Goal: Complete application form: Complete application form

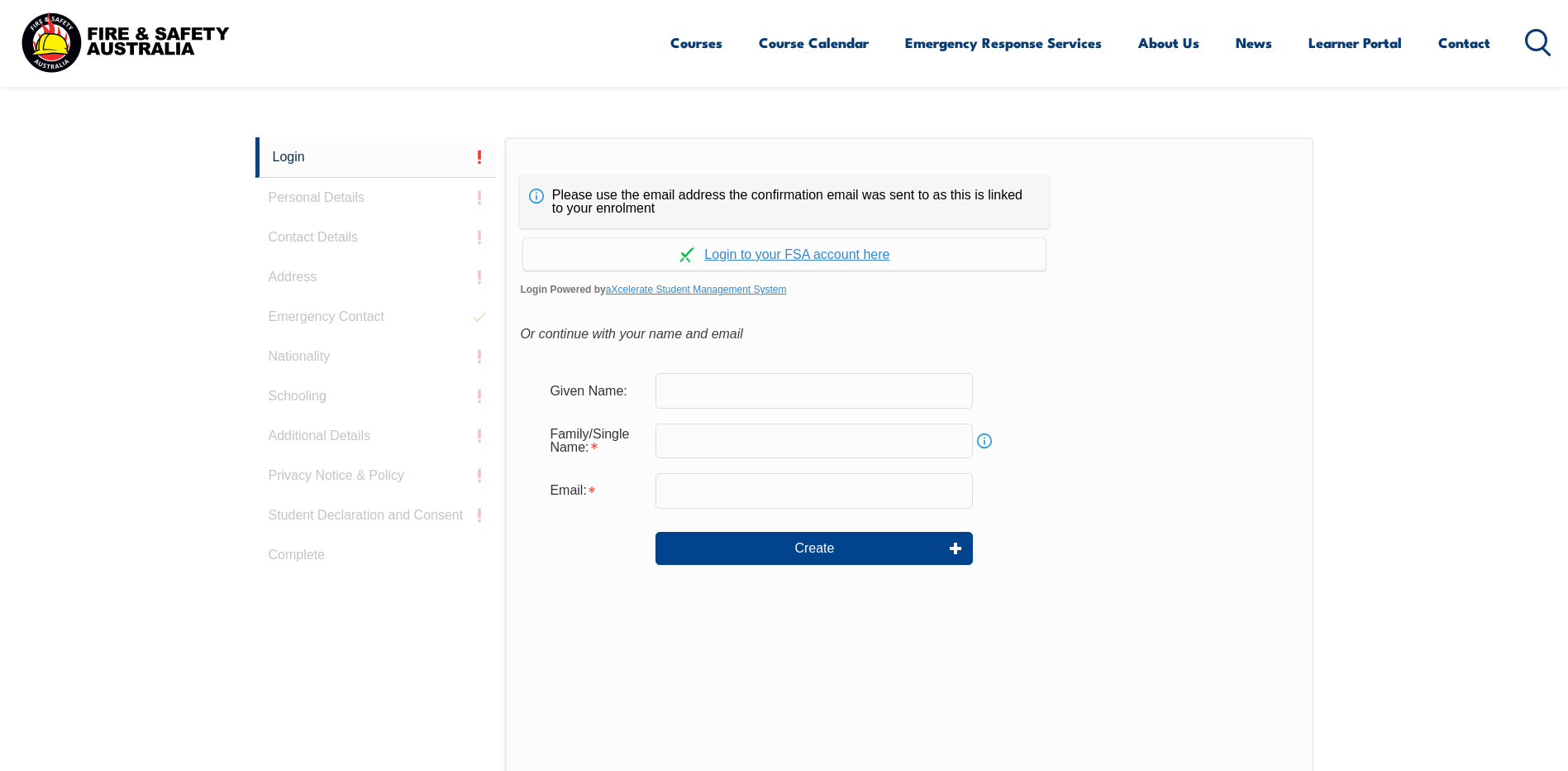
scroll to position [441, 0]
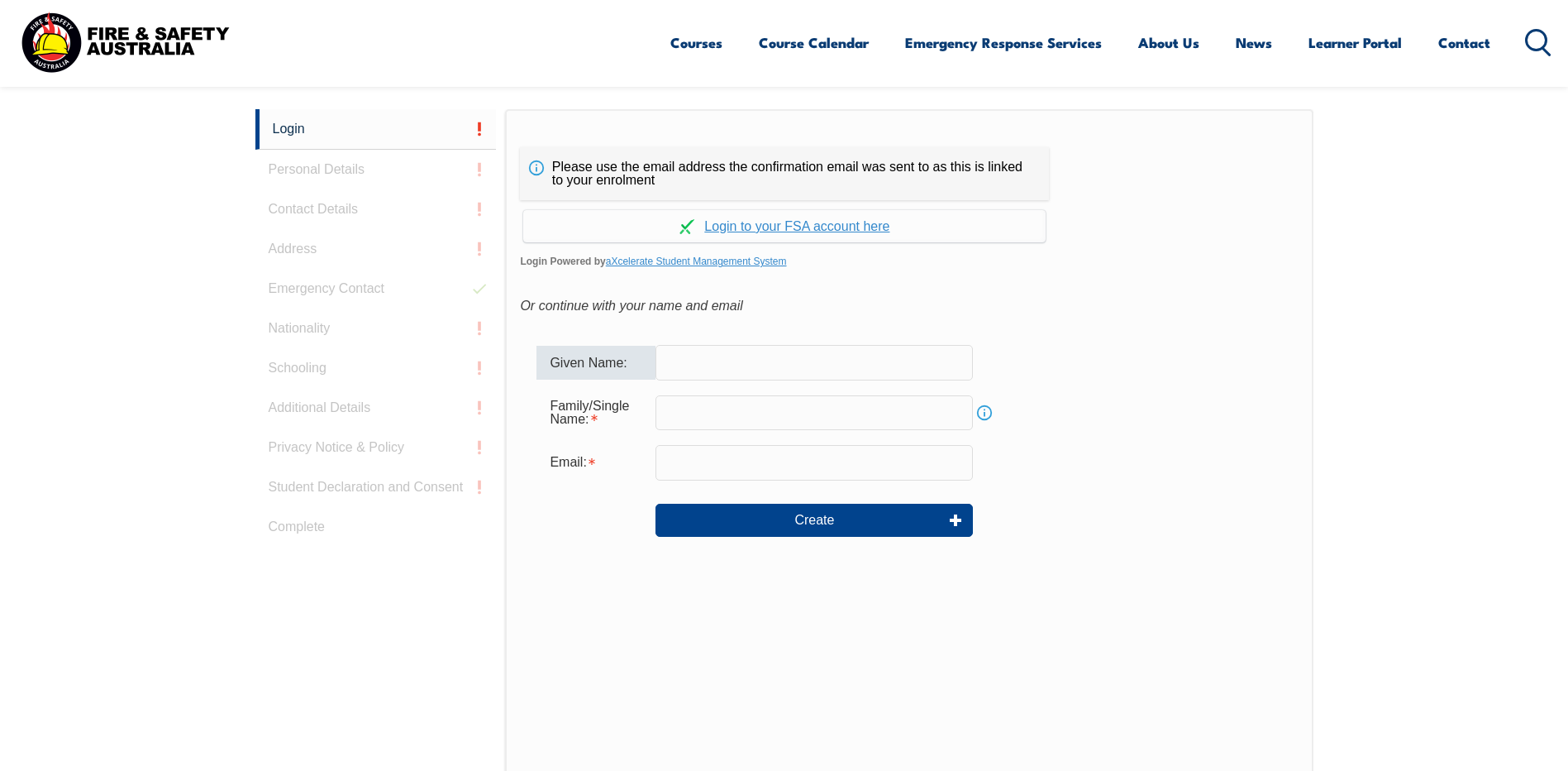
click at [732, 364] on input "text" at bounding box center [814, 362] width 318 height 34
type input "[PERSON_NAME]"
click at [678, 405] on input "text" at bounding box center [814, 412] width 318 height 34
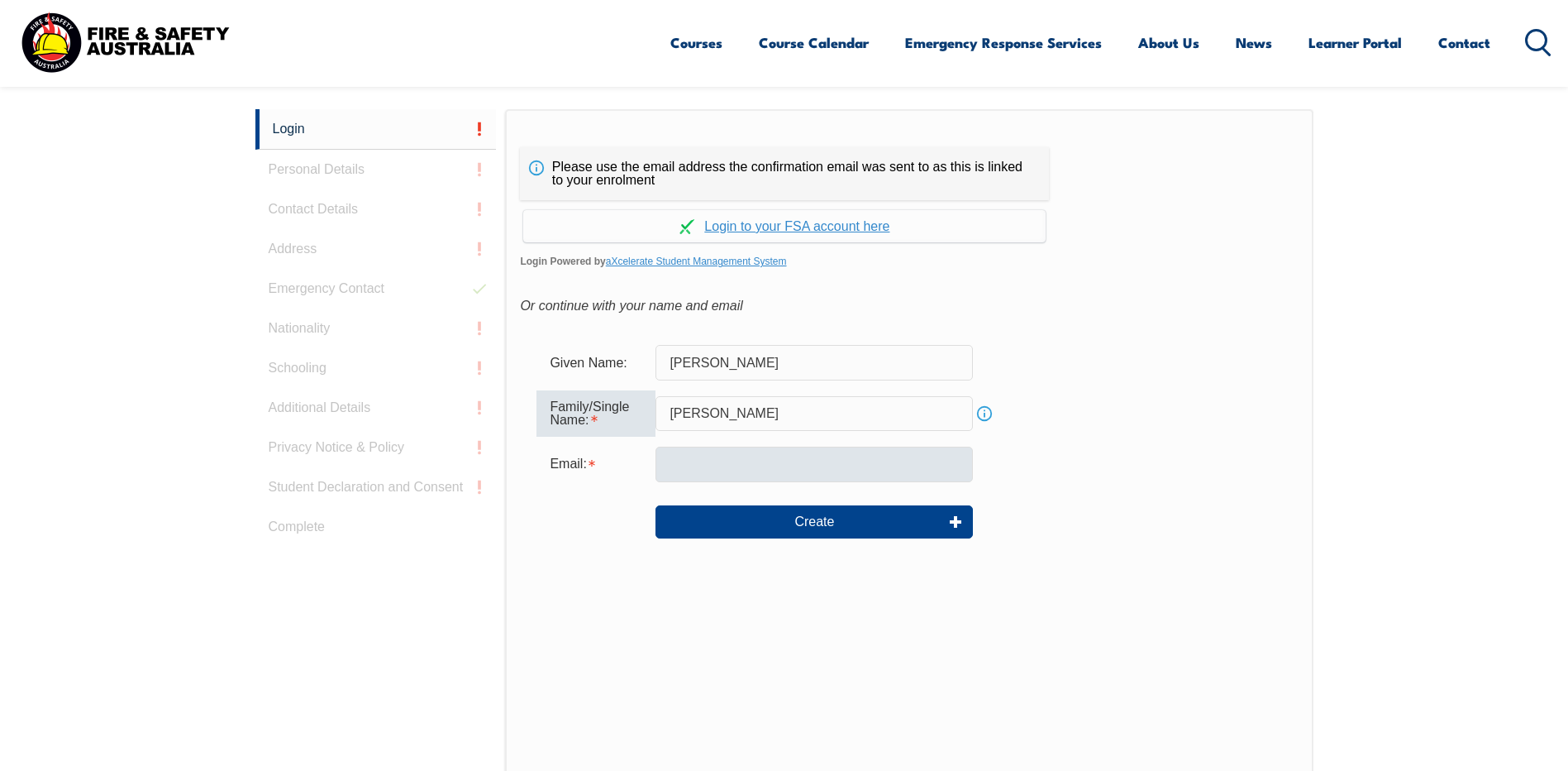
type input "[PERSON_NAME]"
click at [676, 453] on input "email" at bounding box center [814, 464] width 318 height 34
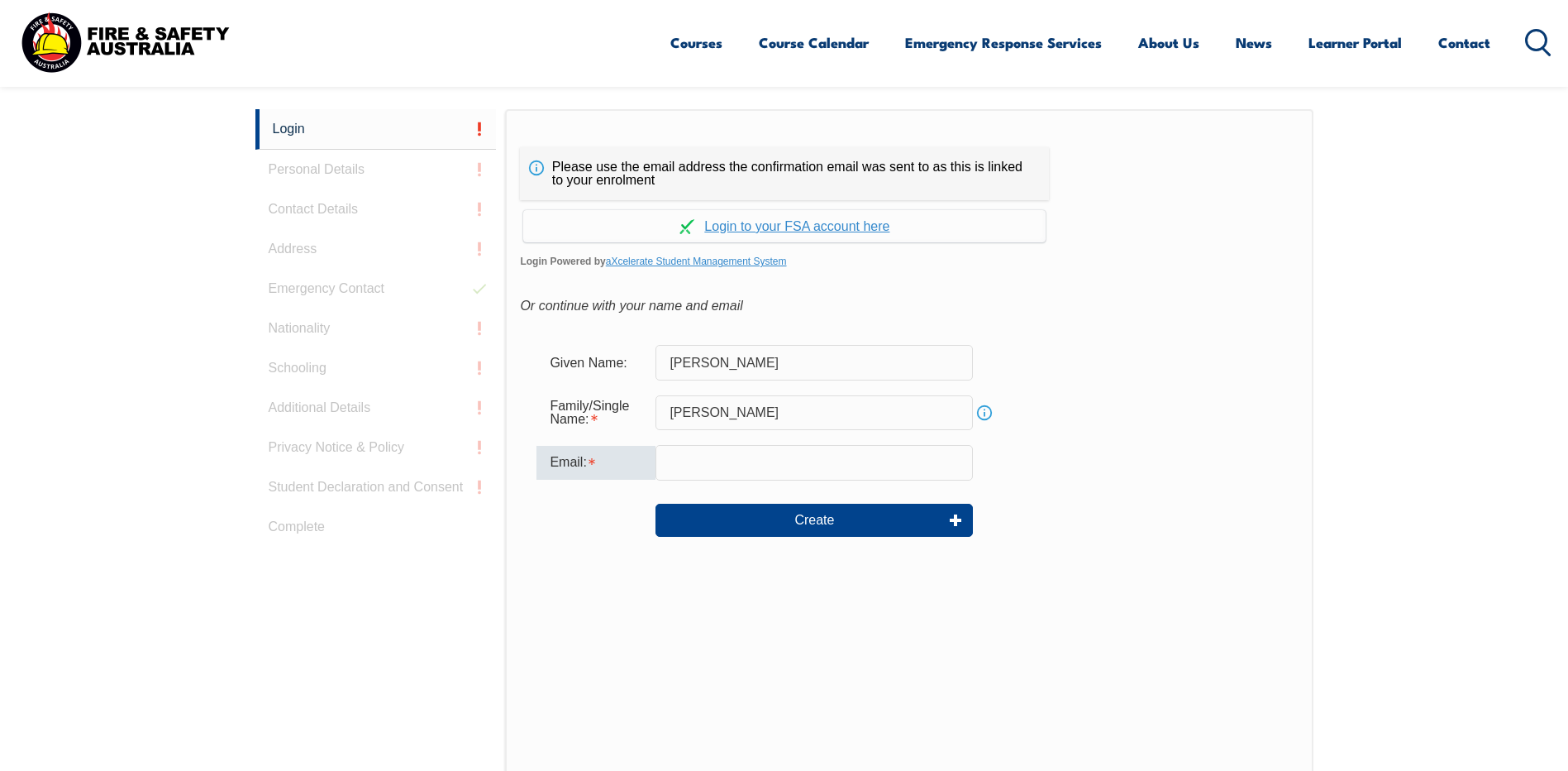
type input "[PERSON_NAME][EMAIL_ADDRESS][PERSON_NAME][DOMAIN_NAME]"
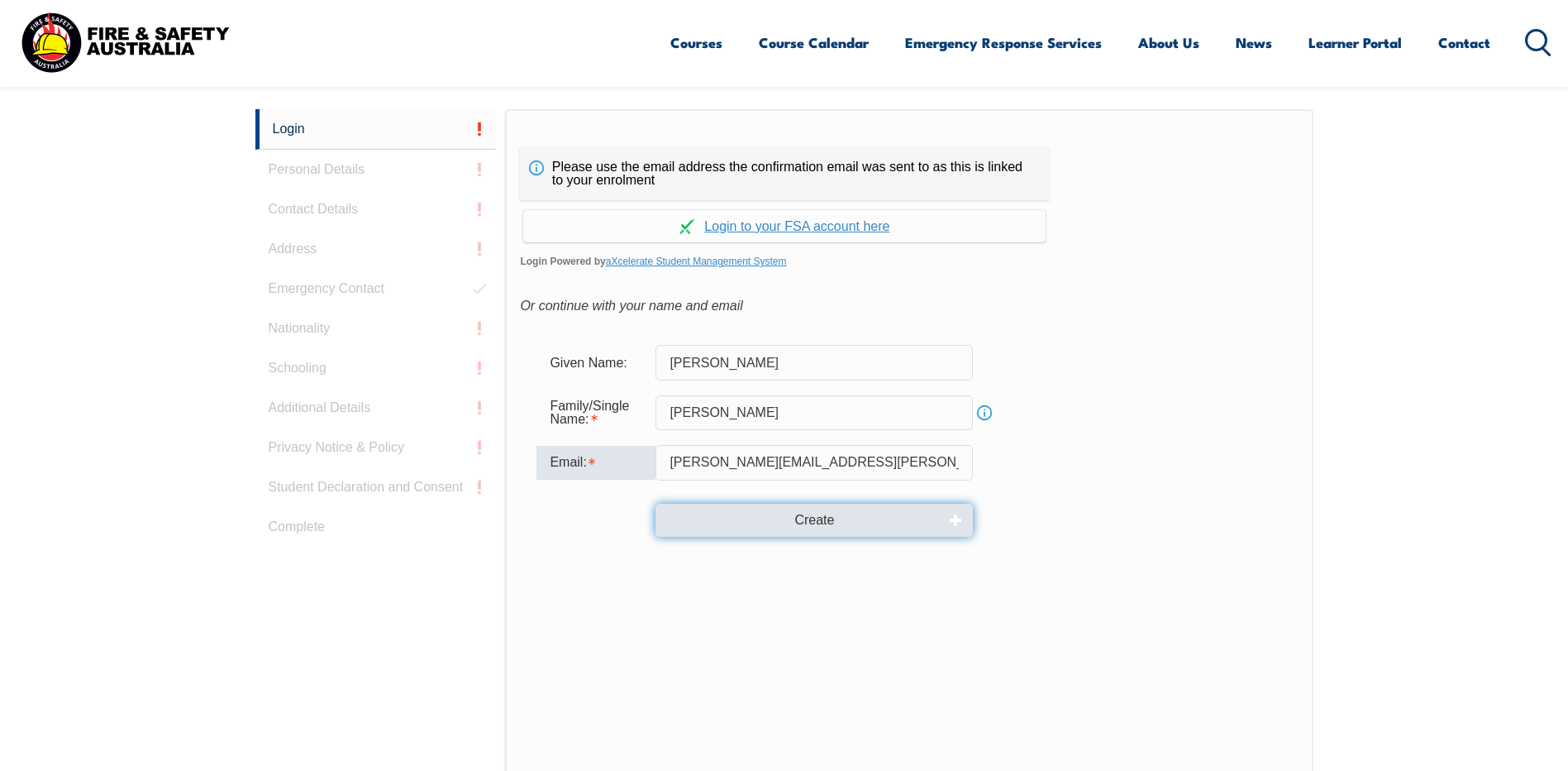
click at [811, 516] on button "Create" at bounding box center [814, 520] width 318 height 33
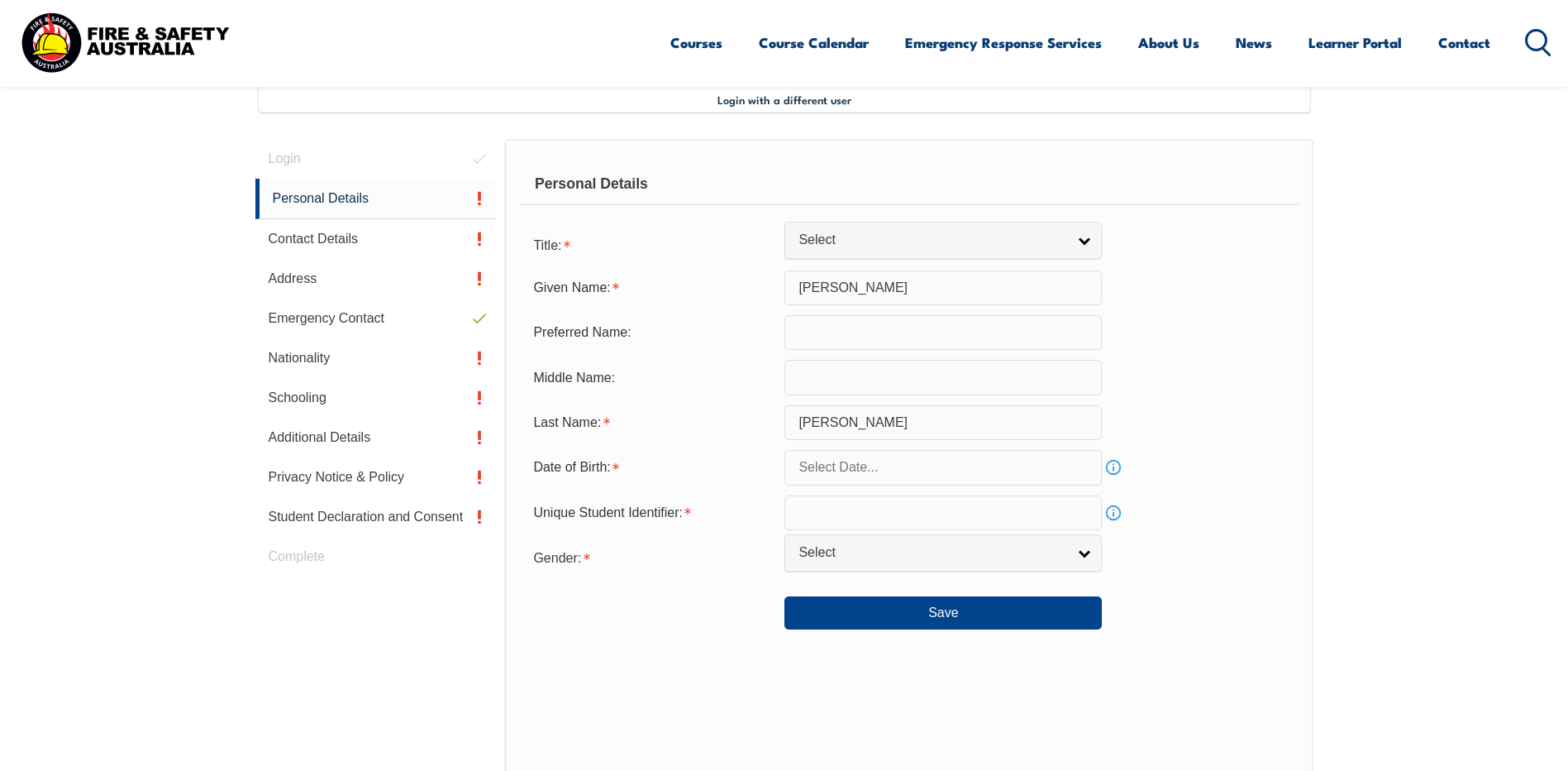
scroll to position [450, 0]
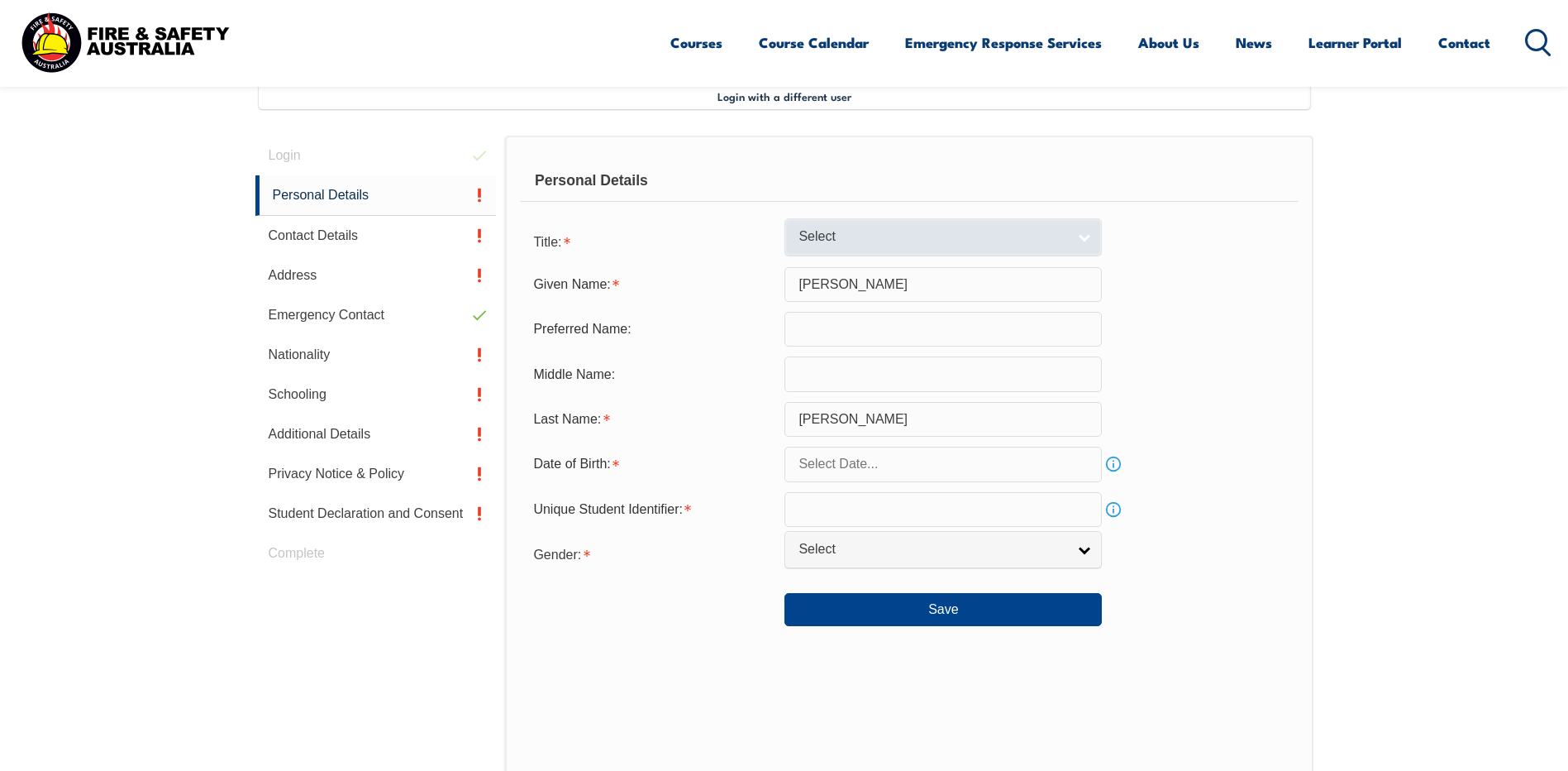
click at [1086, 236] on link "Select" at bounding box center [942, 237] width 318 height 37
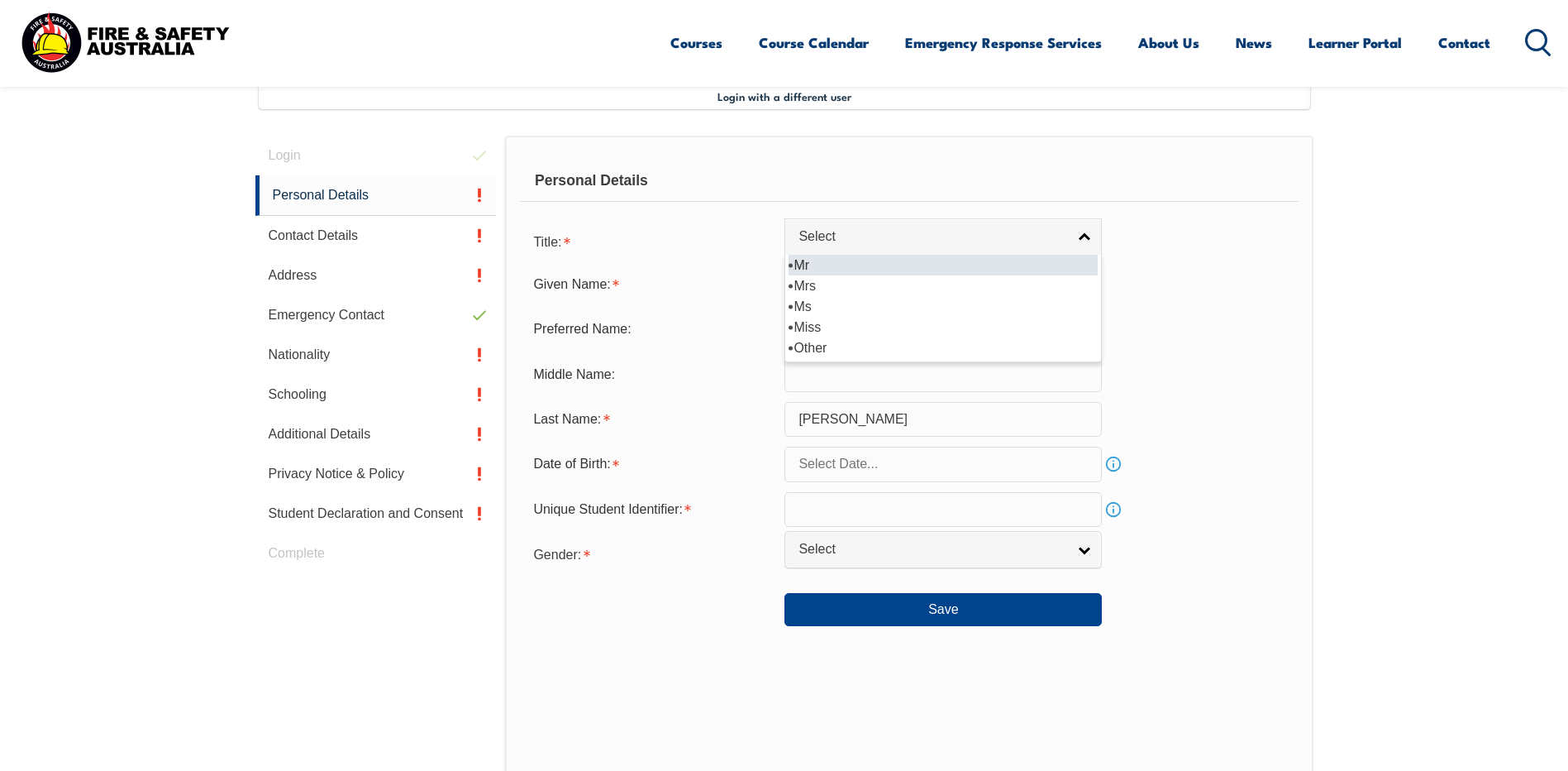
click at [1021, 263] on li "Mr" at bounding box center [943, 265] width 309 height 21
select select "Mr"
click at [1033, 464] on input "text" at bounding box center [942, 464] width 318 height 34
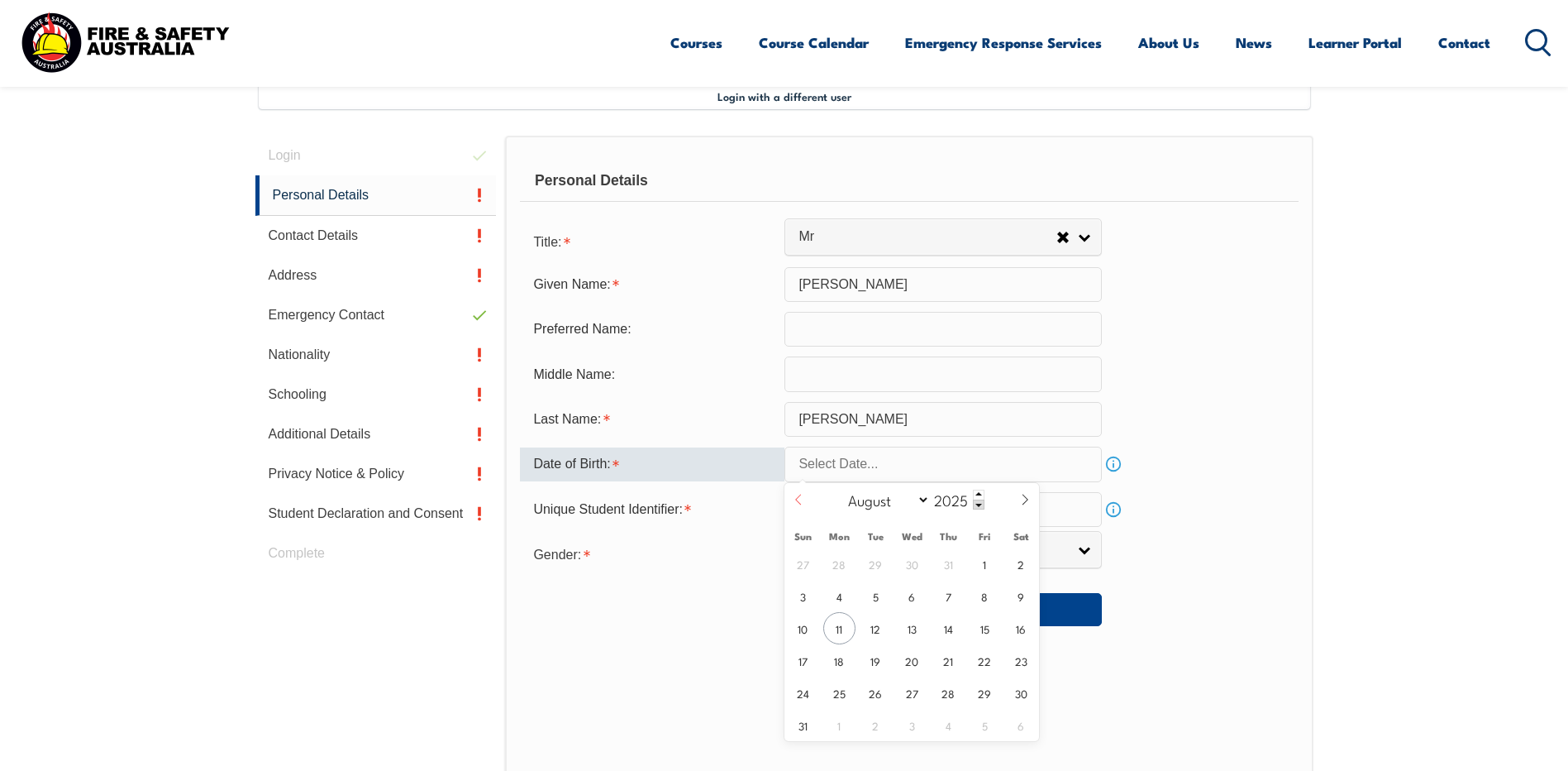
click at [800, 499] on icon at bounding box center [798, 499] width 11 height 11
select select "5"
click at [838, 696] on span "30" at bounding box center [839, 693] width 32 height 32
type input "June 30, 2025"
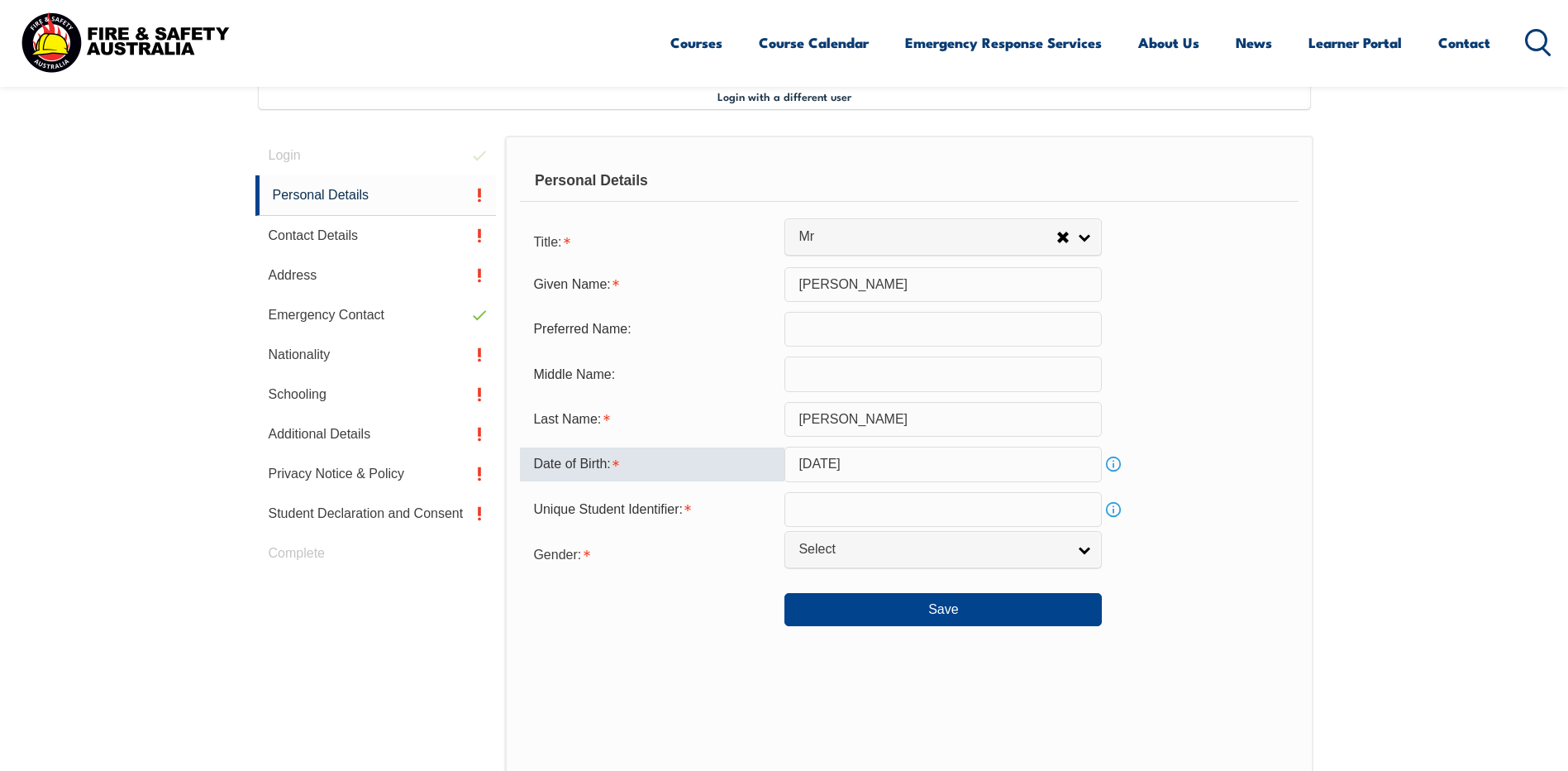
click at [995, 462] on input "June 30, 2025" at bounding box center [942, 464] width 318 height 34
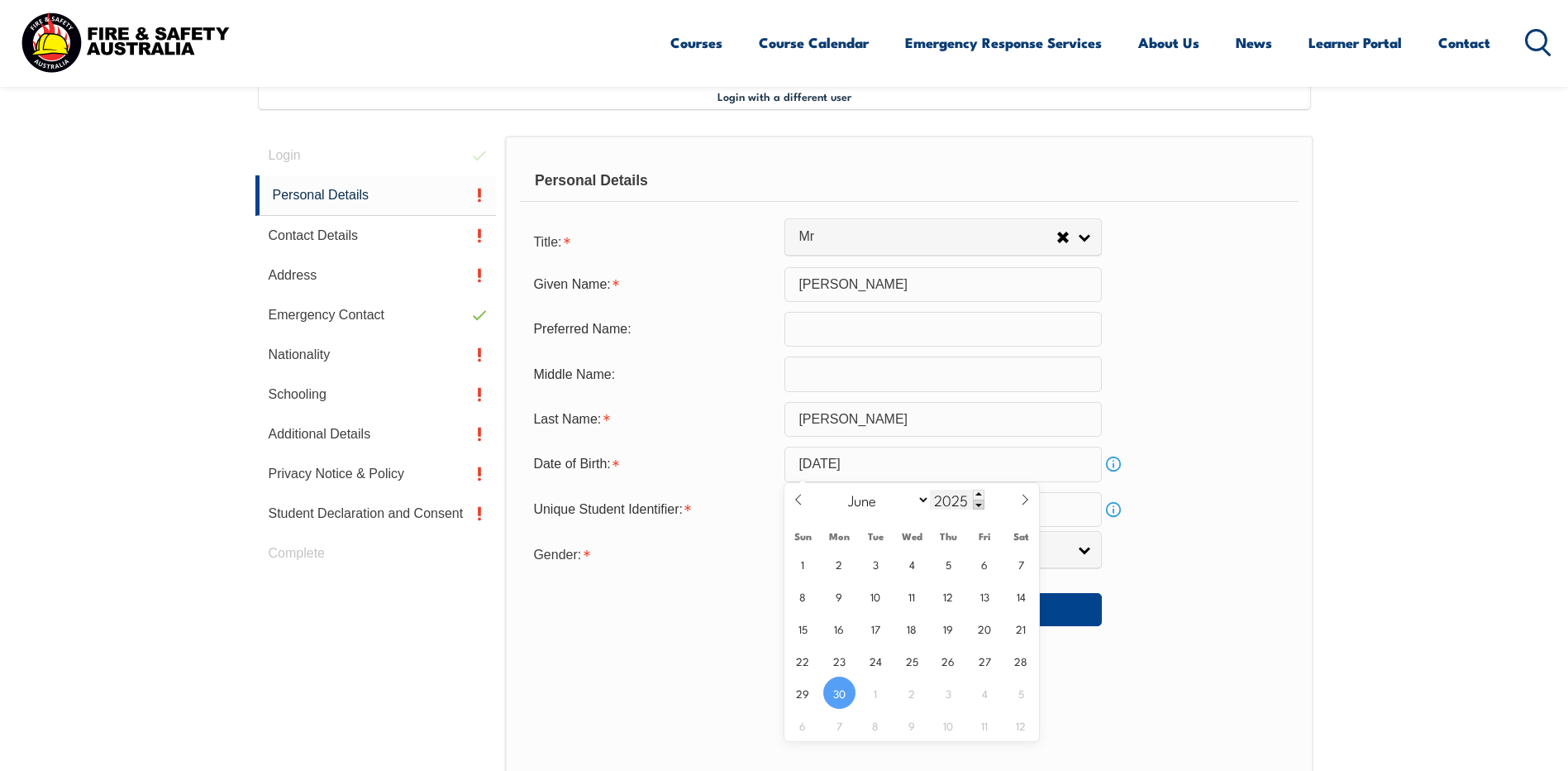
click at [976, 505] on span at bounding box center [979, 504] width 11 height 10
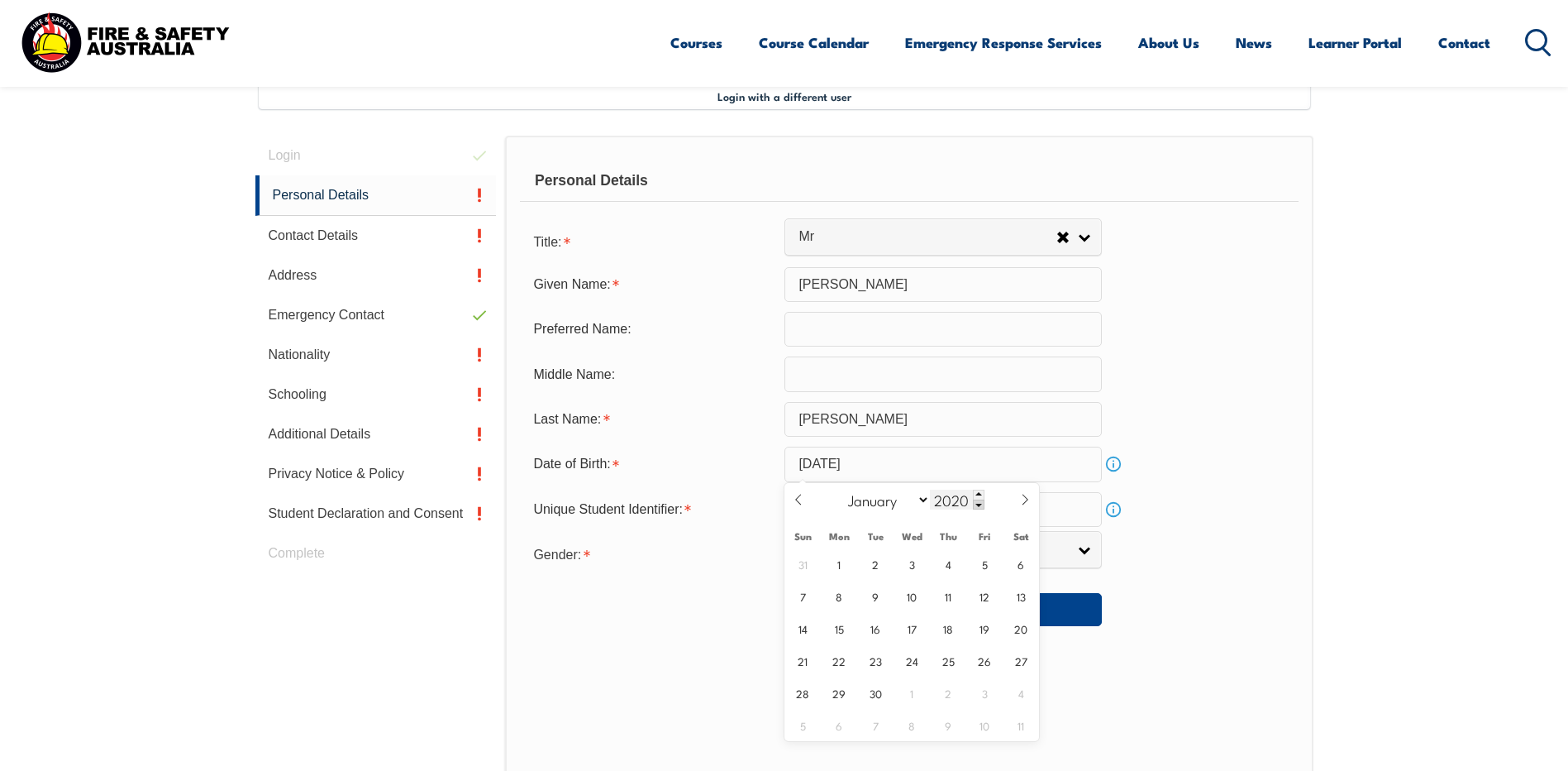
click at [976, 505] on span at bounding box center [979, 504] width 11 height 10
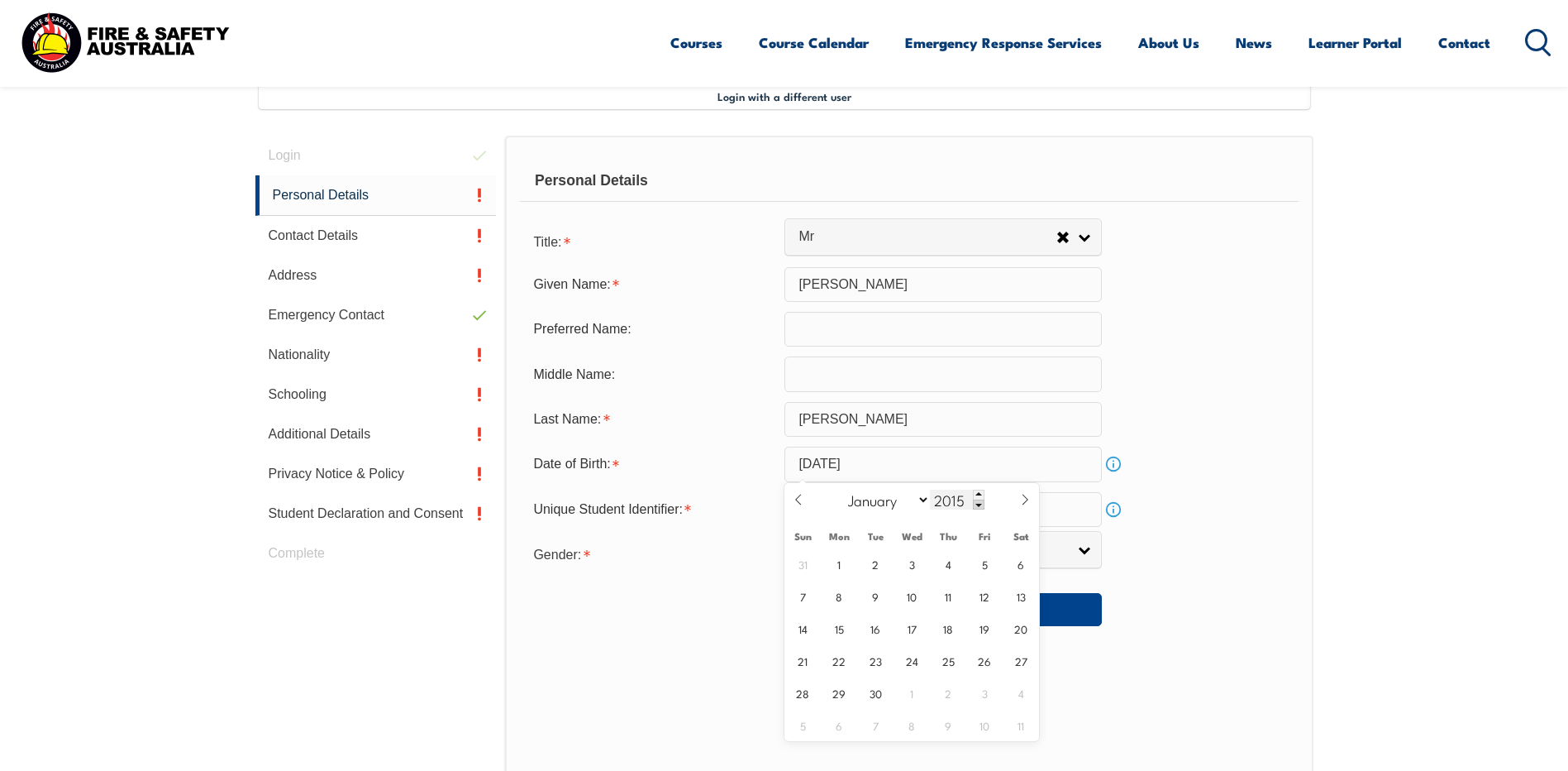
click at [976, 505] on span at bounding box center [979, 504] width 11 height 10
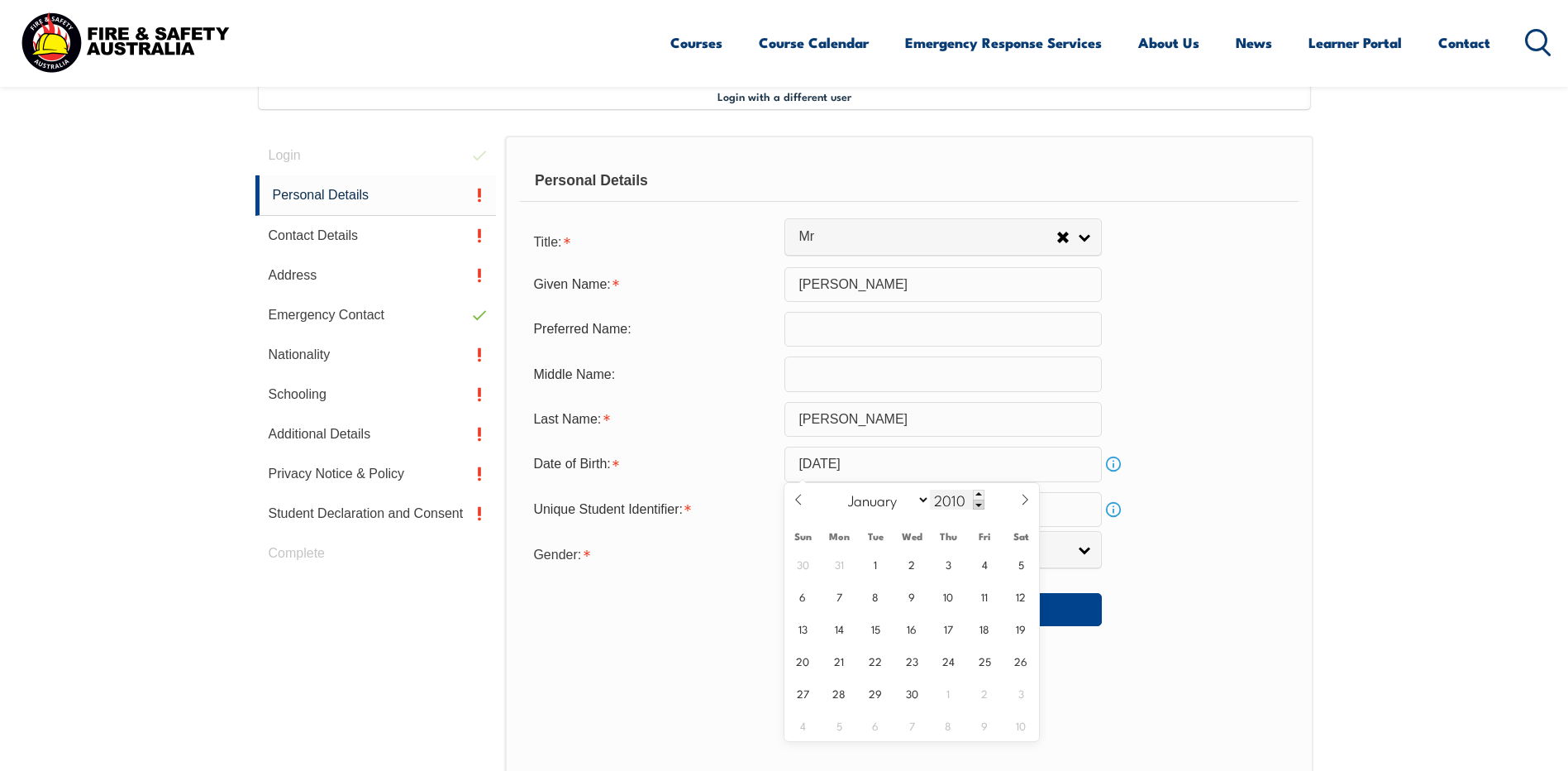
click at [976, 503] on span at bounding box center [979, 504] width 11 height 10
click at [976, 502] on span at bounding box center [979, 504] width 11 height 10
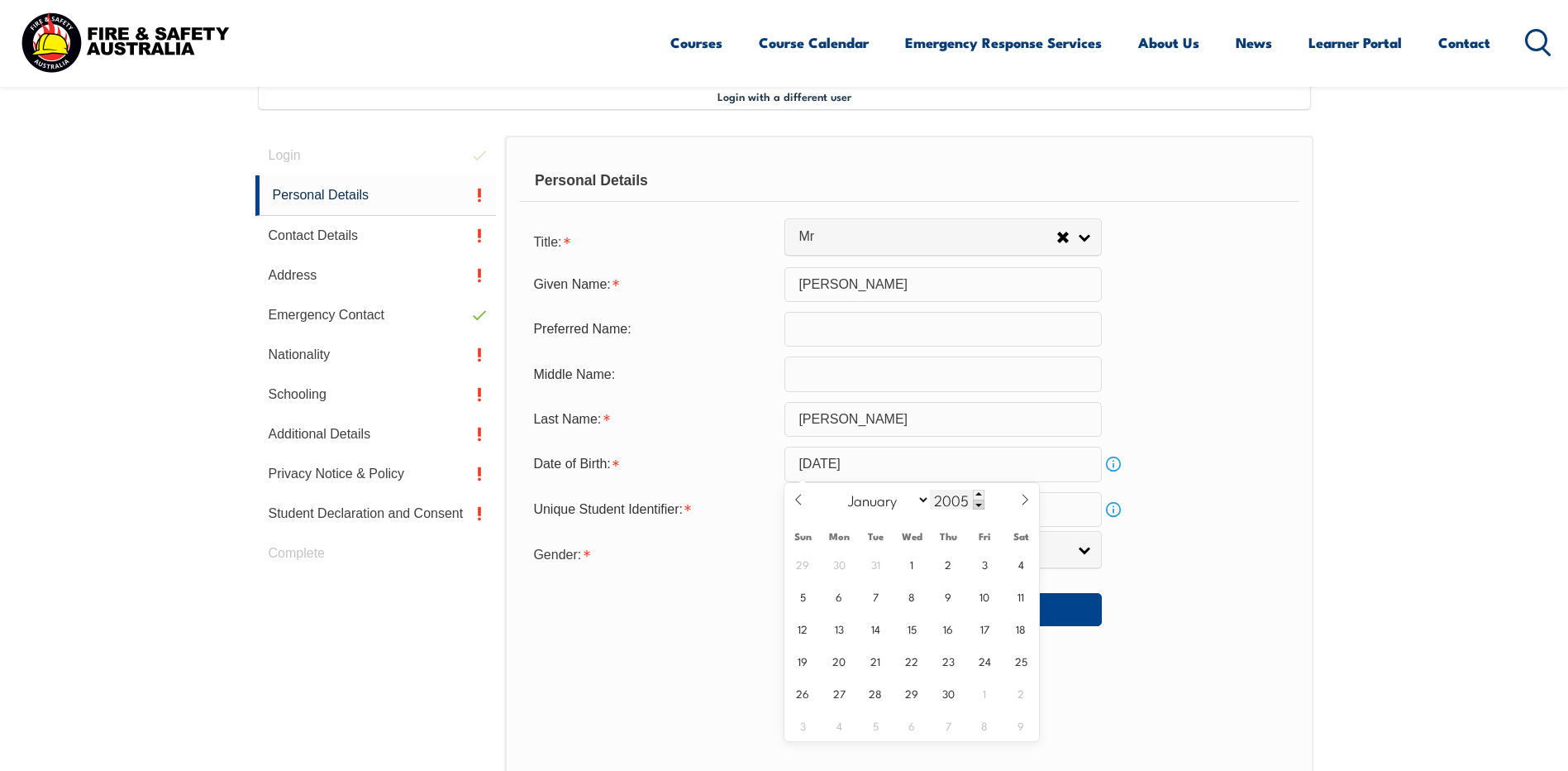
click at [976, 502] on span at bounding box center [979, 504] width 11 height 10
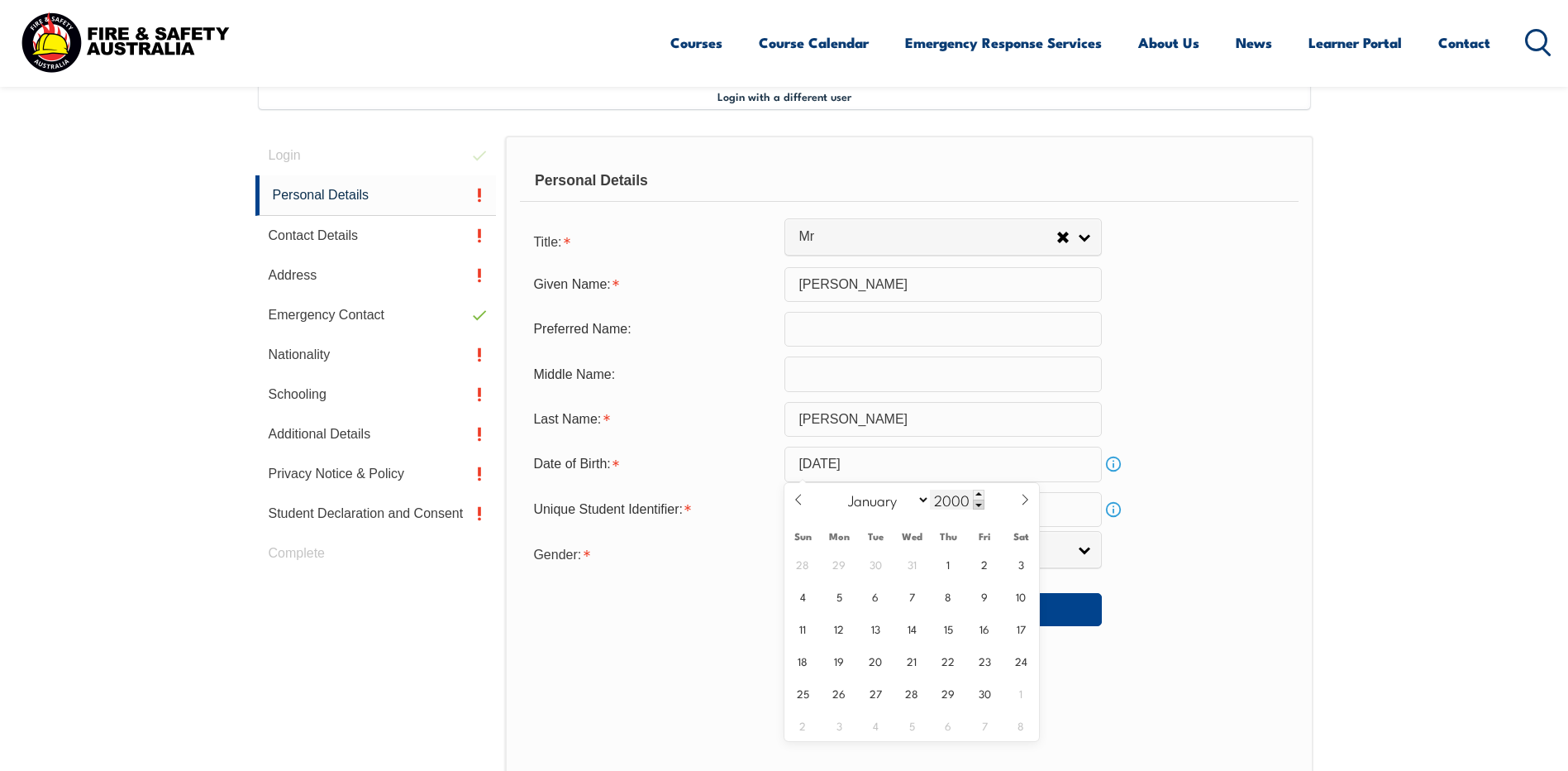
click at [976, 501] on span at bounding box center [979, 504] width 11 height 10
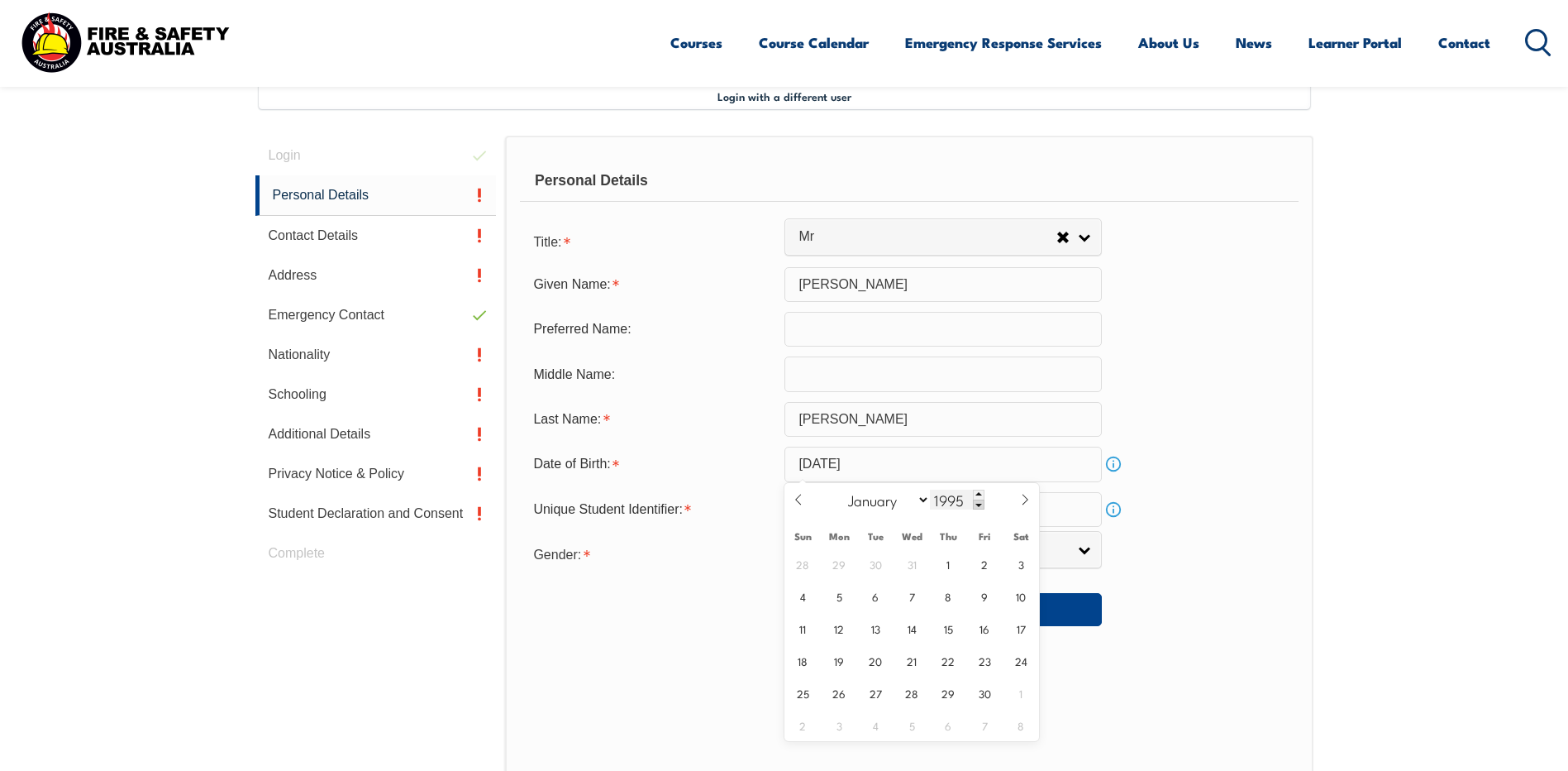
click at [976, 501] on span at bounding box center [979, 504] width 11 height 10
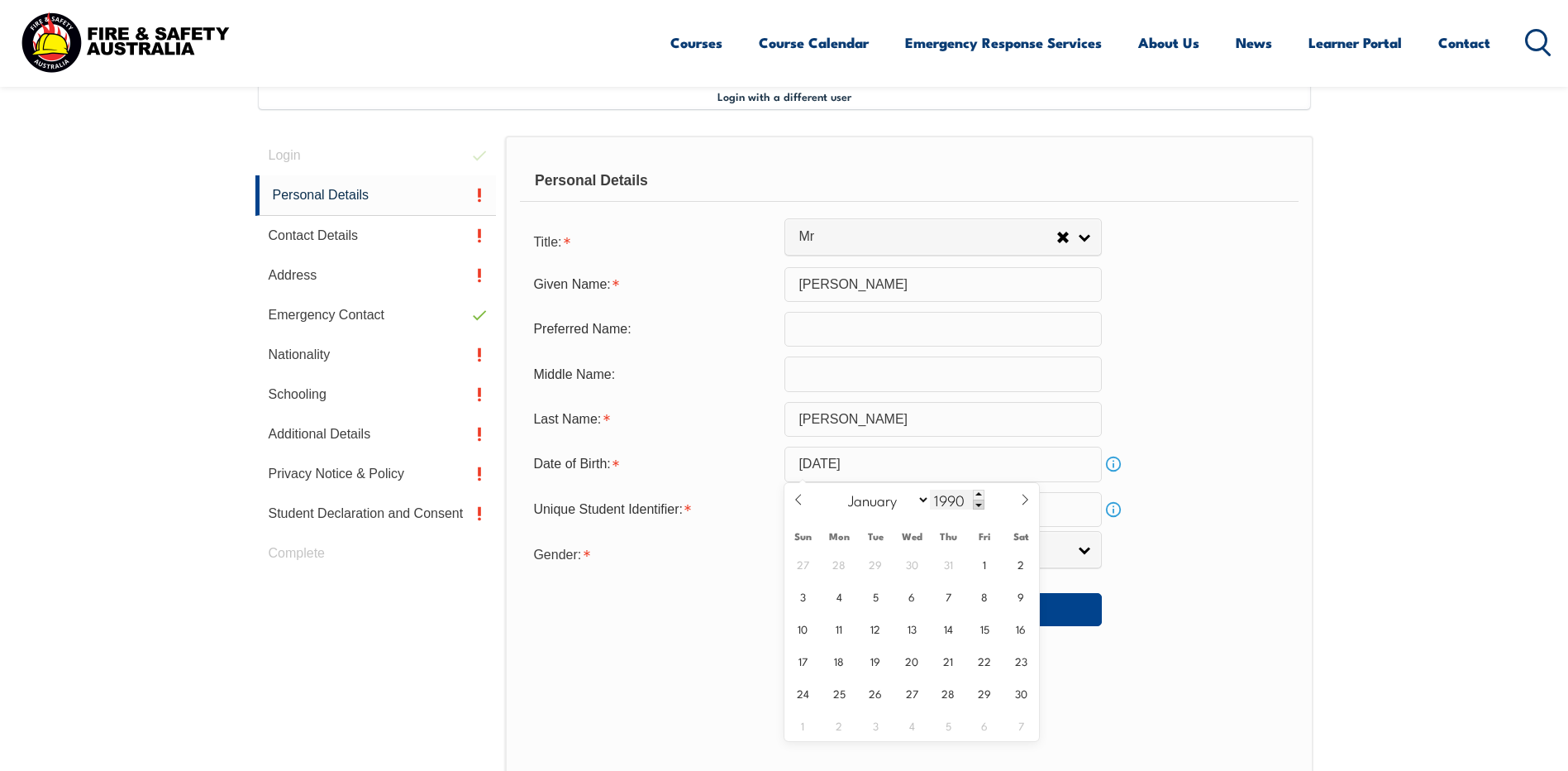
click at [976, 501] on span at bounding box center [979, 504] width 11 height 10
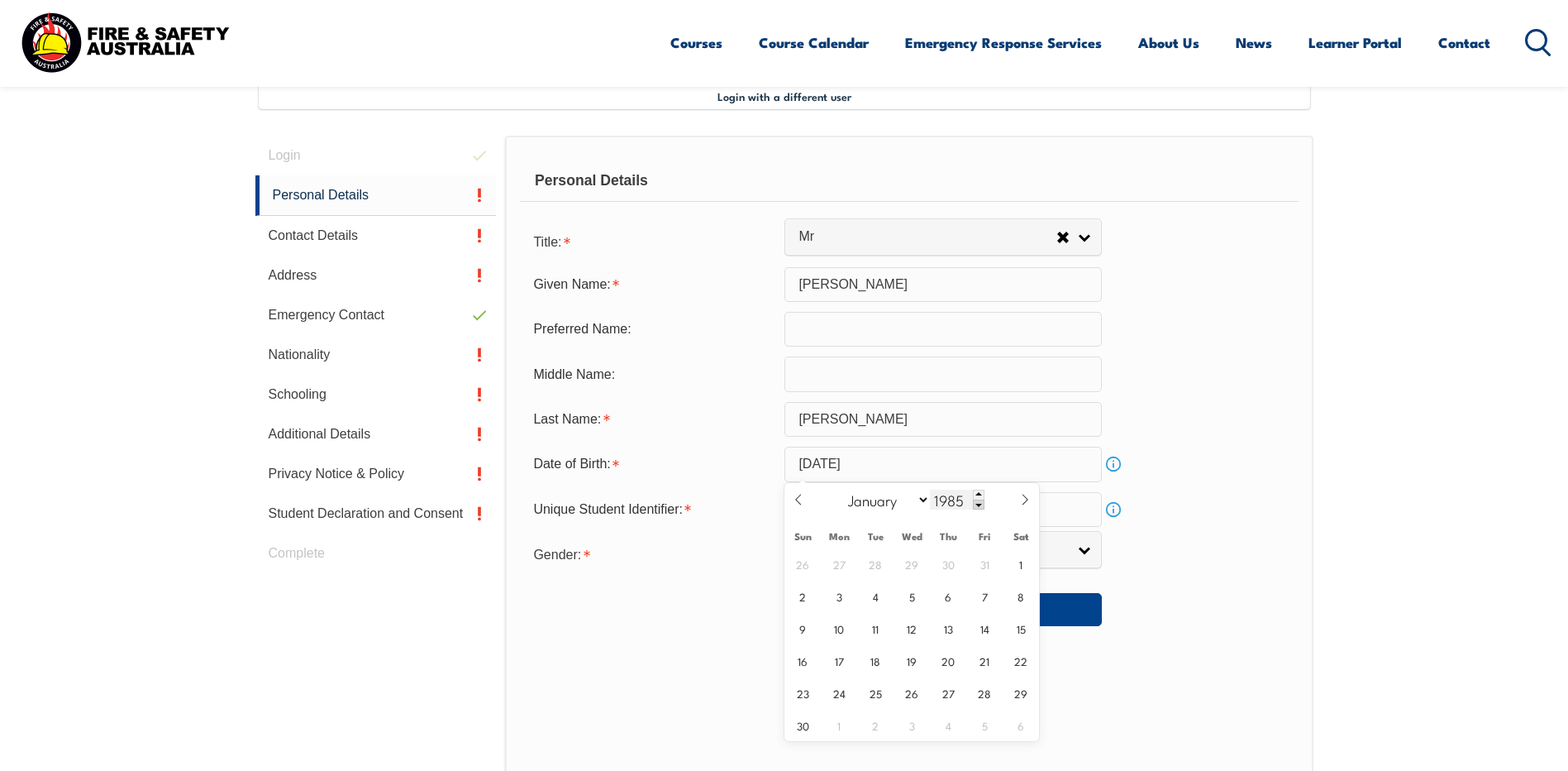
click at [976, 501] on span at bounding box center [979, 504] width 11 height 10
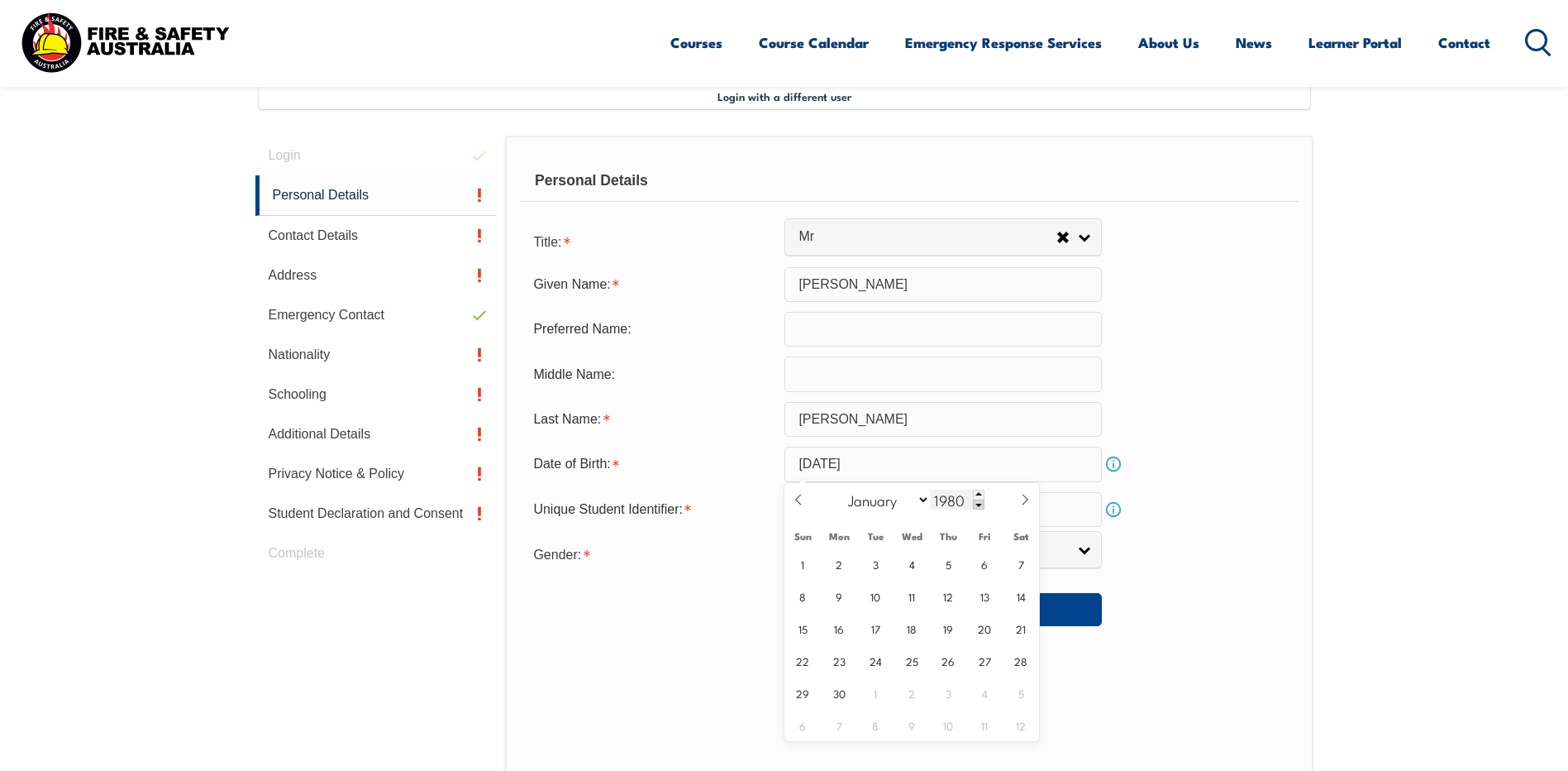
click at [976, 501] on span at bounding box center [979, 504] width 11 height 10
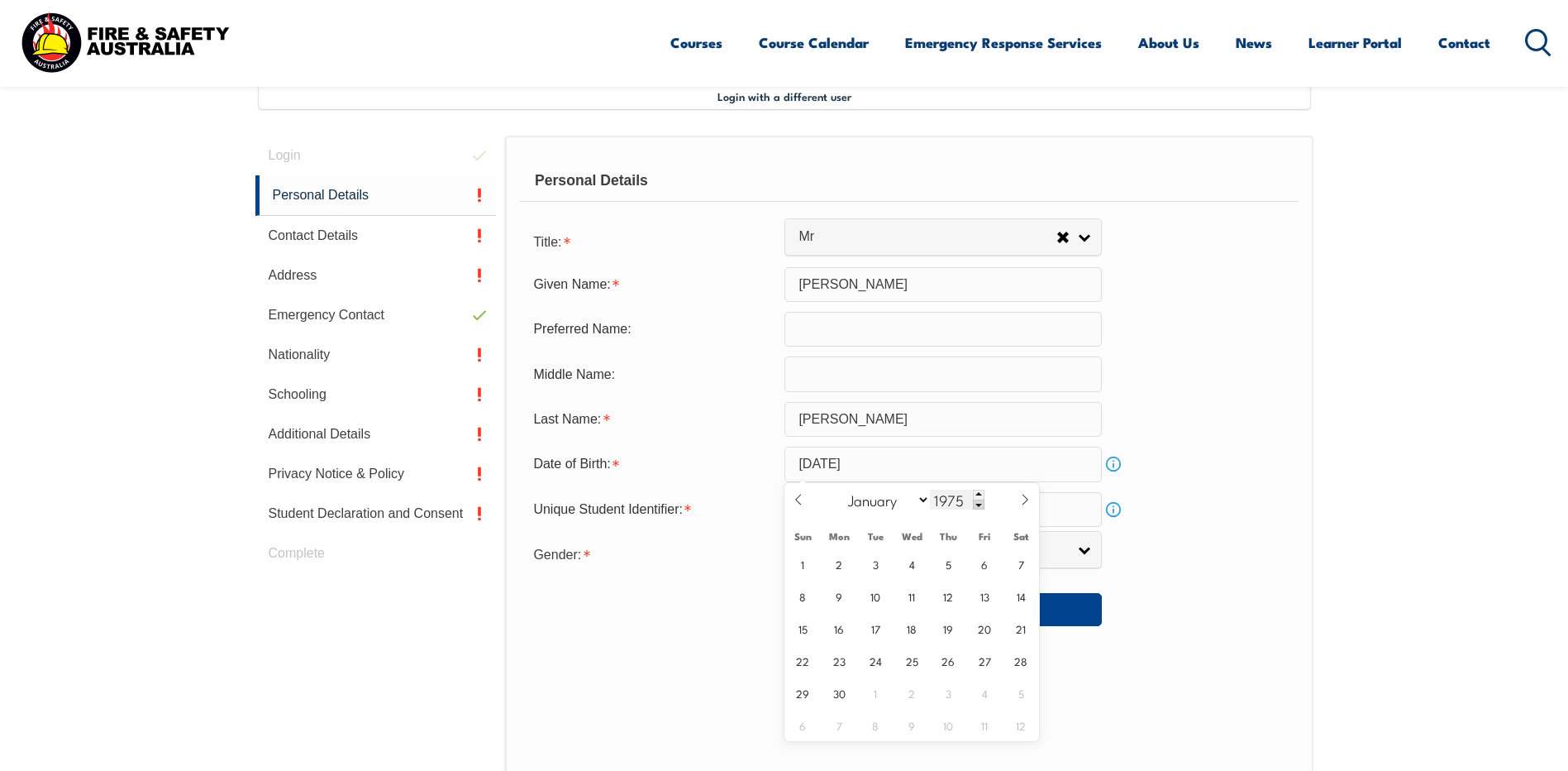
click at [976, 501] on span at bounding box center [979, 504] width 11 height 10
type input "1971"
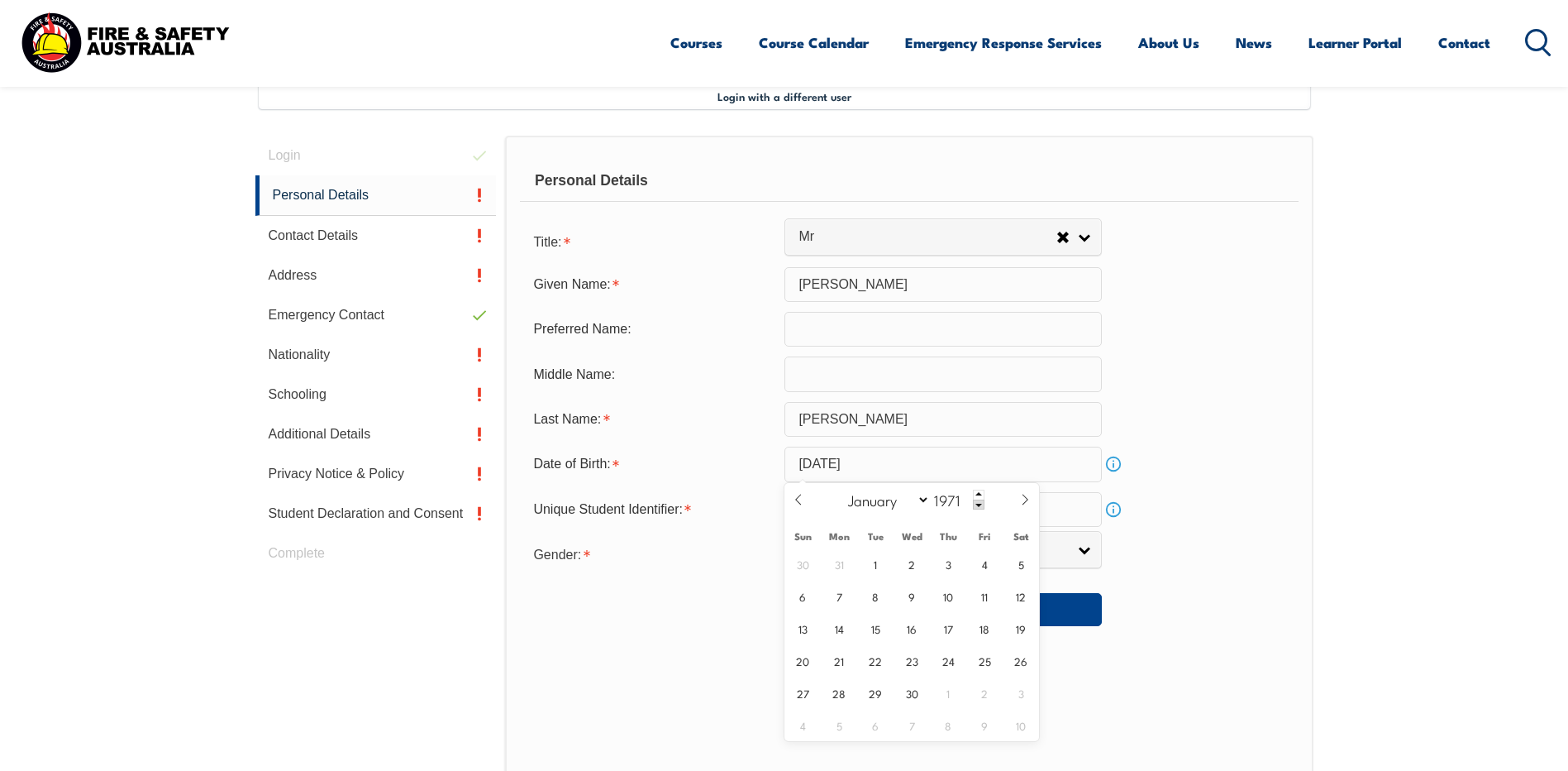
click at [1192, 539] on div "Gender: Male Female Other Select" at bounding box center [908, 552] width 777 height 33
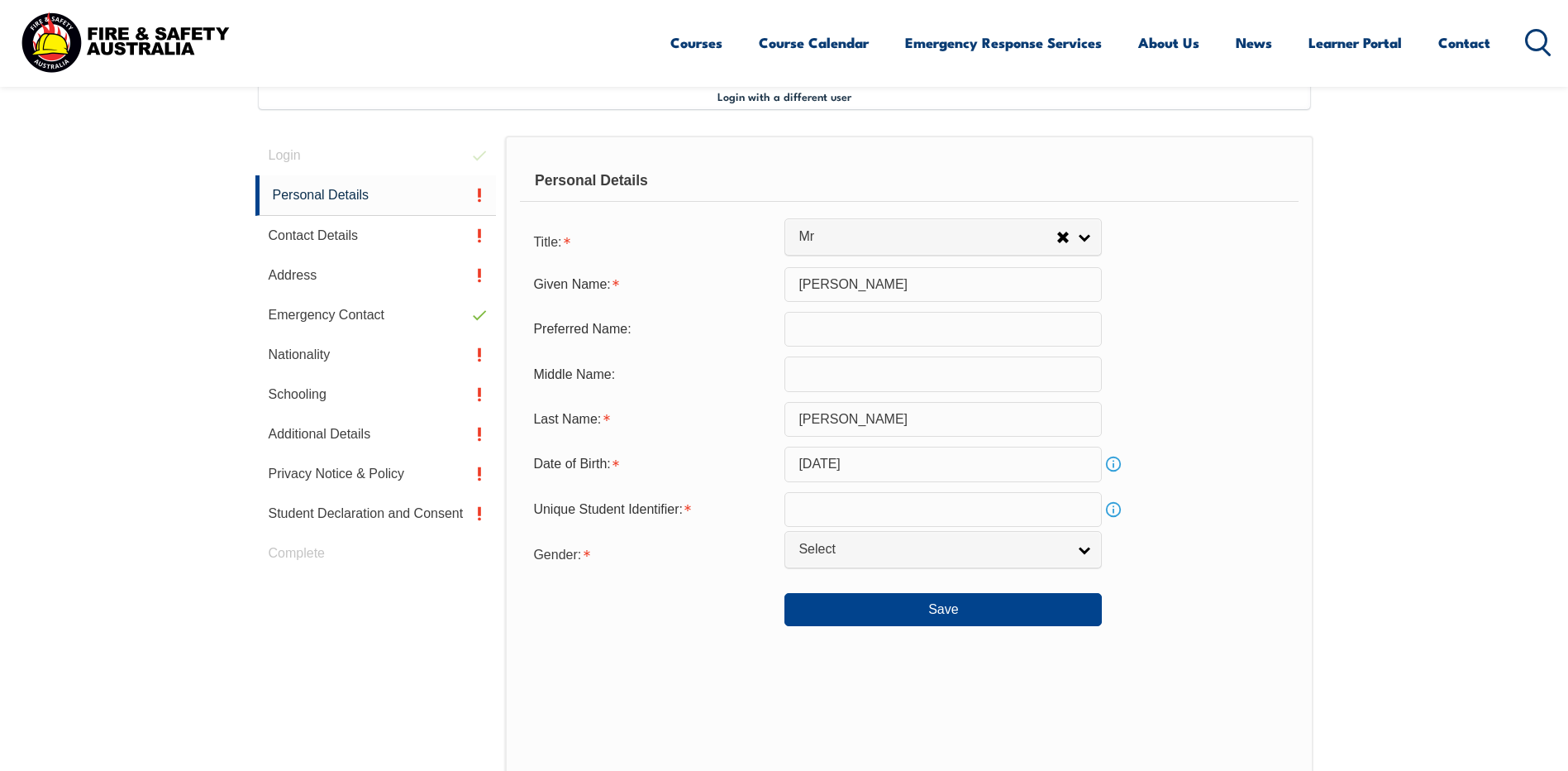
click at [1115, 462] on link "Info" at bounding box center [1113, 464] width 23 height 23
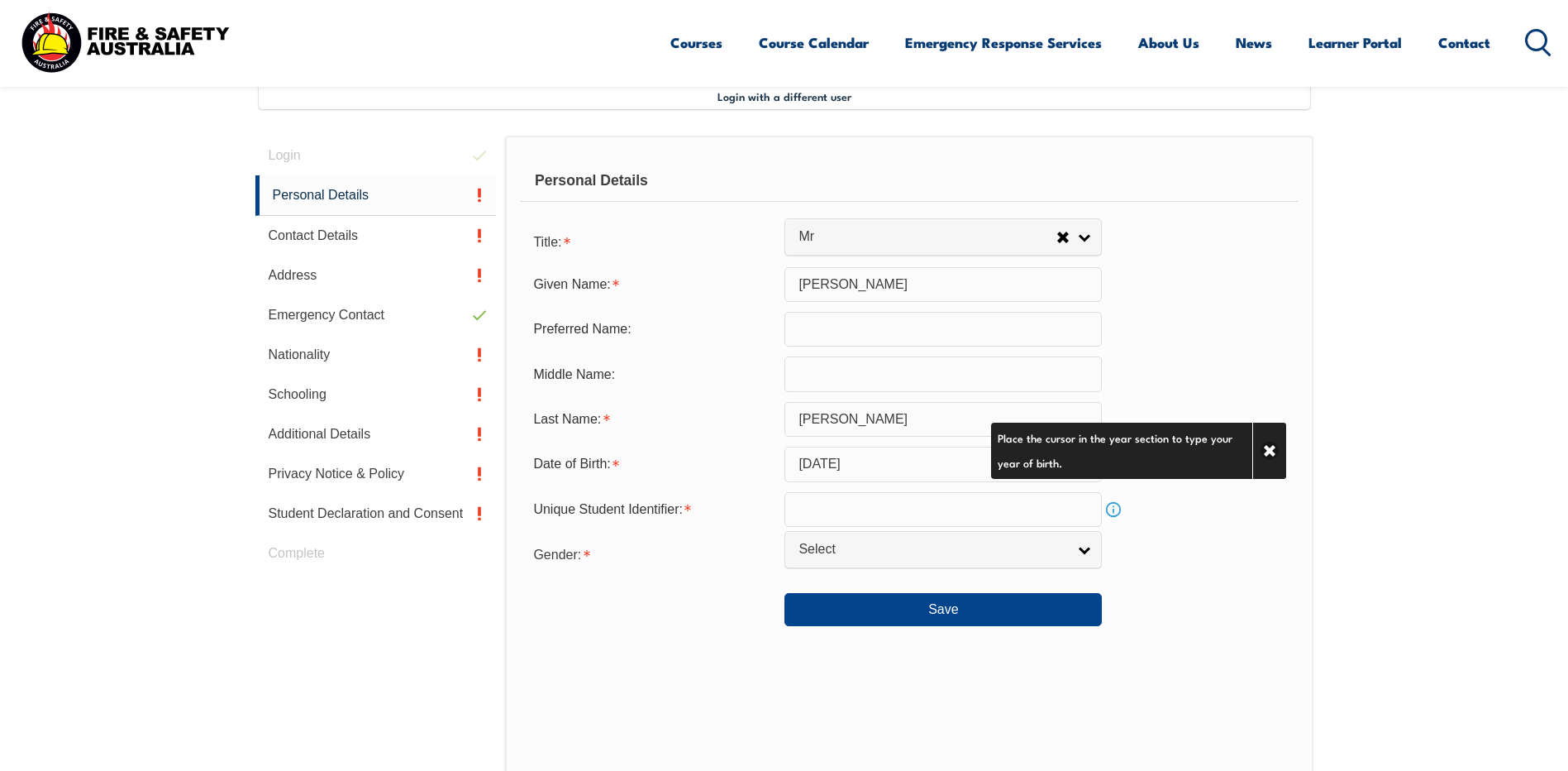
click at [957, 462] on input "June 30, 2025" at bounding box center [942, 464] width 318 height 34
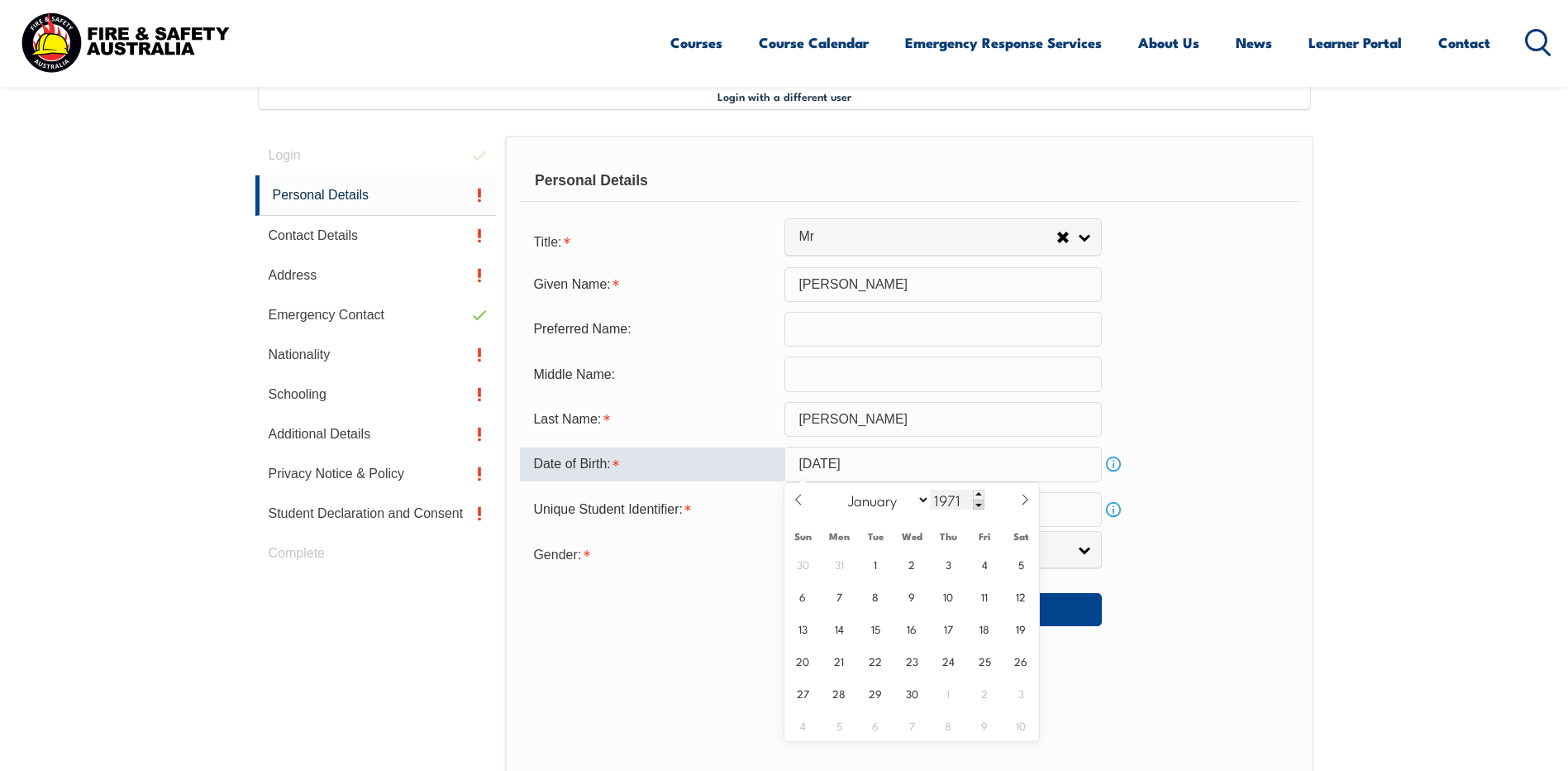
click at [961, 499] on input "1971" at bounding box center [957, 499] width 54 height 20
click at [799, 500] on icon at bounding box center [798, 499] width 11 height 11
click at [1025, 497] on icon at bounding box center [1025, 499] width 6 height 10
select select "5"
click at [1015, 454] on input "June 30, 2025" at bounding box center [942, 464] width 318 height 34
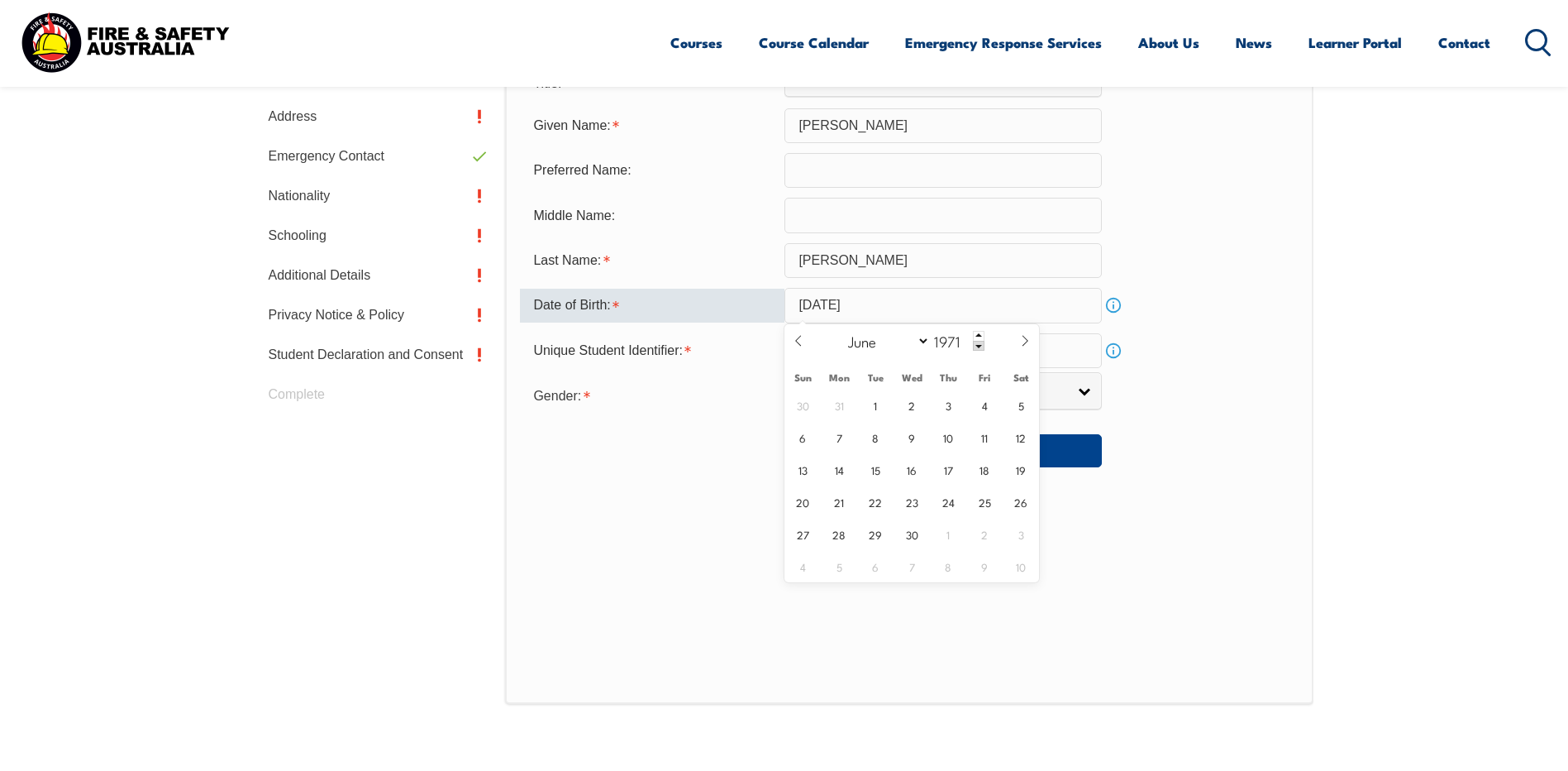
scroll to position [616, 0]
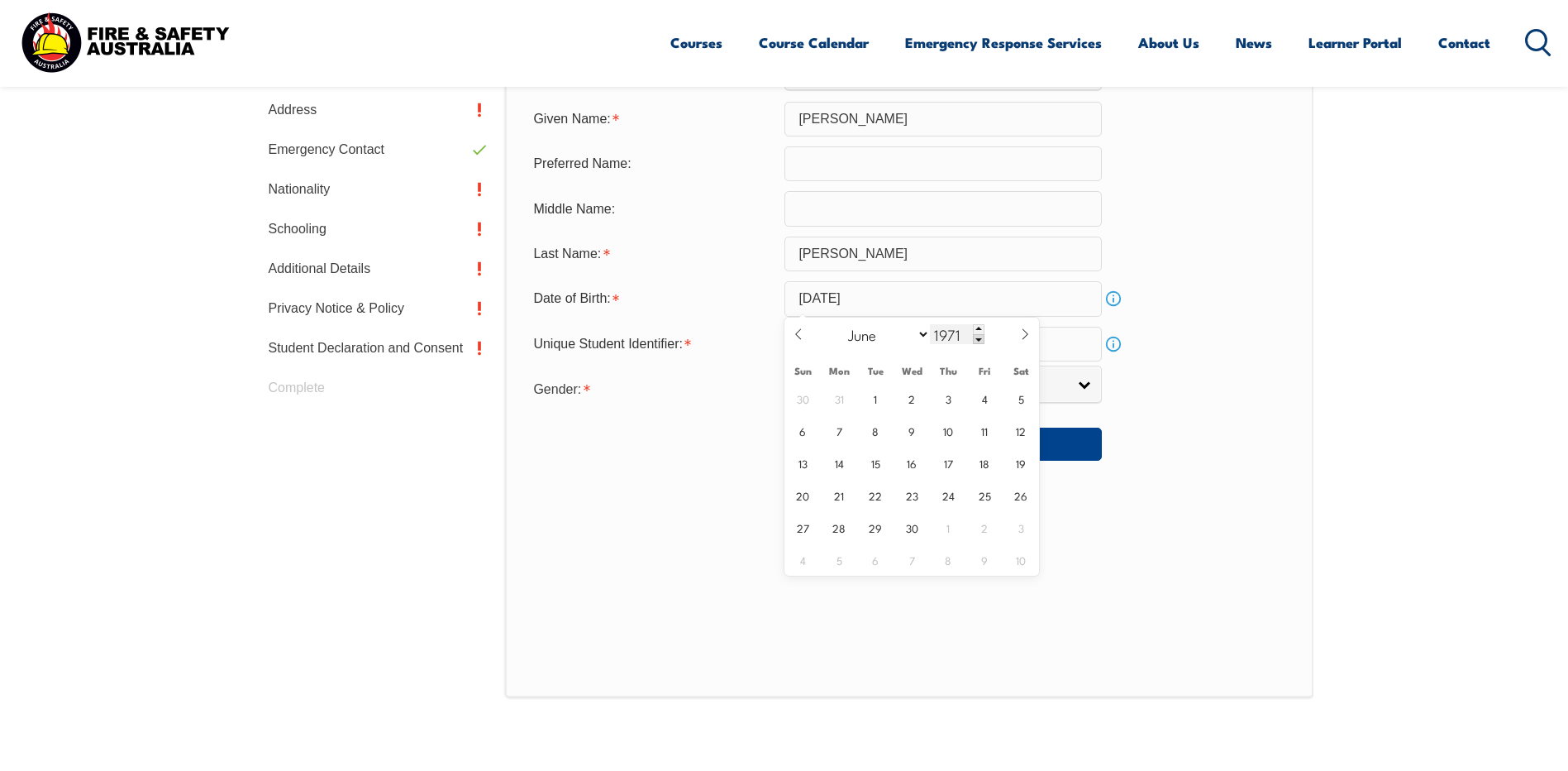
click at [961, 334] on input "1971" at bounding box center [957, 334] width 54 height 20
type input "1971"
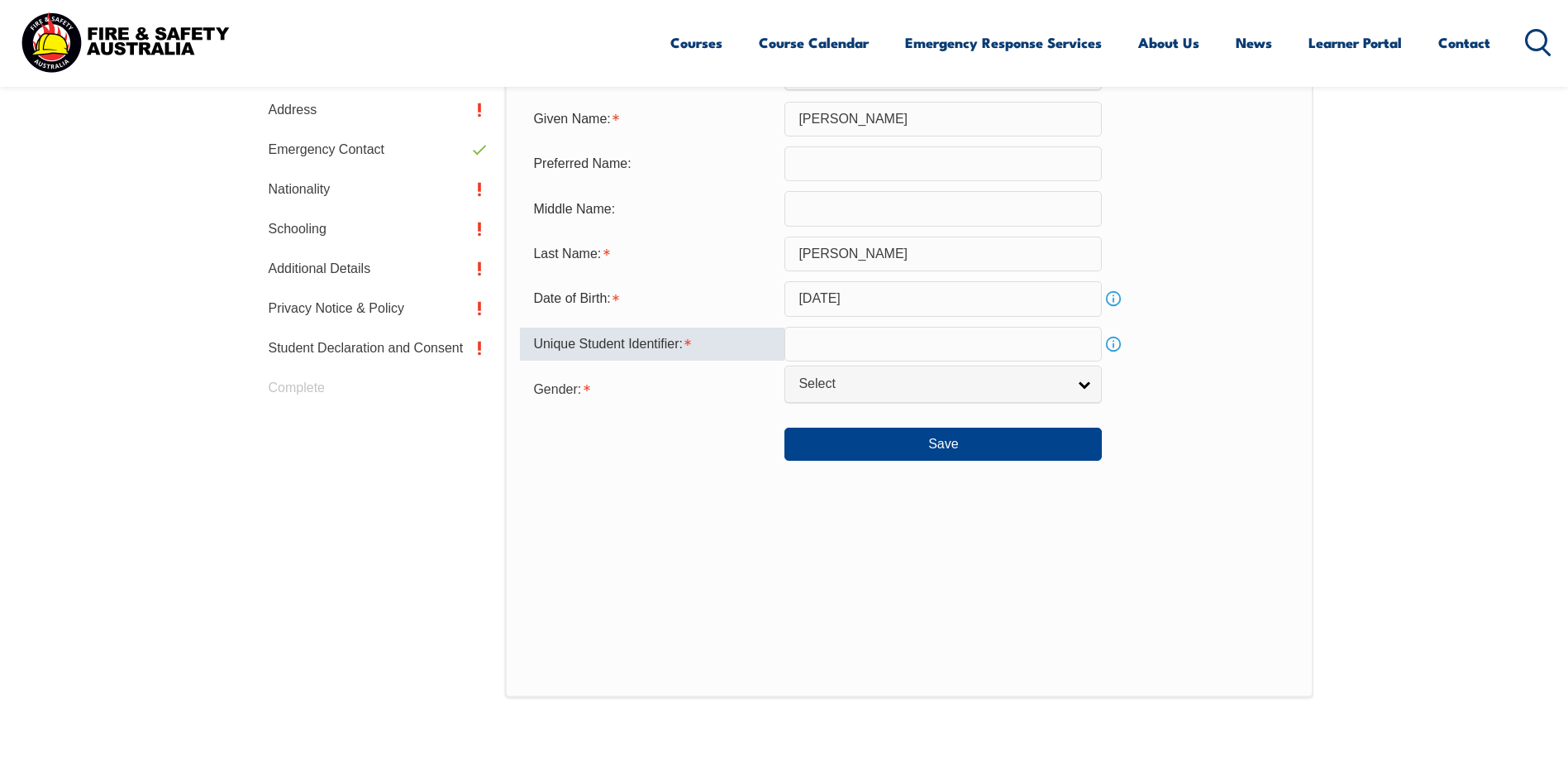
click at [1055, 341] on input "text" at bounding box center [942, 344] width 318 height 34
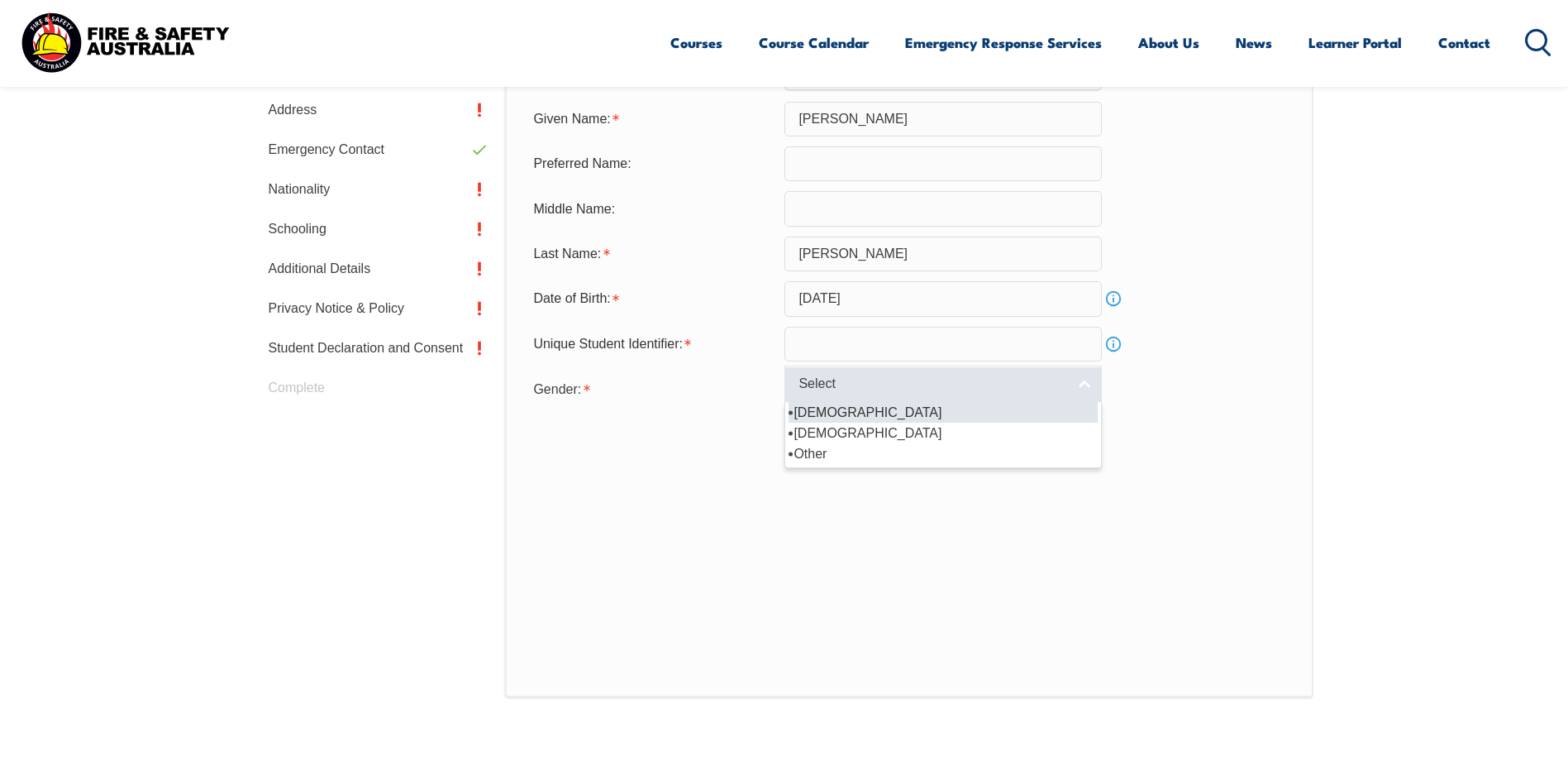
click at [1094, 388] on link "Select" at bounding box center [942, 384] width 318 height 37
click at [1021, 412] on li "[DEMOGRAPHIC_DATA]" at bounding box center [943, 412] width 309 height 21
select select "M"
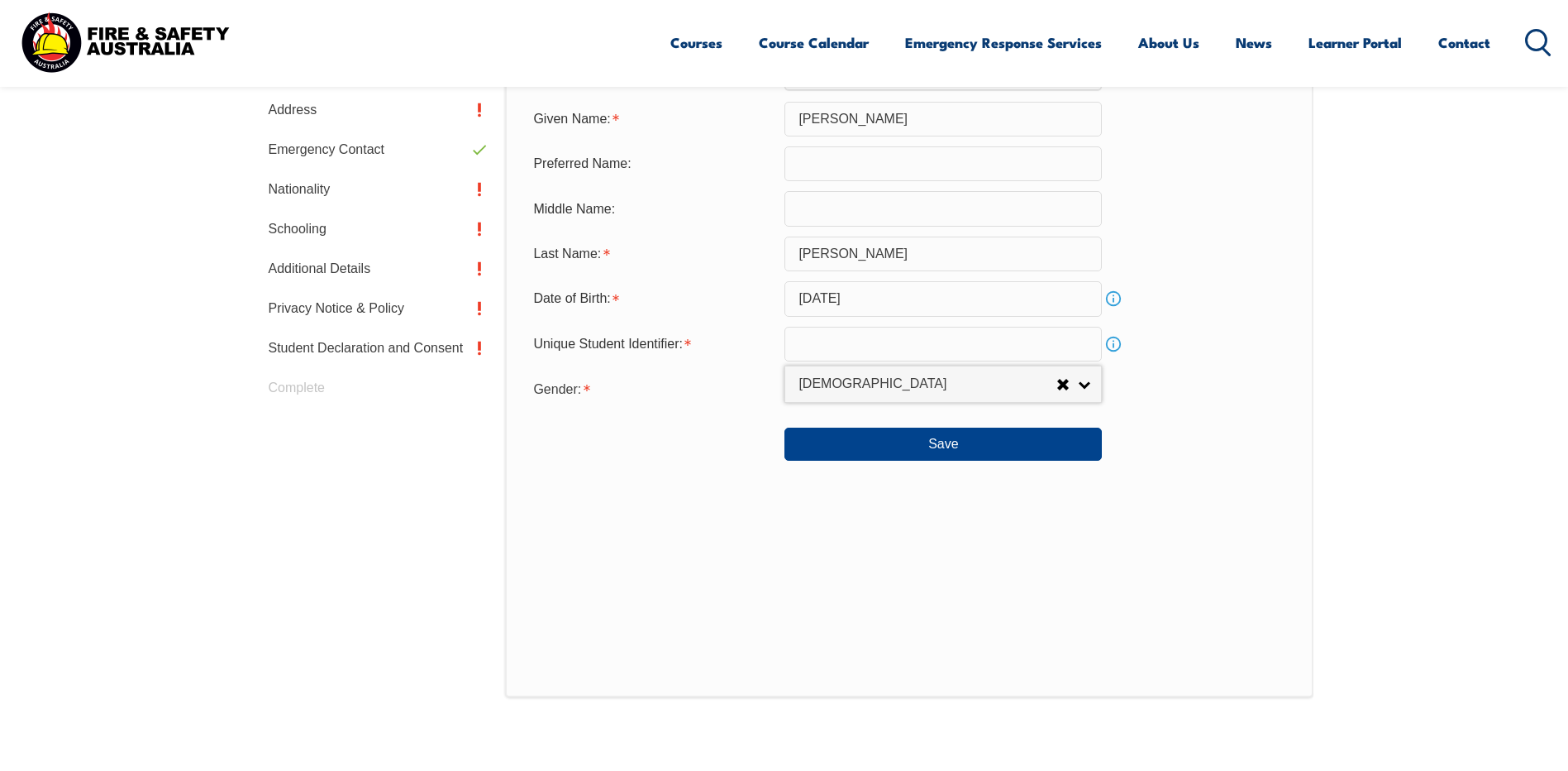
click at [970, 302] on input "June 30, 2025" at bounding box center [942, 299] width 318 height 34
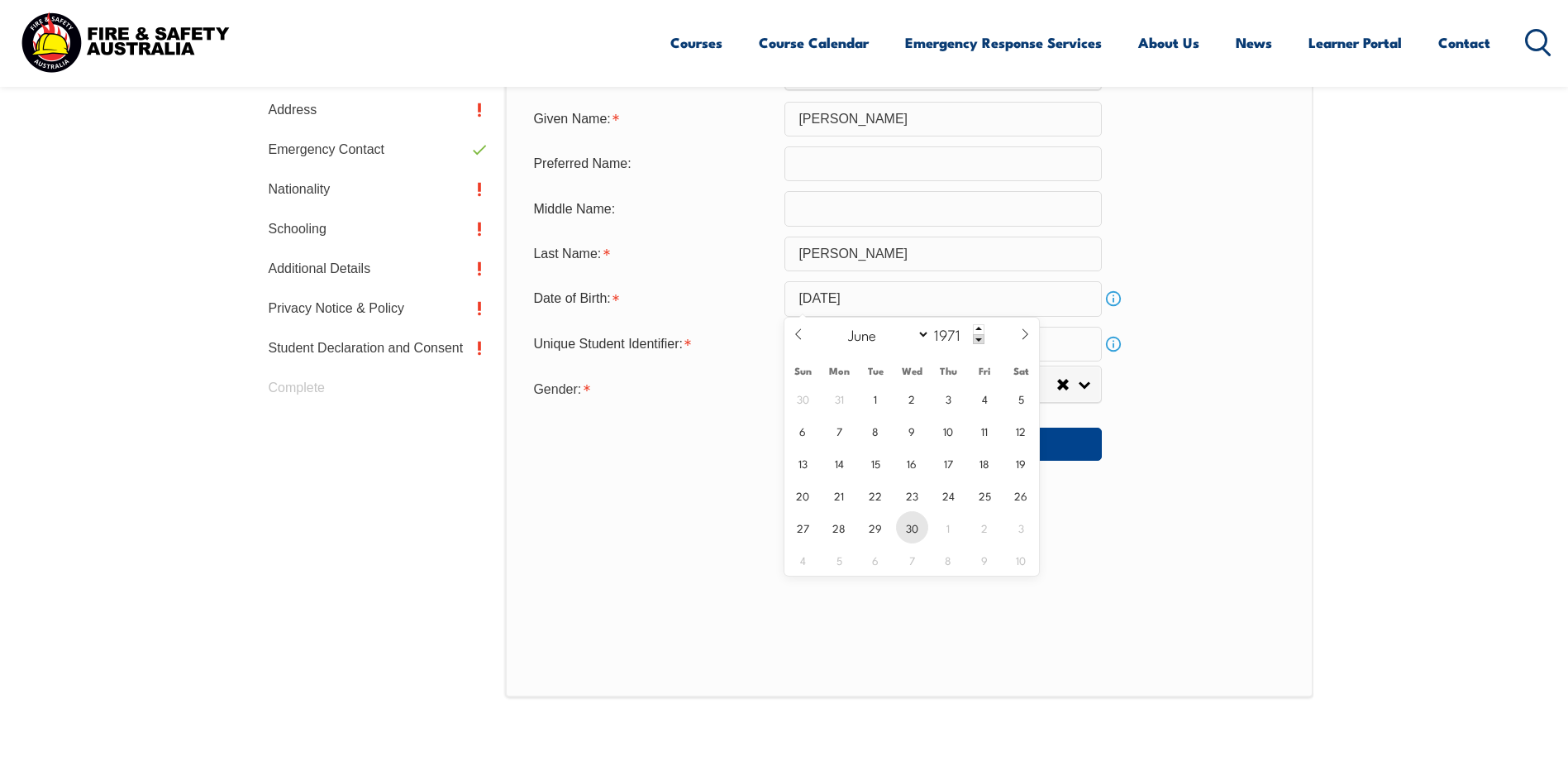
click at [908, 532] on span "30" at bounding box center [912, 528] width 32 height 32
type input "June 30, 1971"
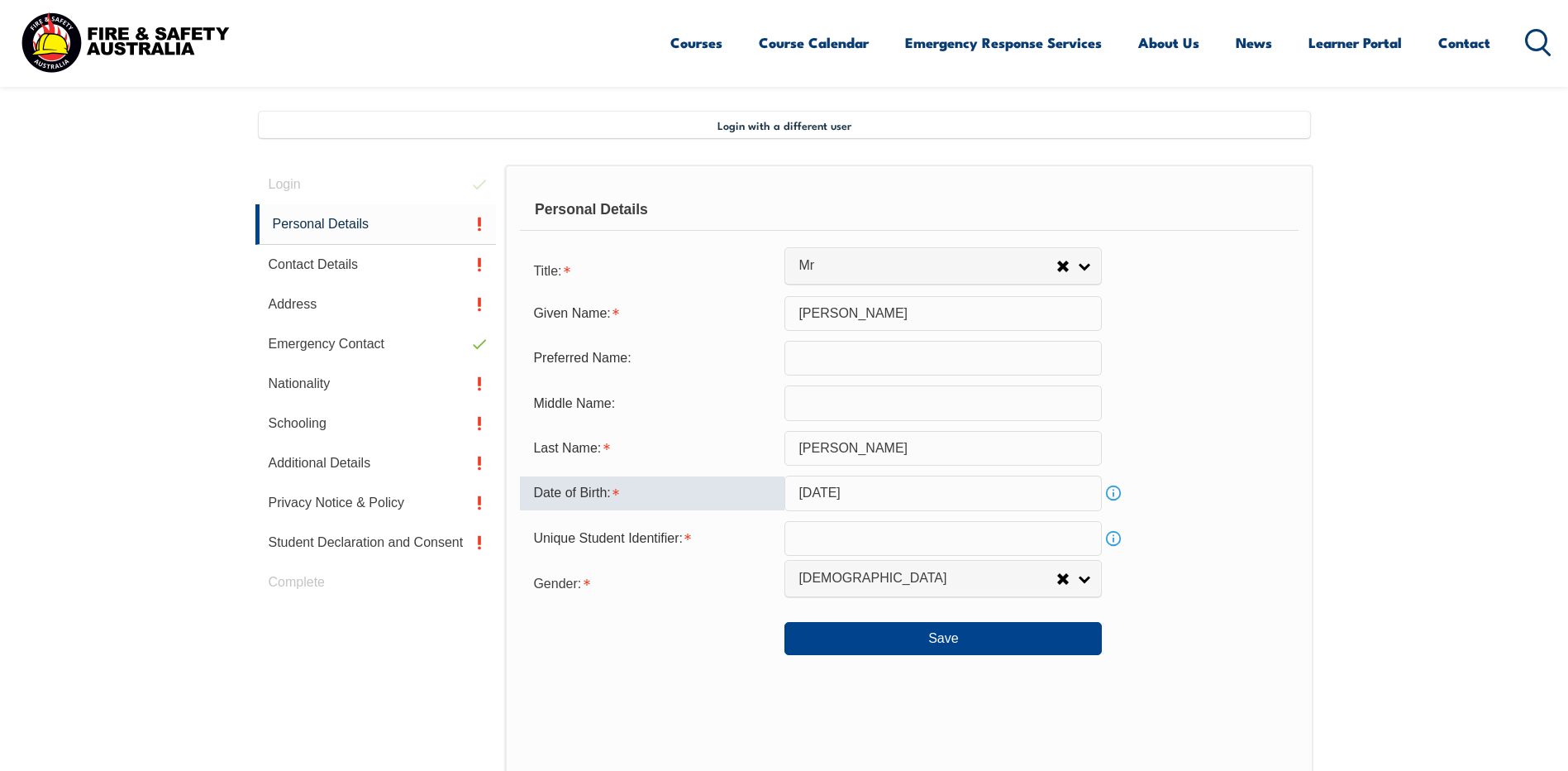
scroll to position [450, 0]
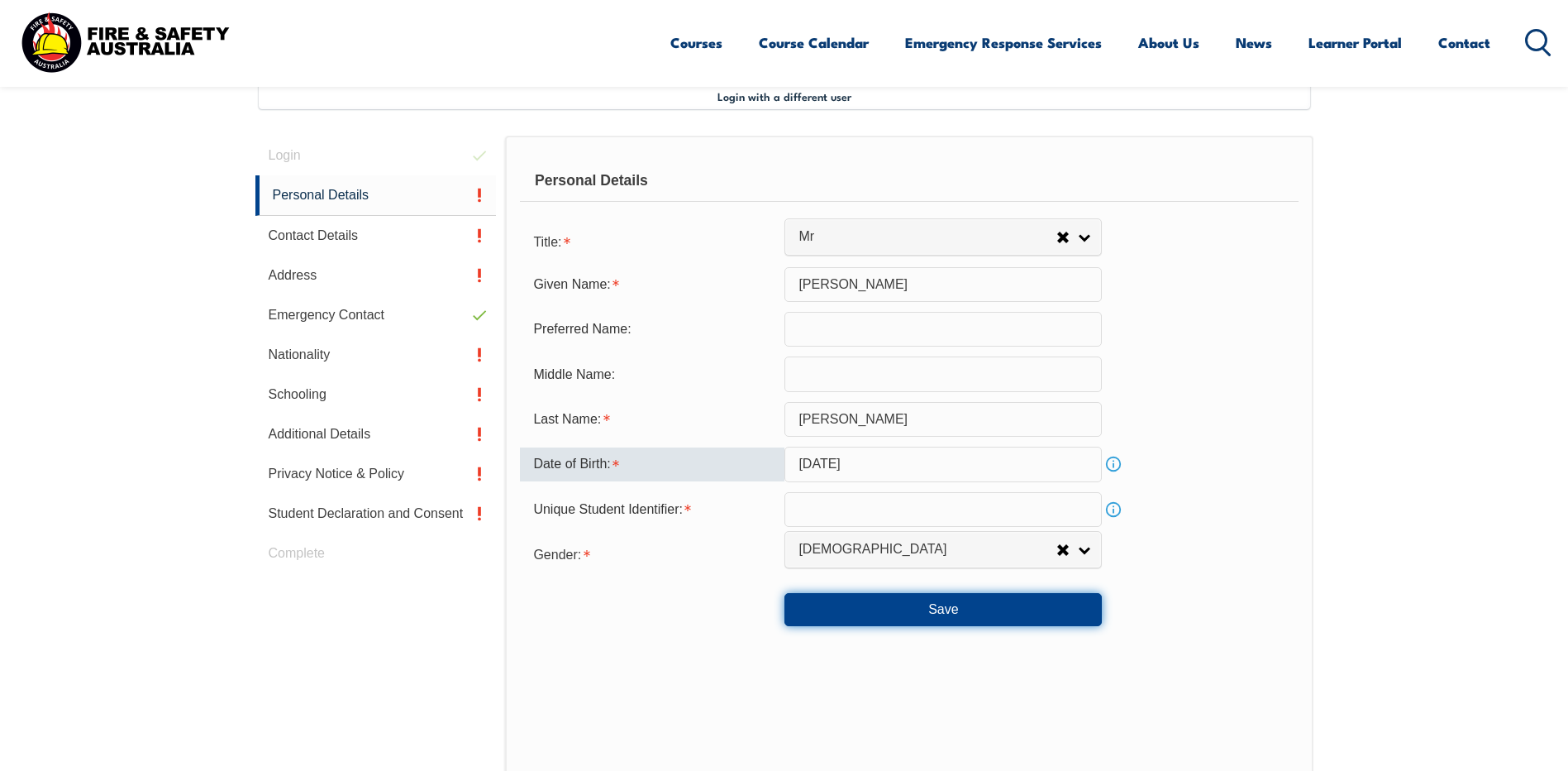
click at [957, 603] on button "Save" at bounding box center [942, 609] width 318 height 33
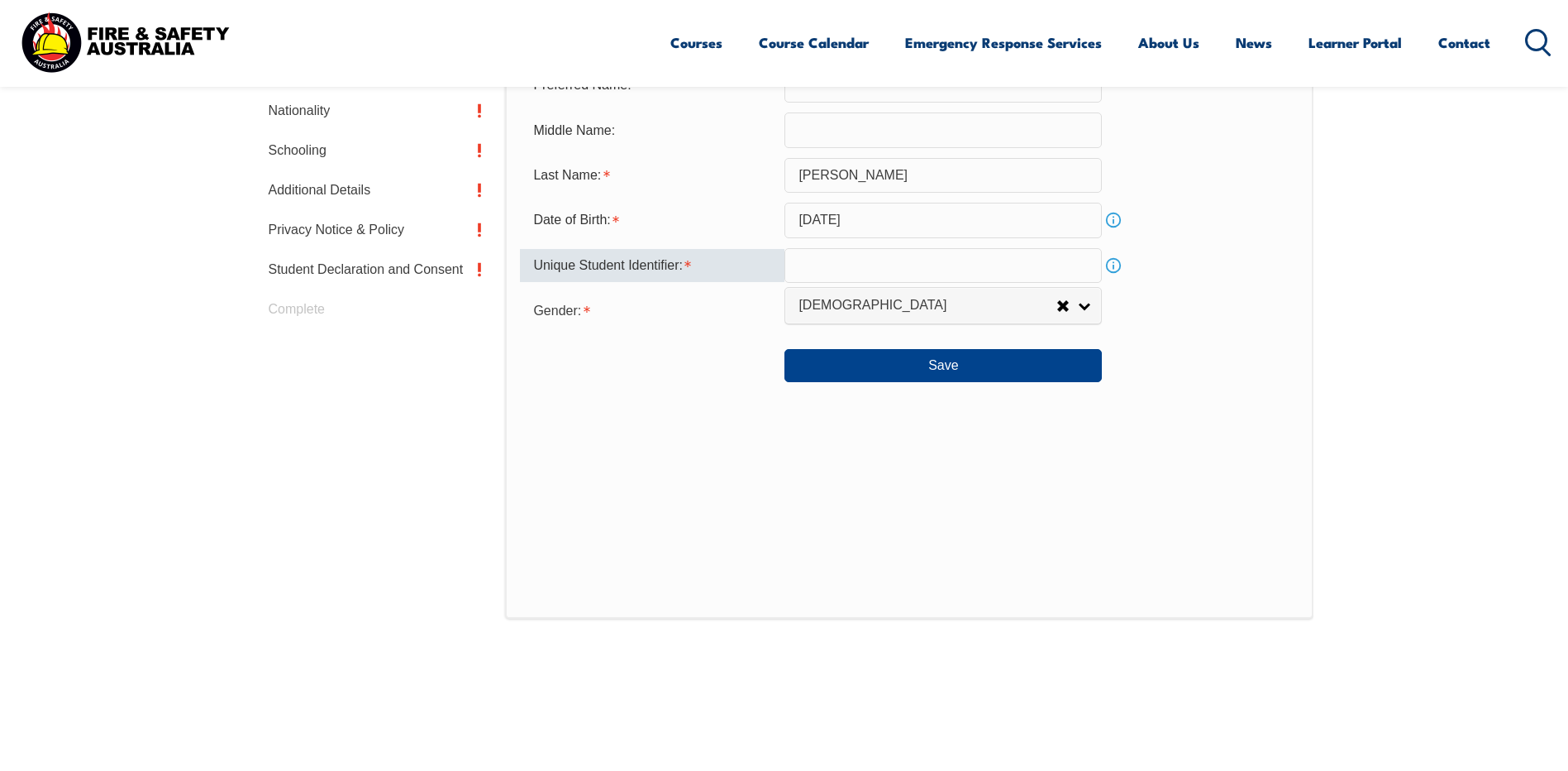
scroll to position [612, 0]
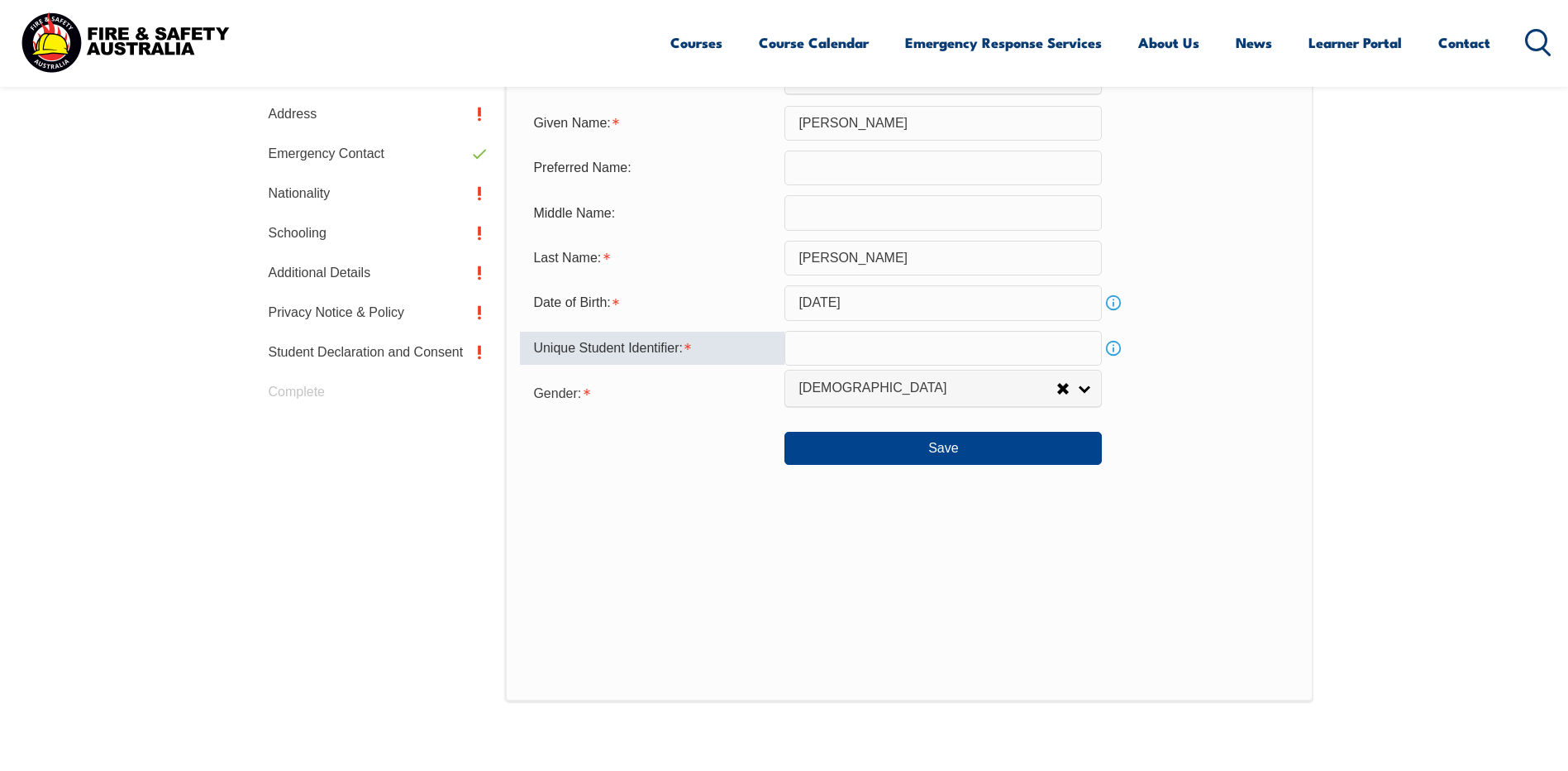
click at [933, 355] on input "text" at bounding box center [942, 348] width 318 height 34
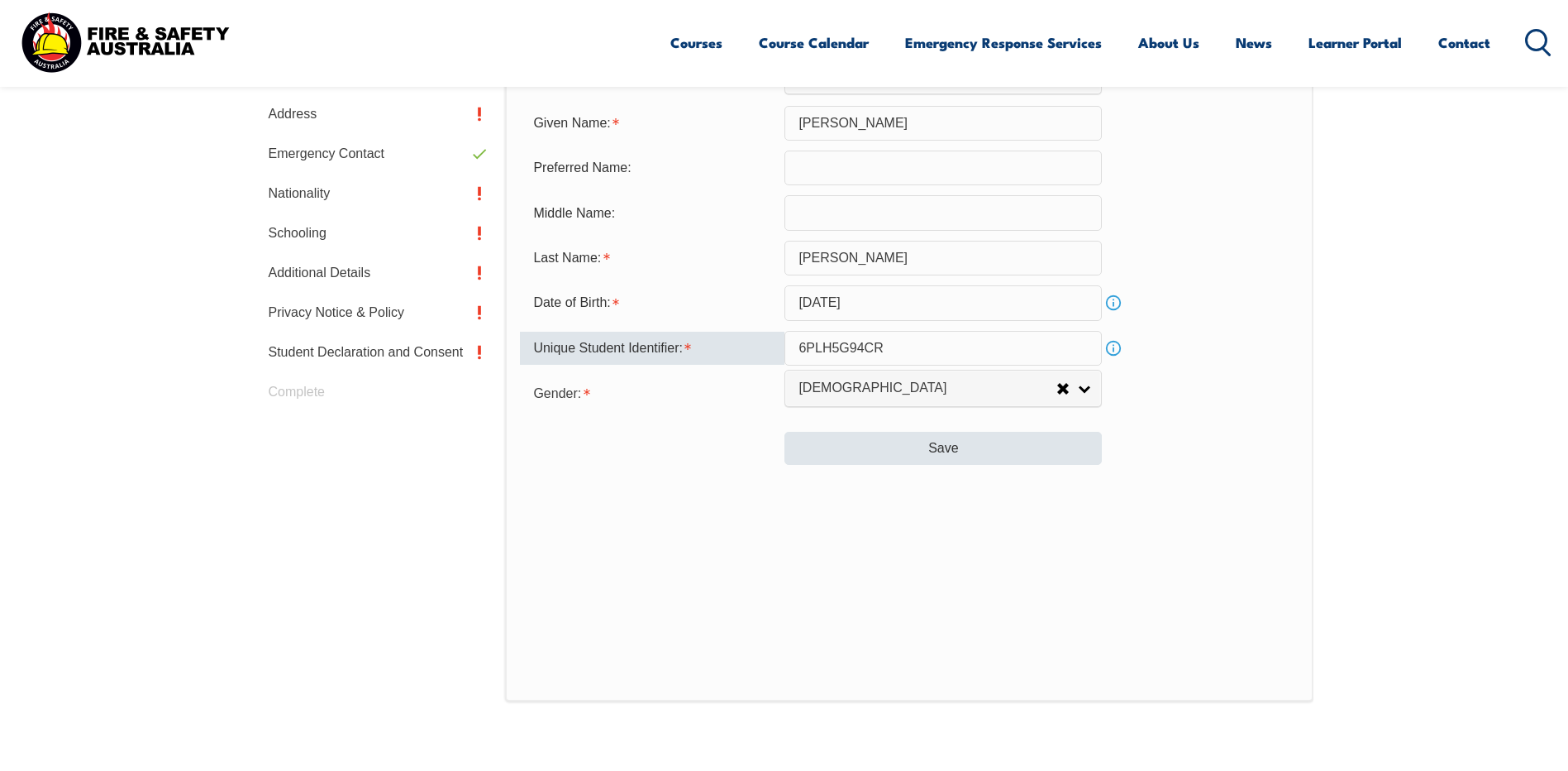
type input "6PLH5G94CR"
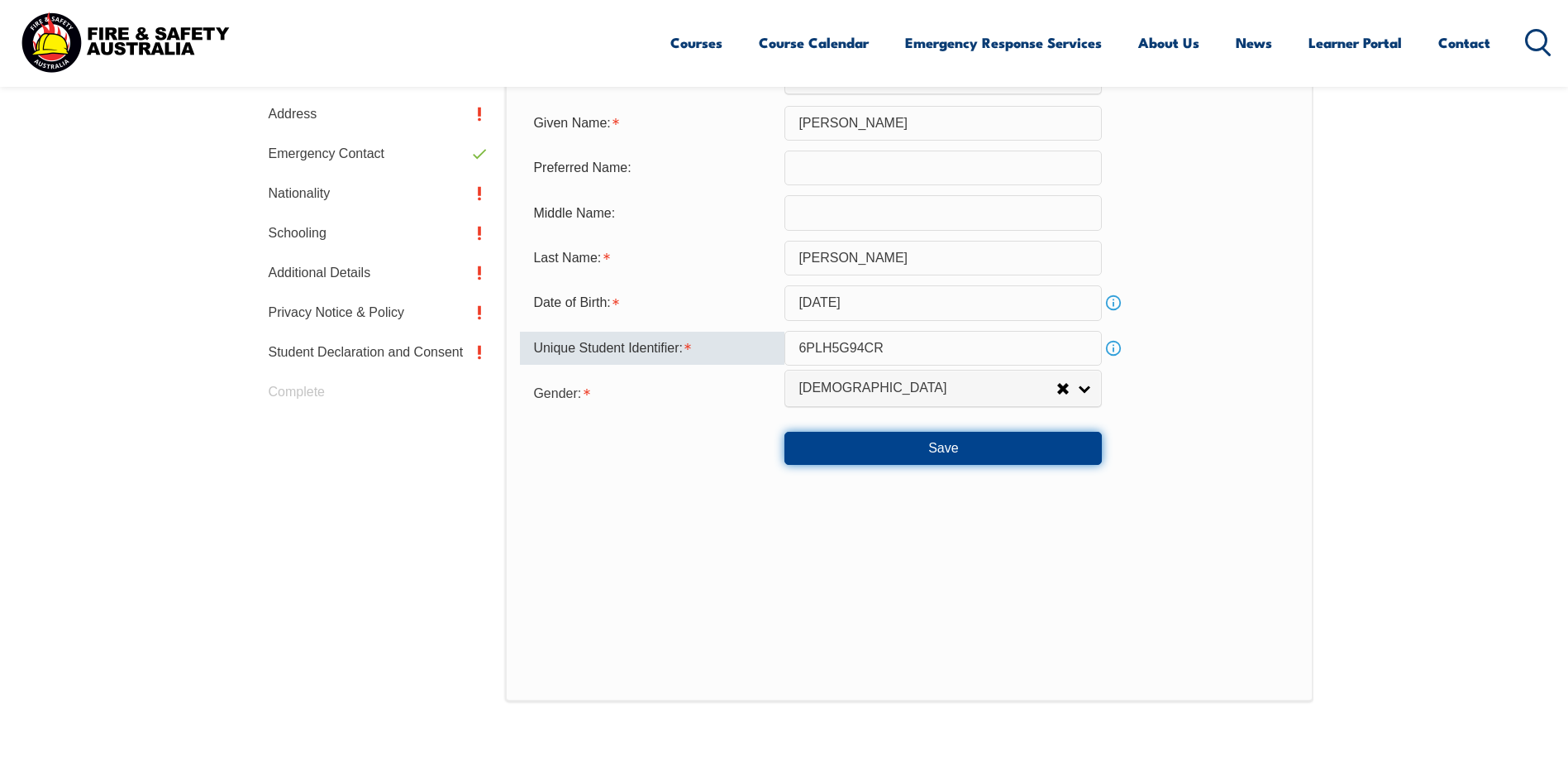
click at [982, 443] on button "Save" at bounding box center [942, 448] width 318 height 33
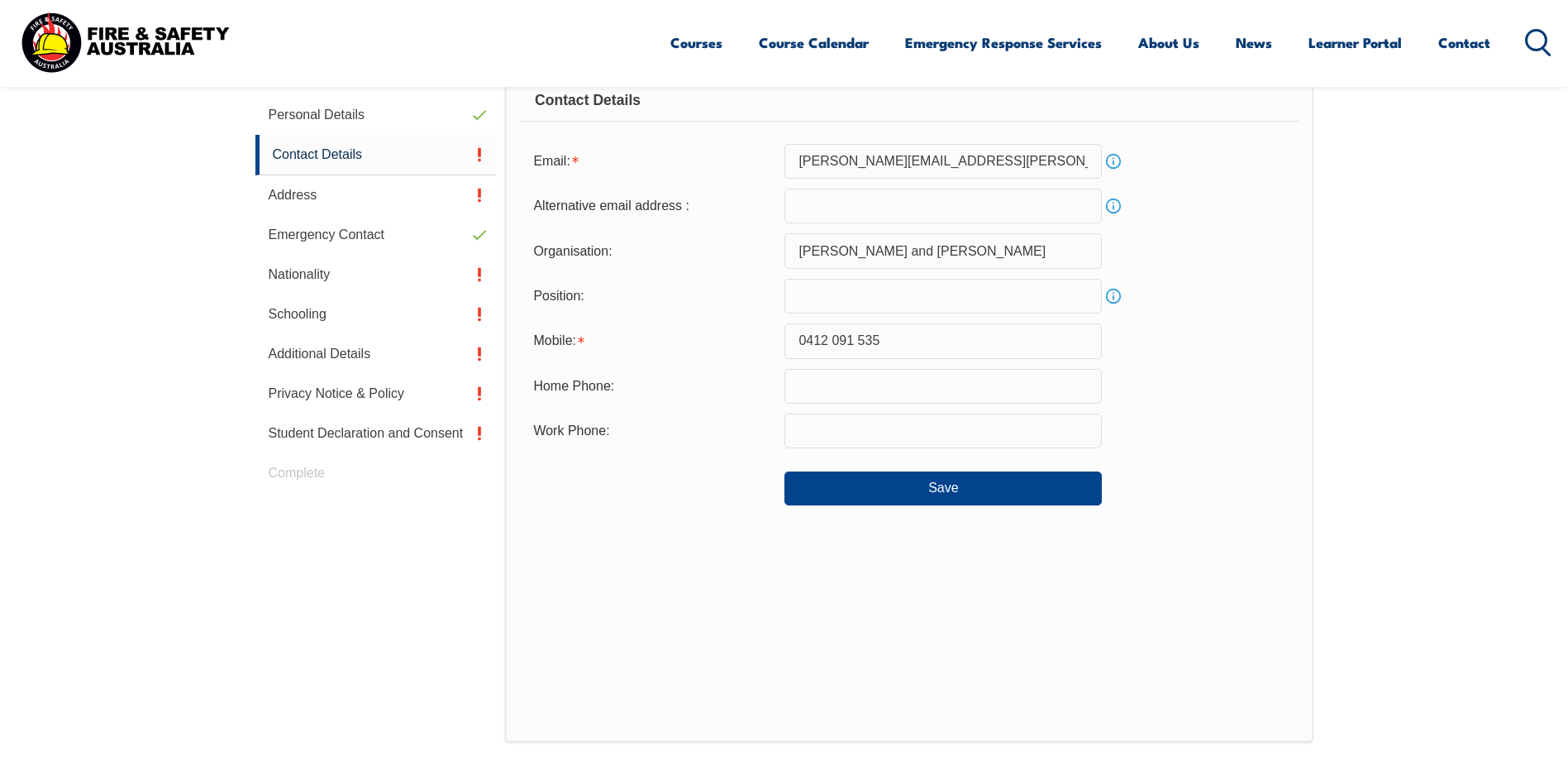
scroll to position [450, 0]
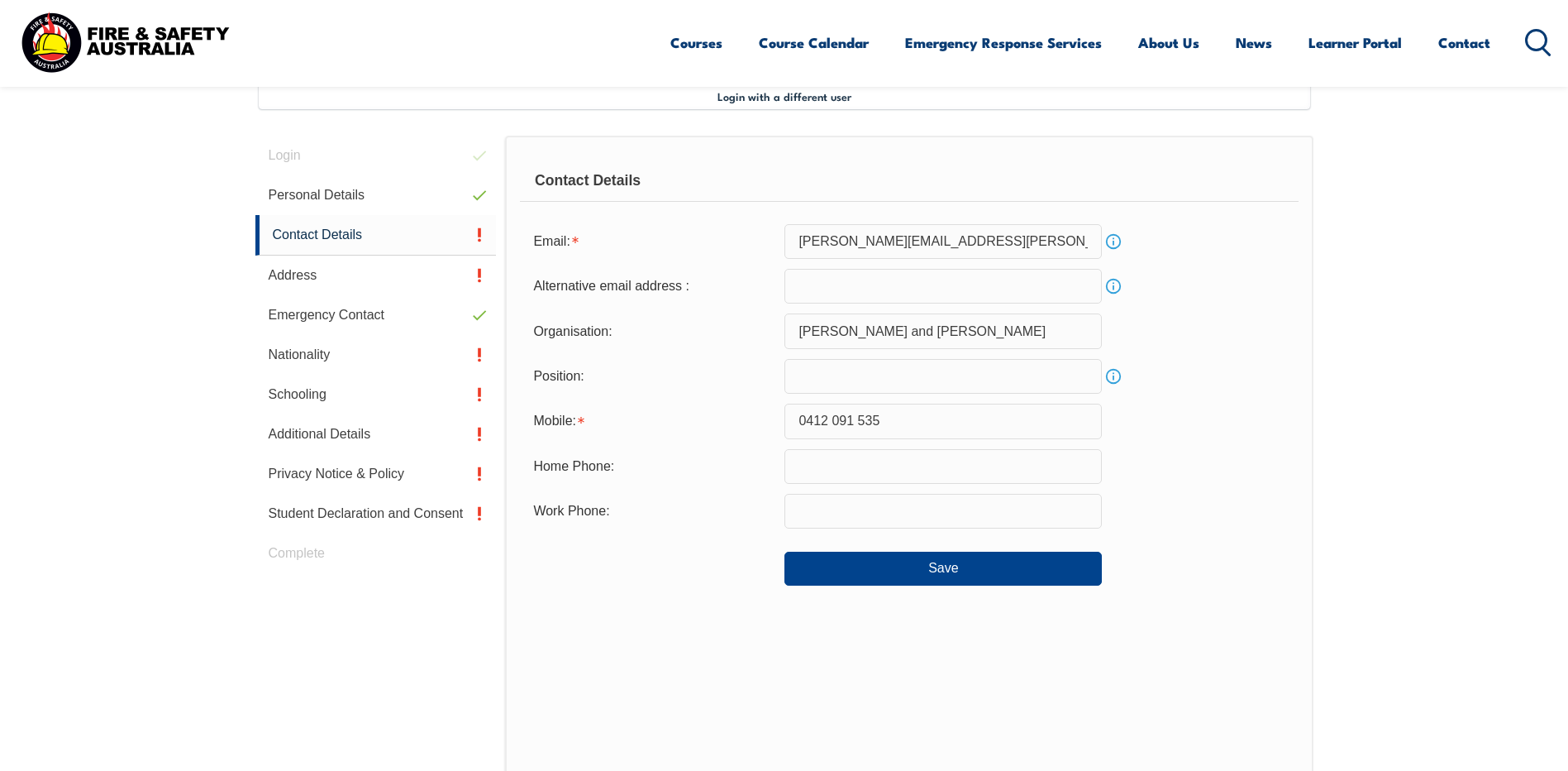
click at [1111, 240] on link "Info" at bounding box center [1113, 241] width 23 height 23
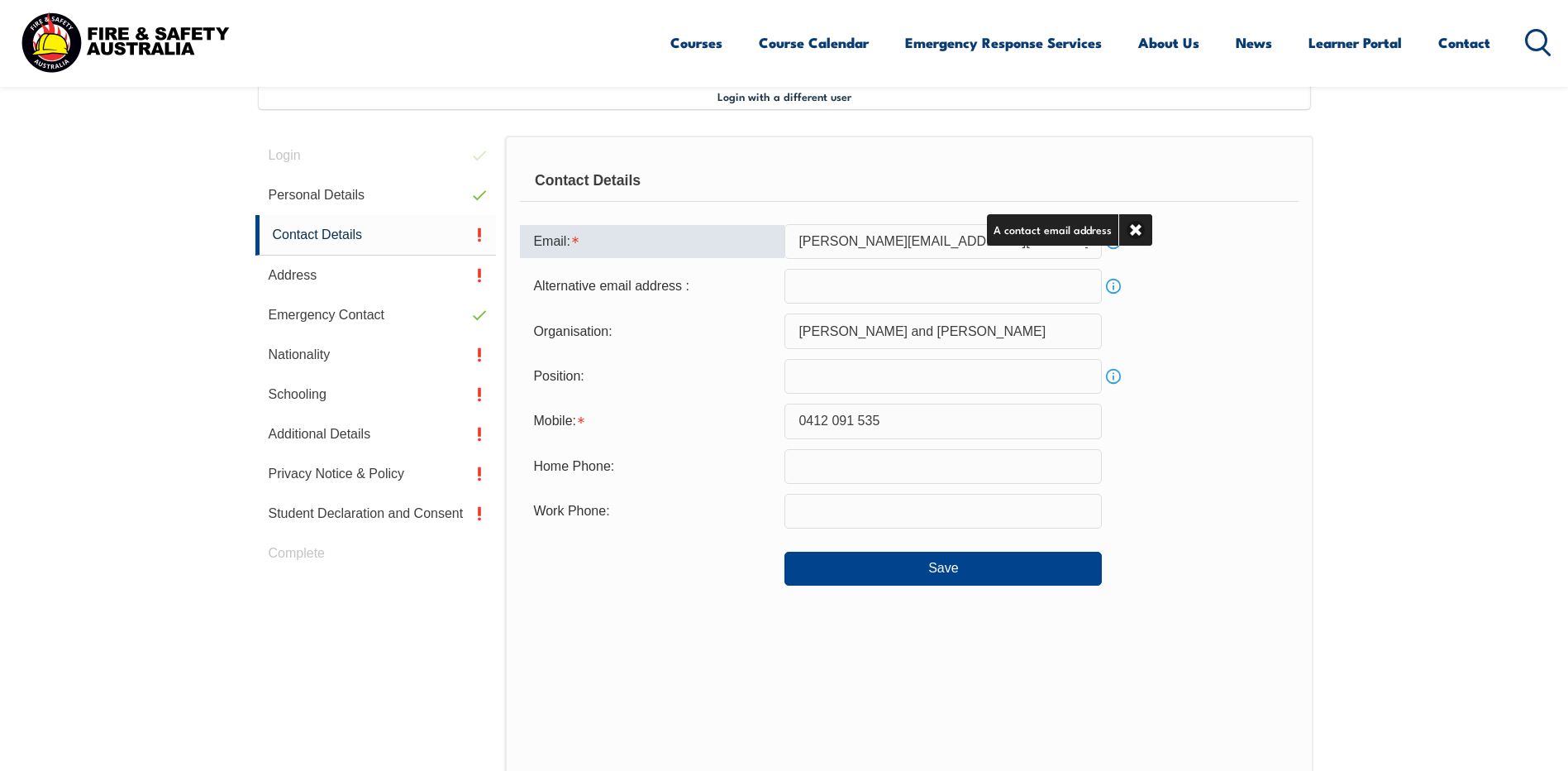
click at [1050, 246] on input "[PERSON_NAME][EMAIL_ADDRESS][PERSON_NAME][DOMAIN_NAME]" at bounding box center [942, 241] width 318 height 34
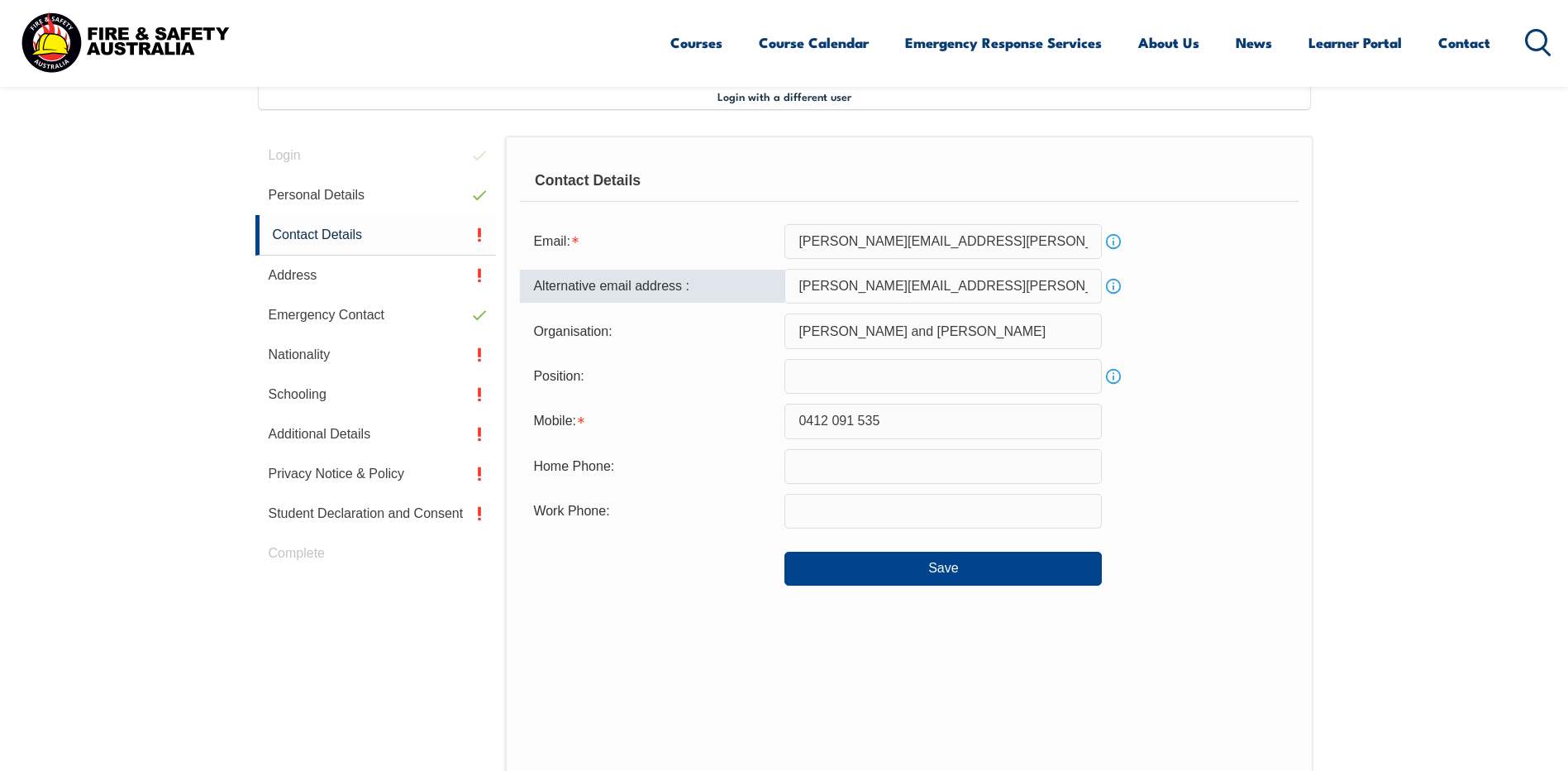
click at [994, 282] on input "[PERSON_NAME][EMAIL_ADDRESS][PERSON_NAME][DOMAIN_NAME]" at bounding box center [942, 286] width 318 height 34
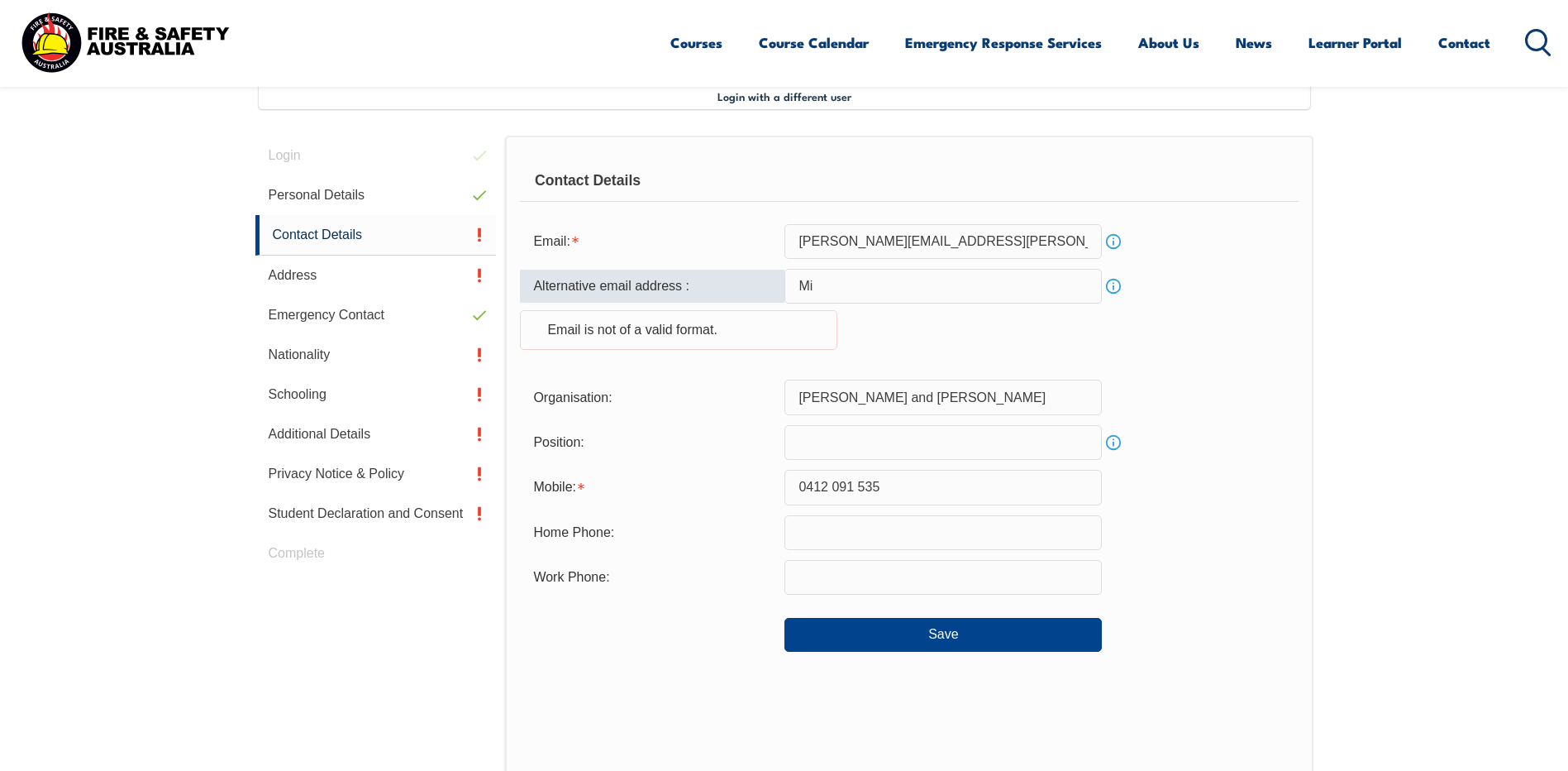
type input "M"
type input "mike.hille71@gmail.com"
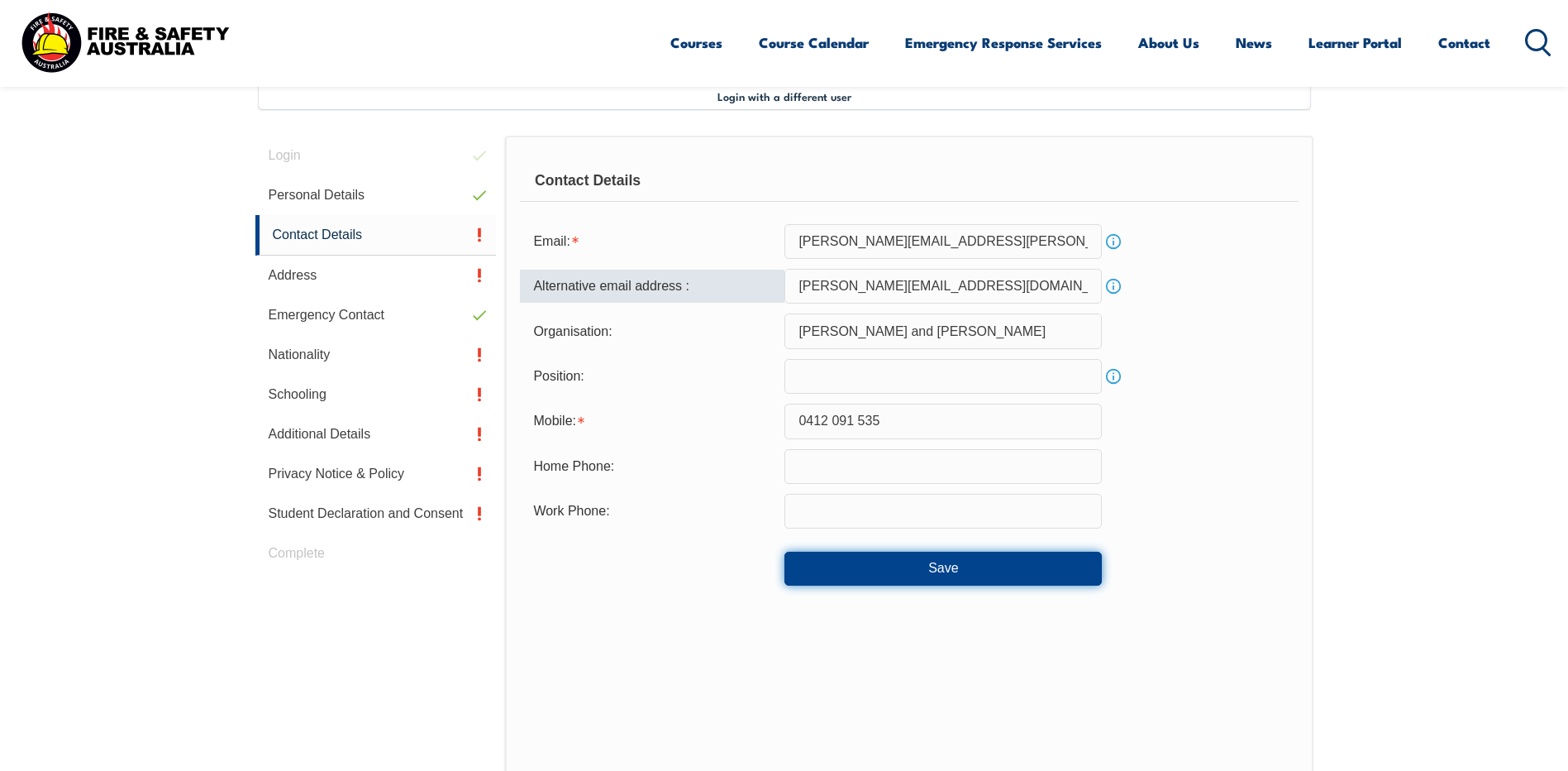
click at [931, 573] on button "Save" at bounding box center [942, 568] width 318 height 33
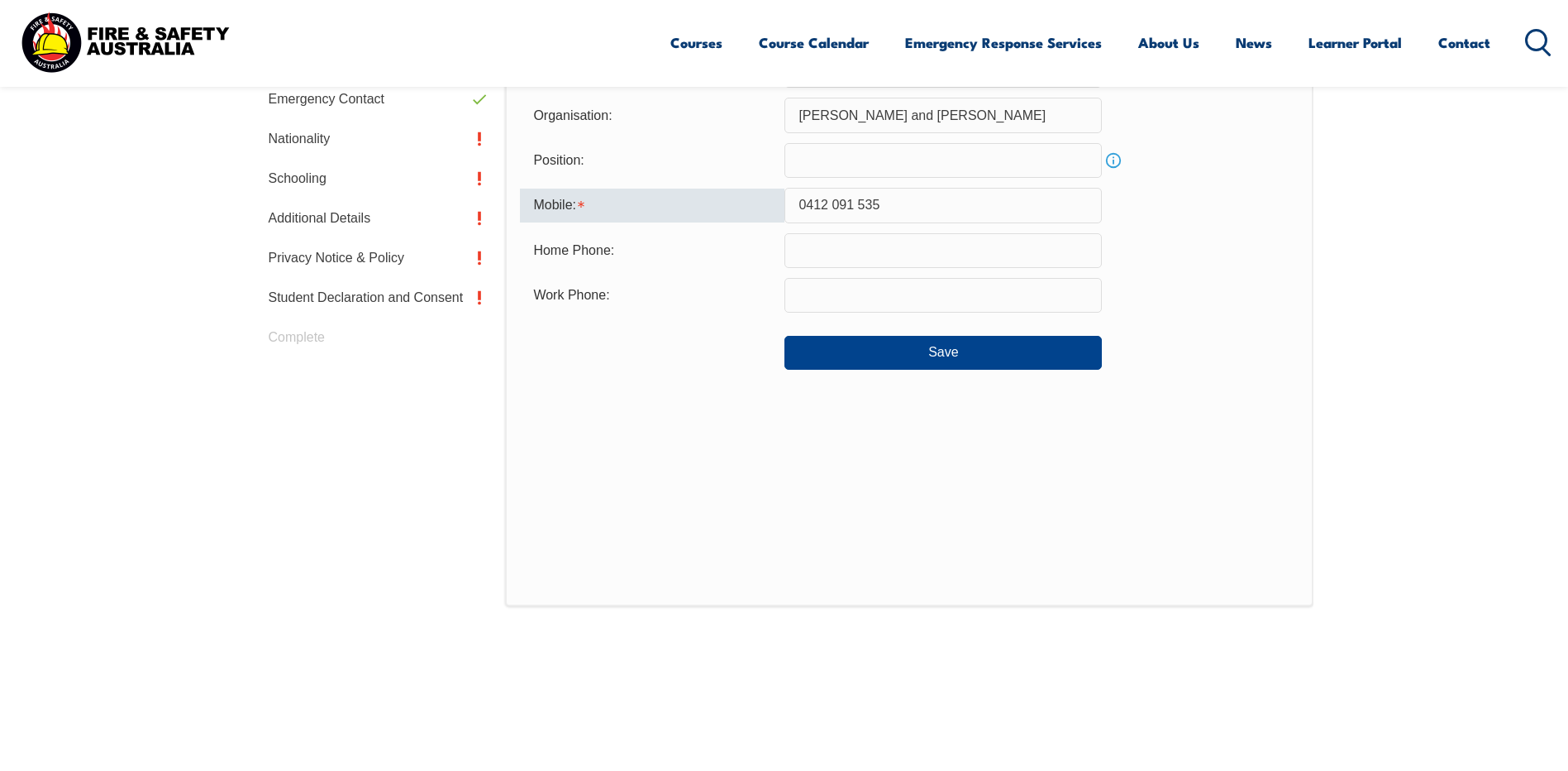
scroll to position [606, 0]
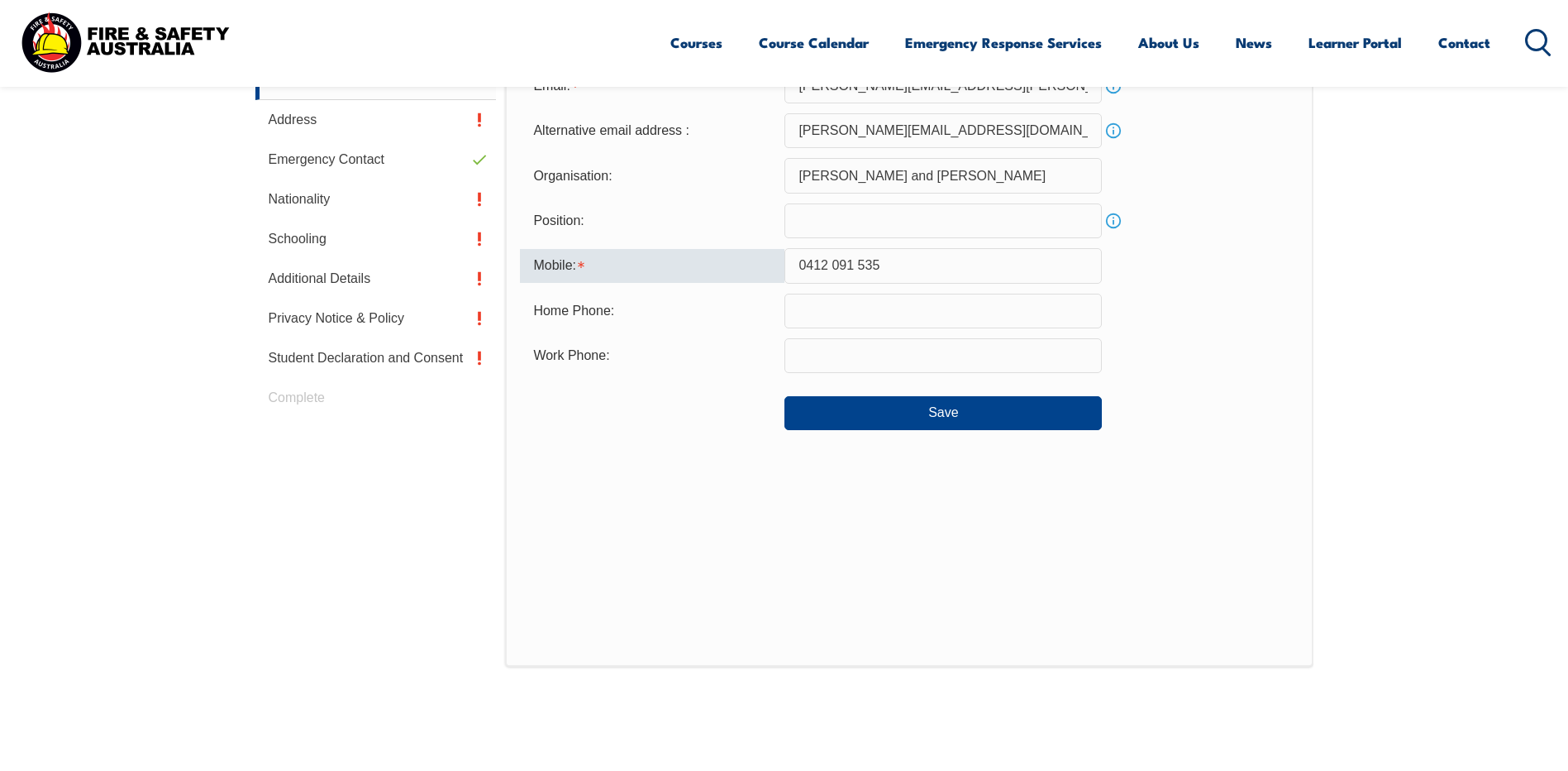
click at [832, 263] on input "0412 091 535" at bounding box center [942, 265] width 318 height 34
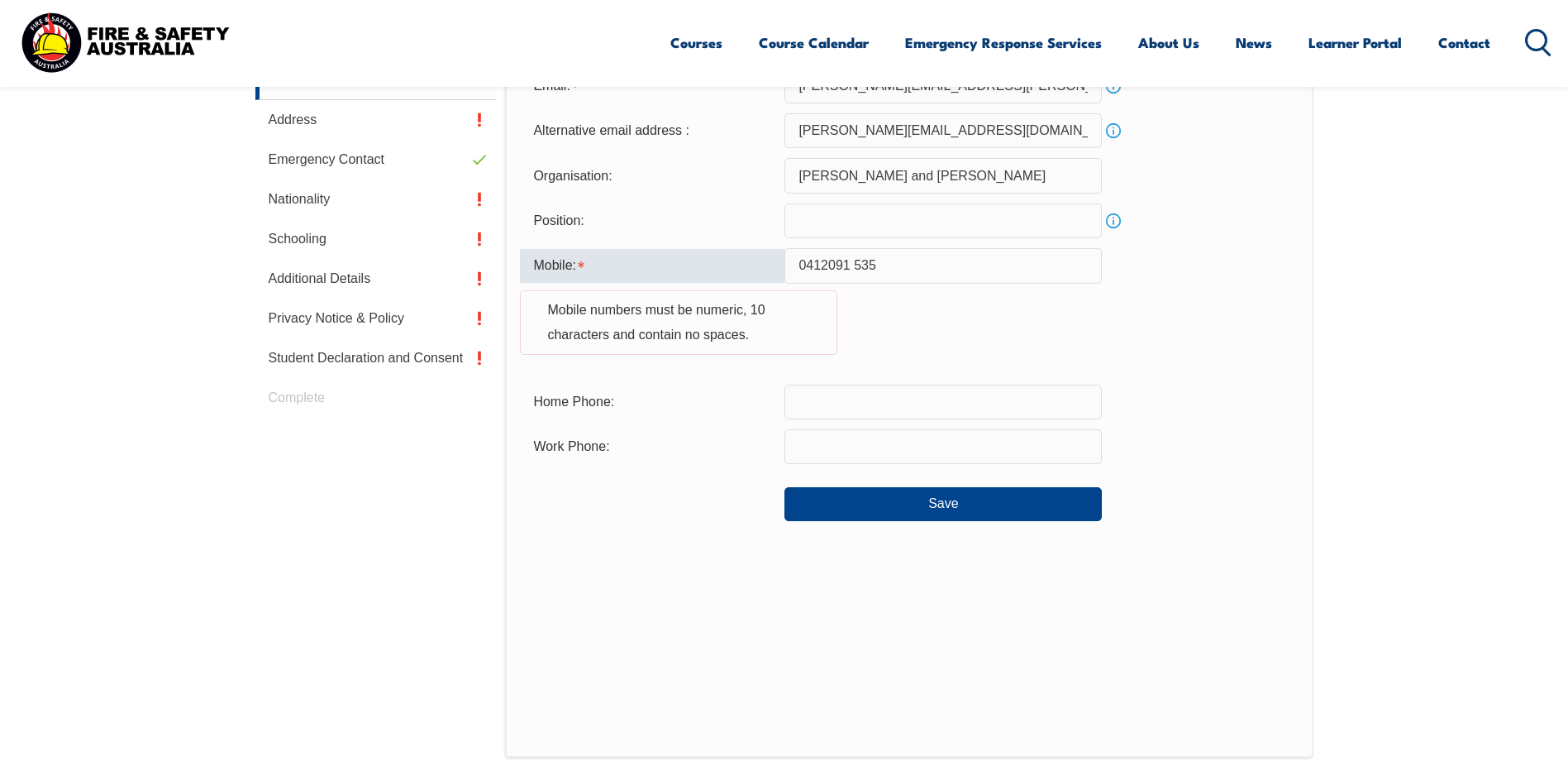
click at [853, 263] on input "0412091 535" at bounding box center [942, 265] width 318 height 34
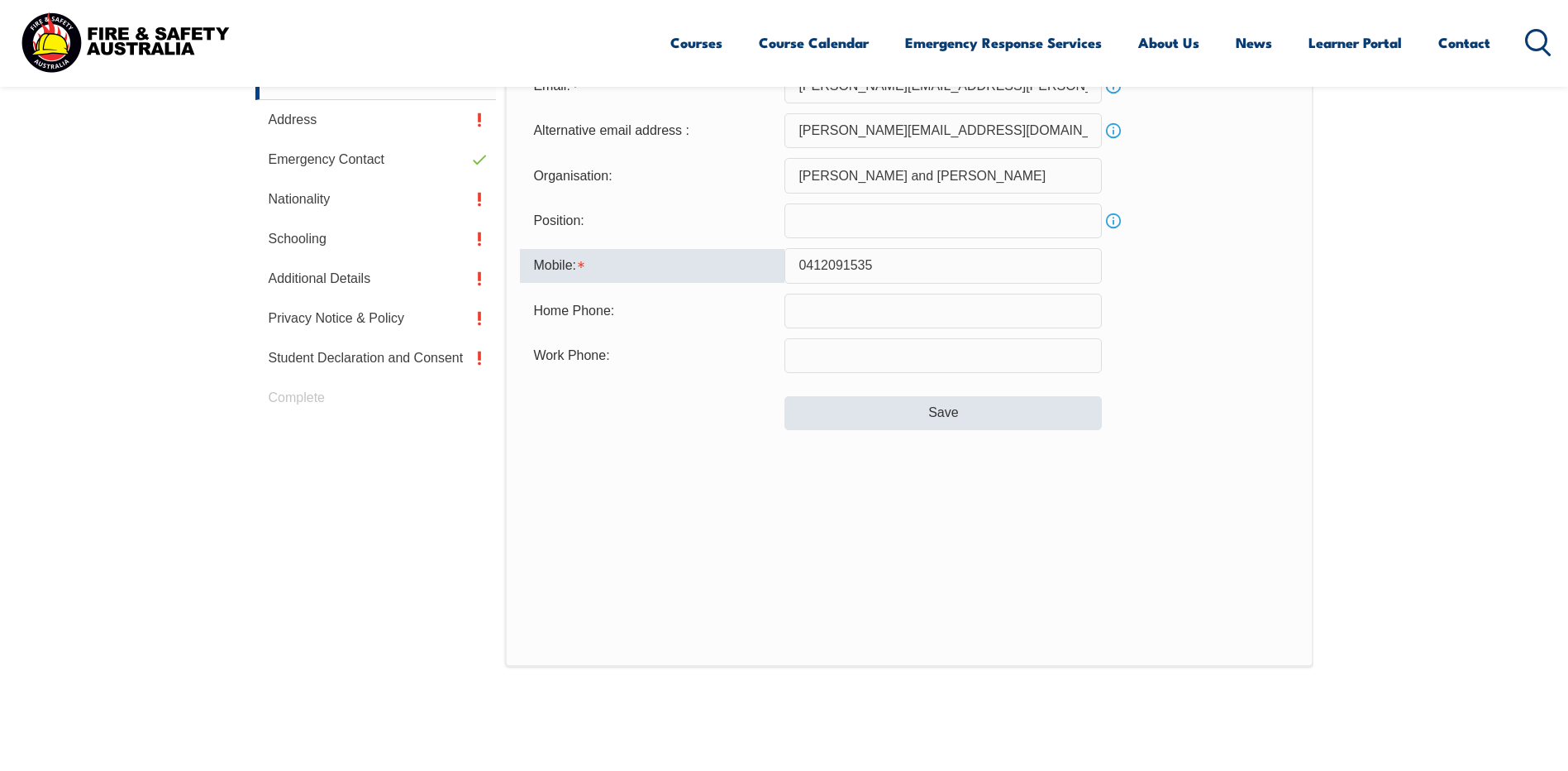
type input "0412091535"
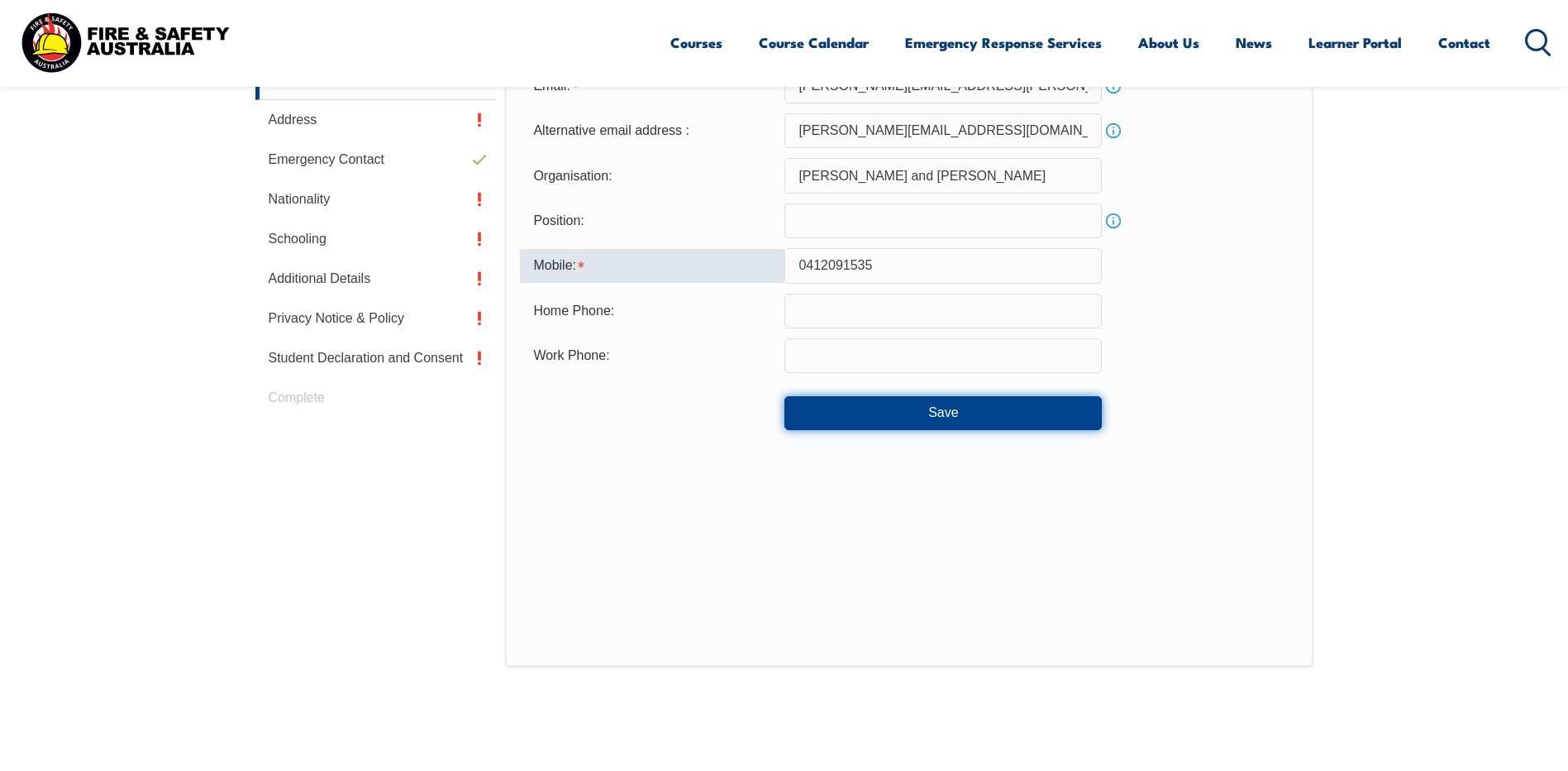
click at [951, 414] on button "Save" at bounding box center [942, 412] width 318 height 33
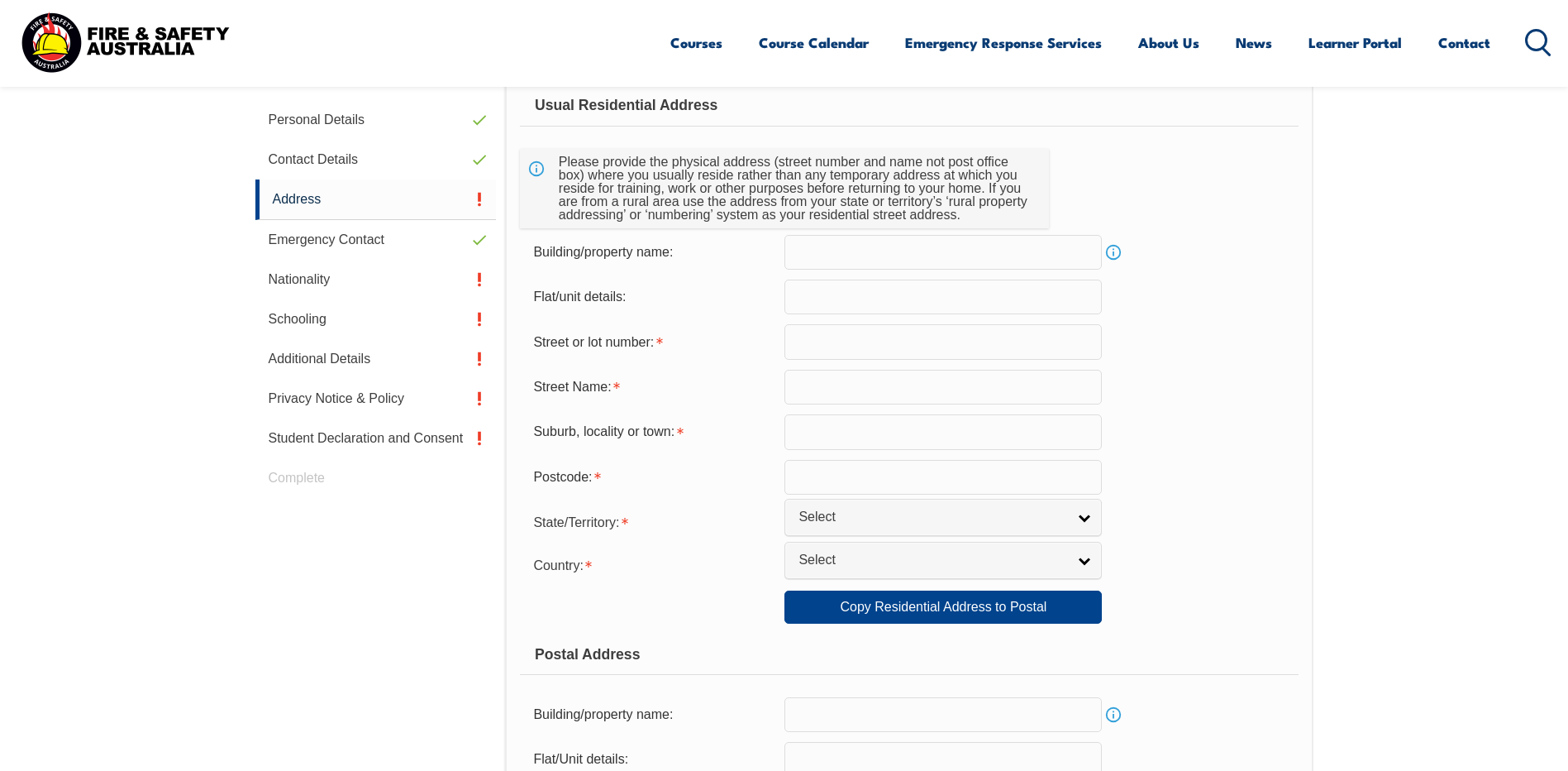
scroll to position [450, 0]
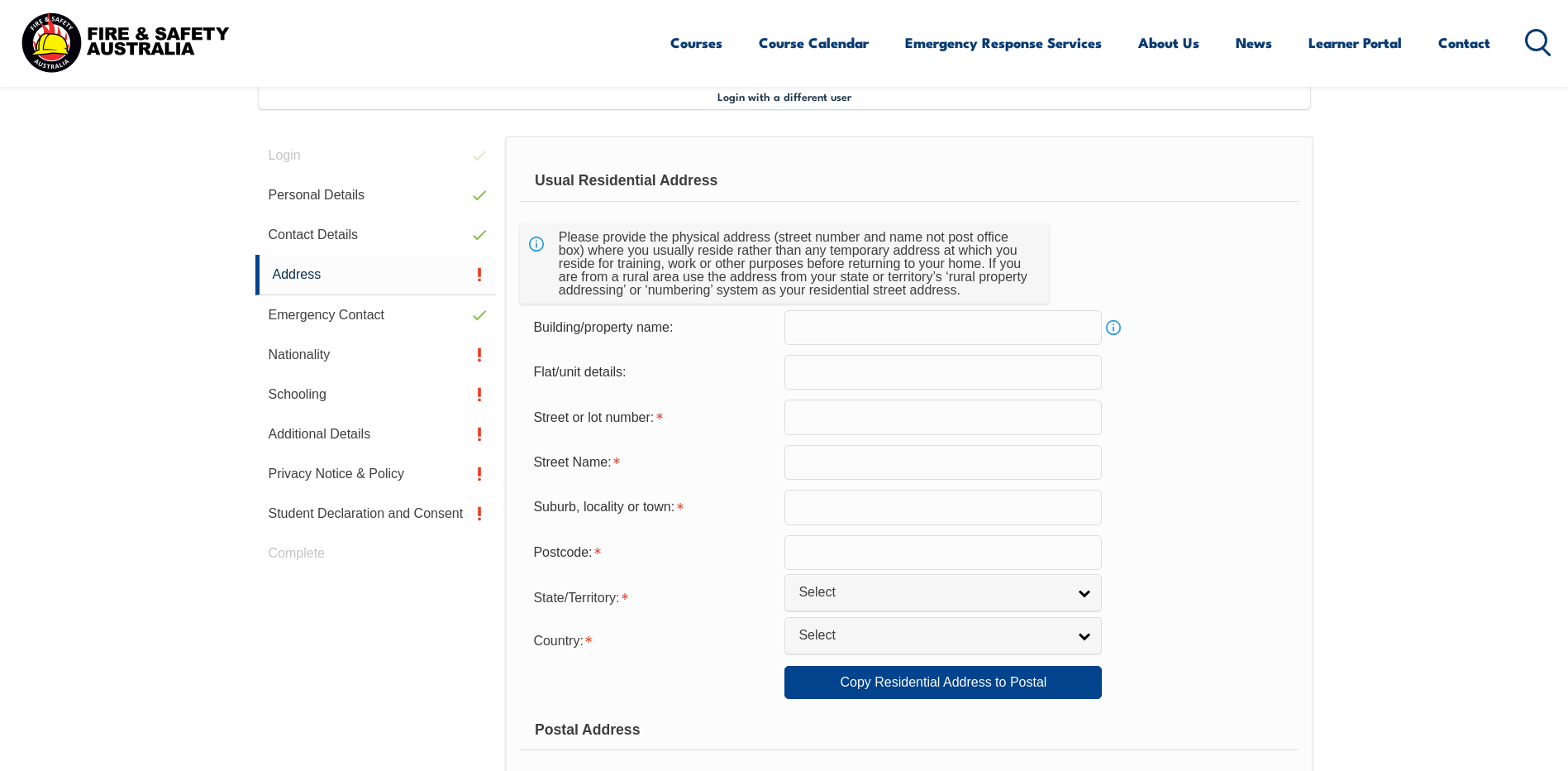
click at [848, 415] on input "text" at bounding box center [942, 417] width 318 height 34
type input "30 McEwan Drive"
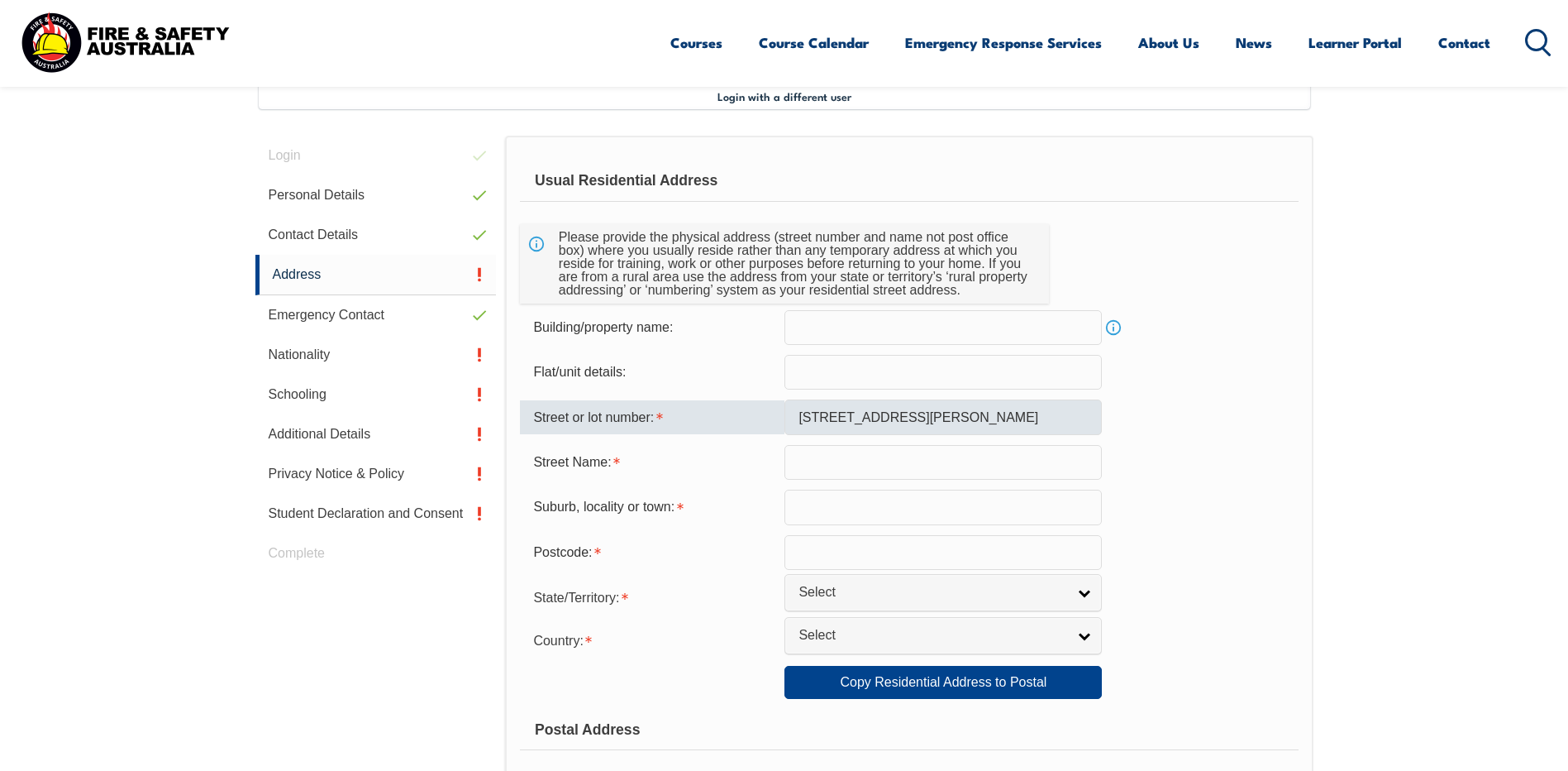
type input "Cranbourne East"
type input "3977"
select select "1101"
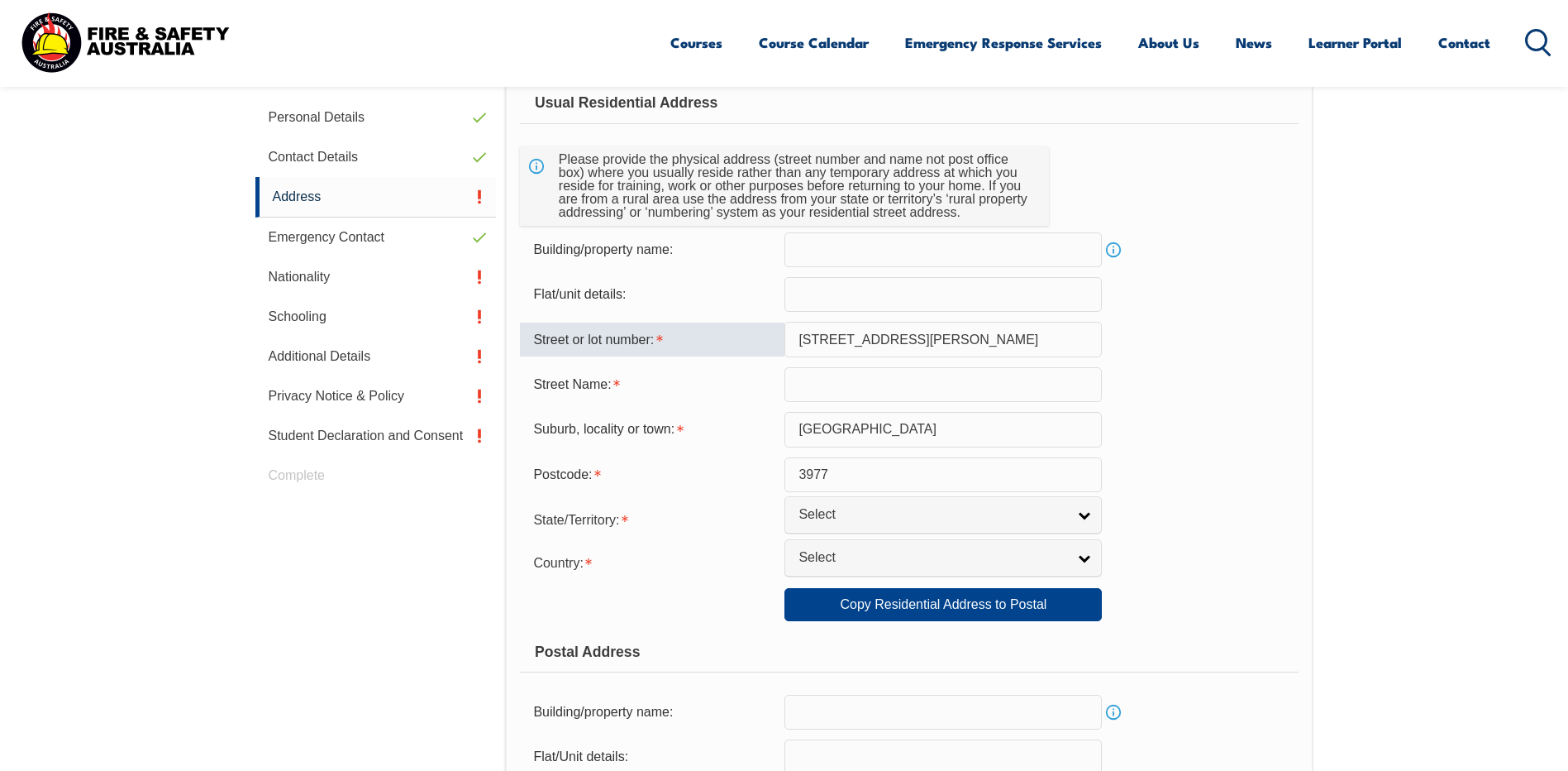
scroll to position [616, 0]
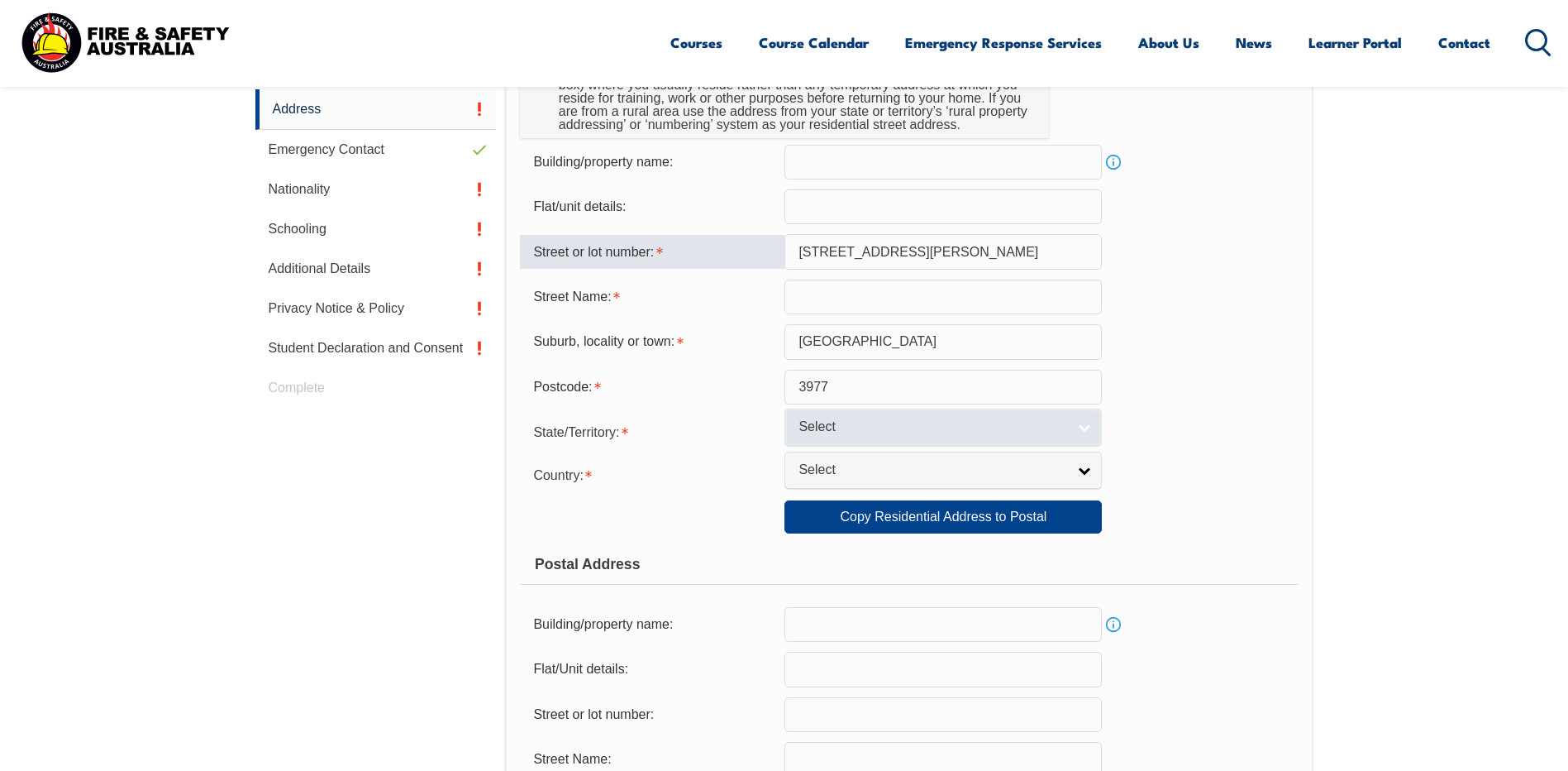
click at [1080, 428] on link "Select" at bounding box center [942, 427] width 318 height 37
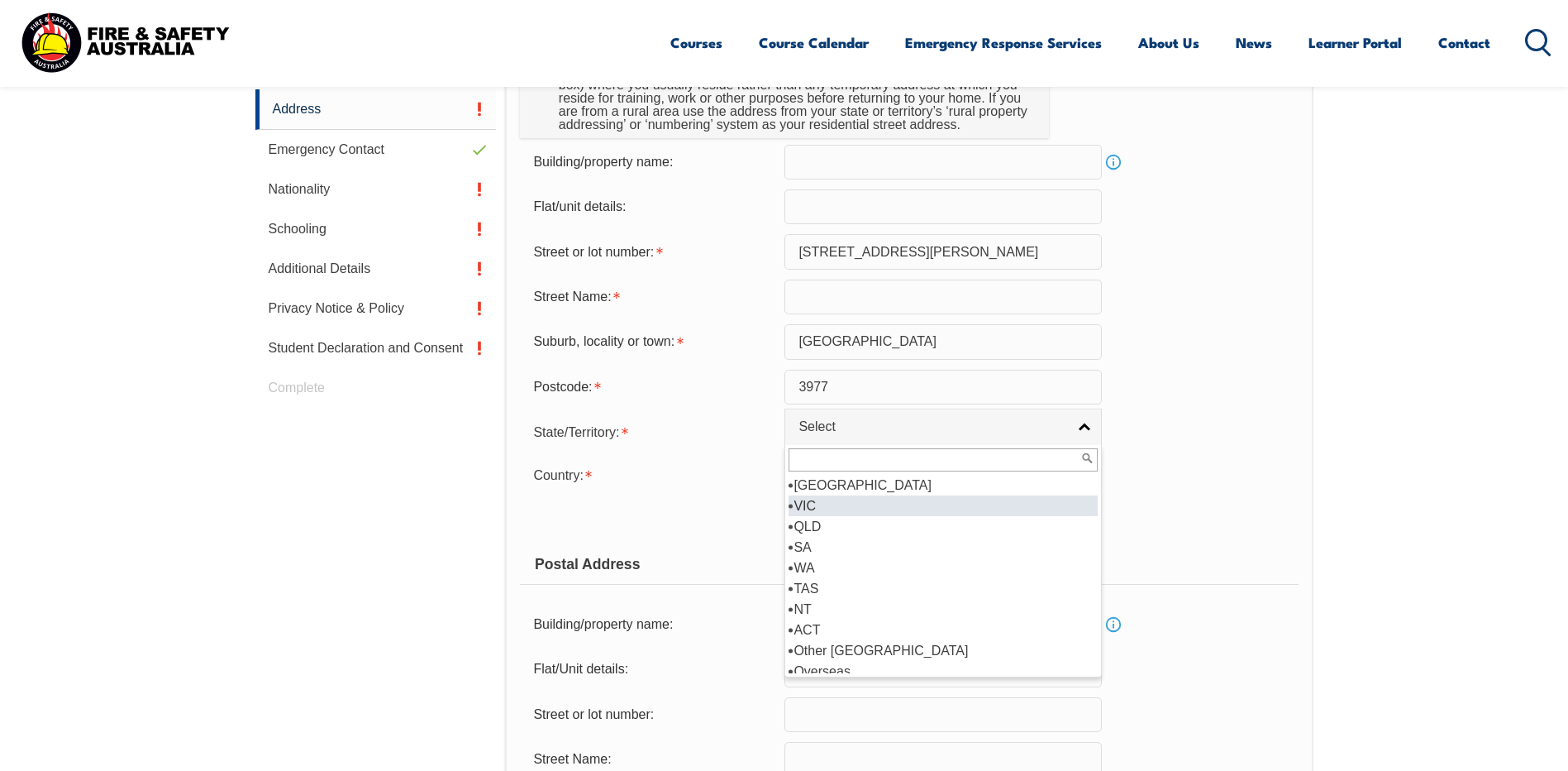
click at [972, 509] on li "VIC" at bounding box center [943, 506] width 309 height 21
select select "VIC"
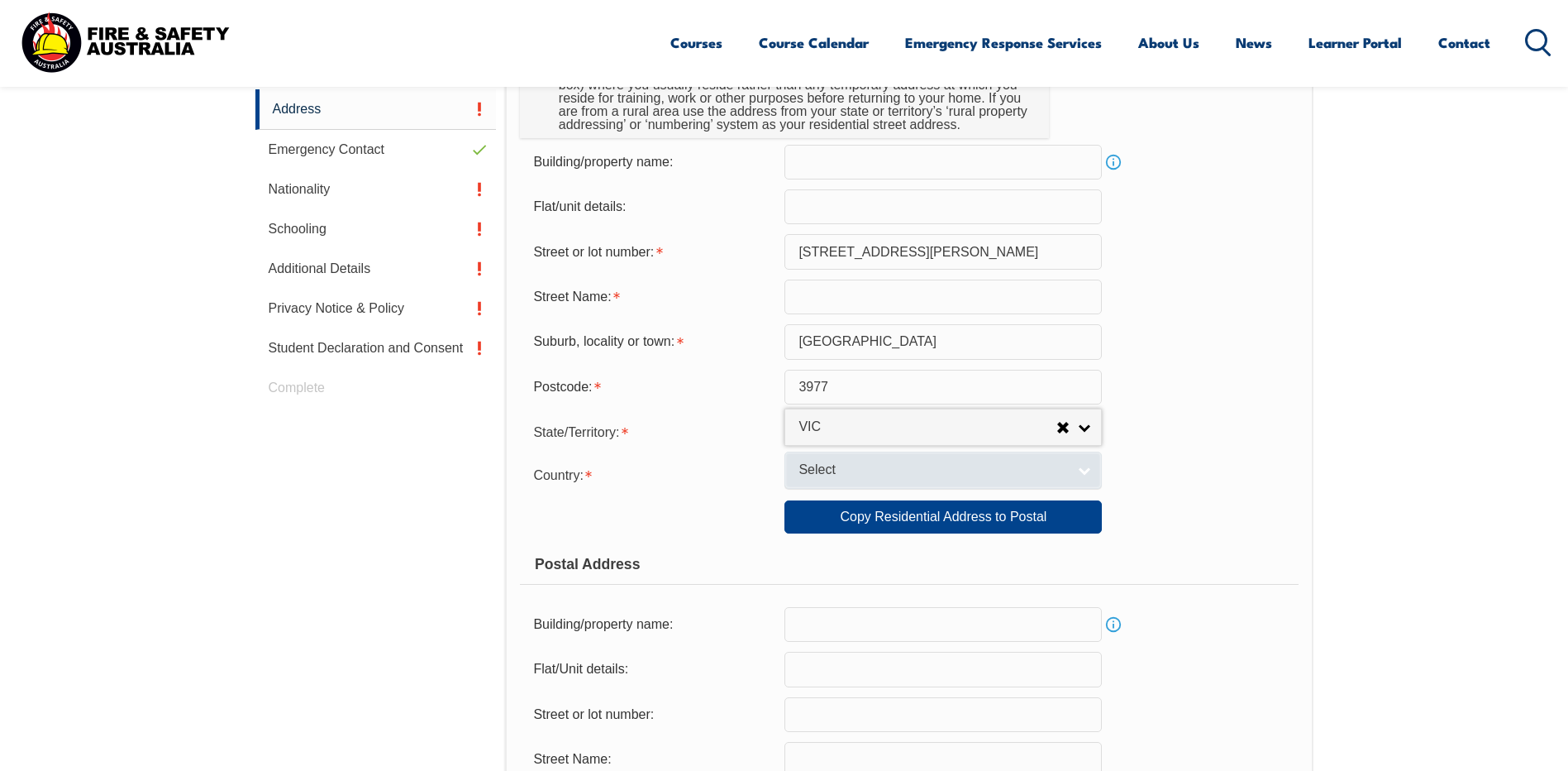
click at [1094, 476] on link "Select" at bounding box center [942, 469] width 318 height 37
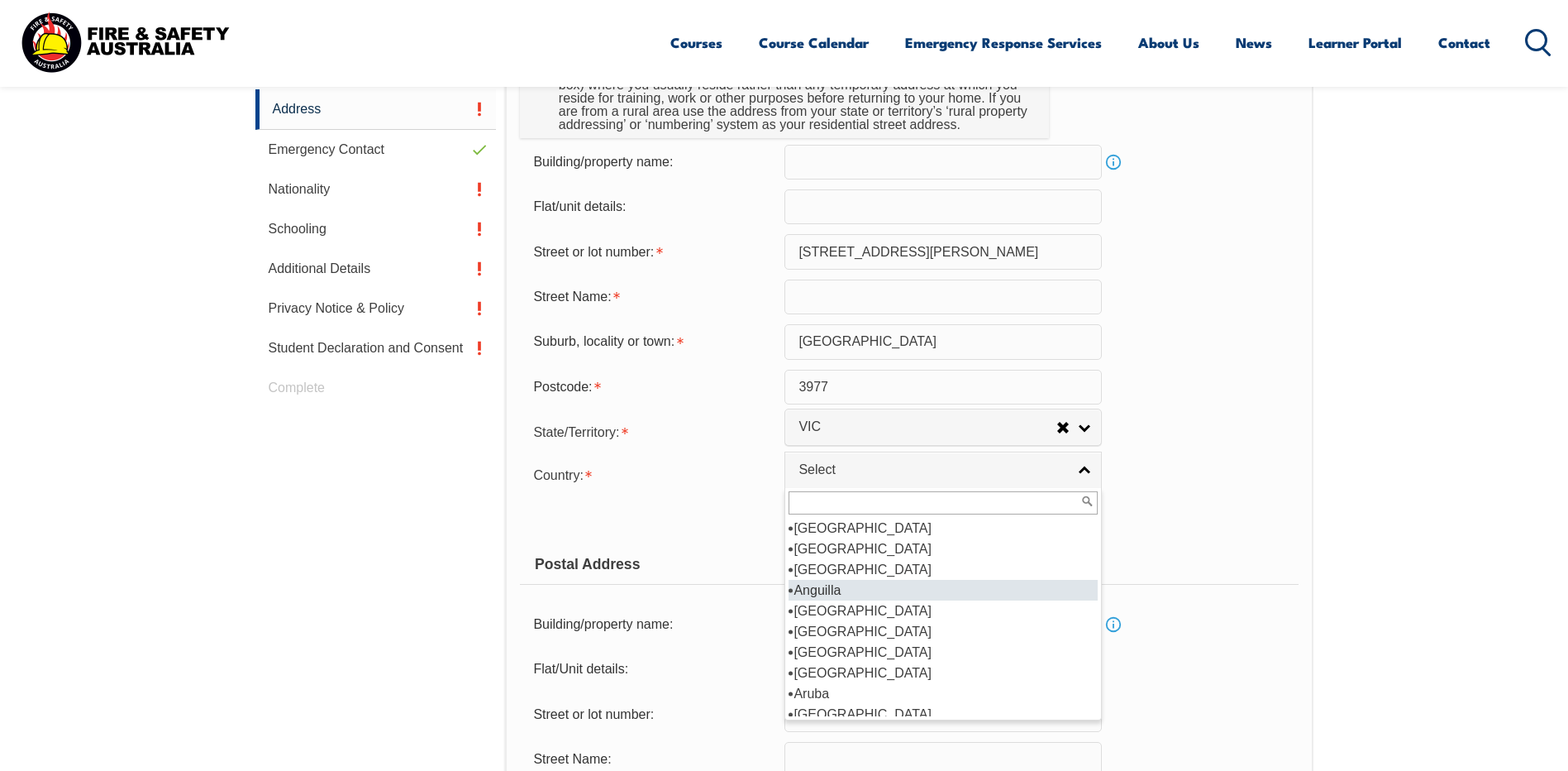
scroll to position [165, 0]
click at [842, 630] on li "[GEOGRAPHIC_DATA]" at bounding box center [943, 632] width 309 height 21
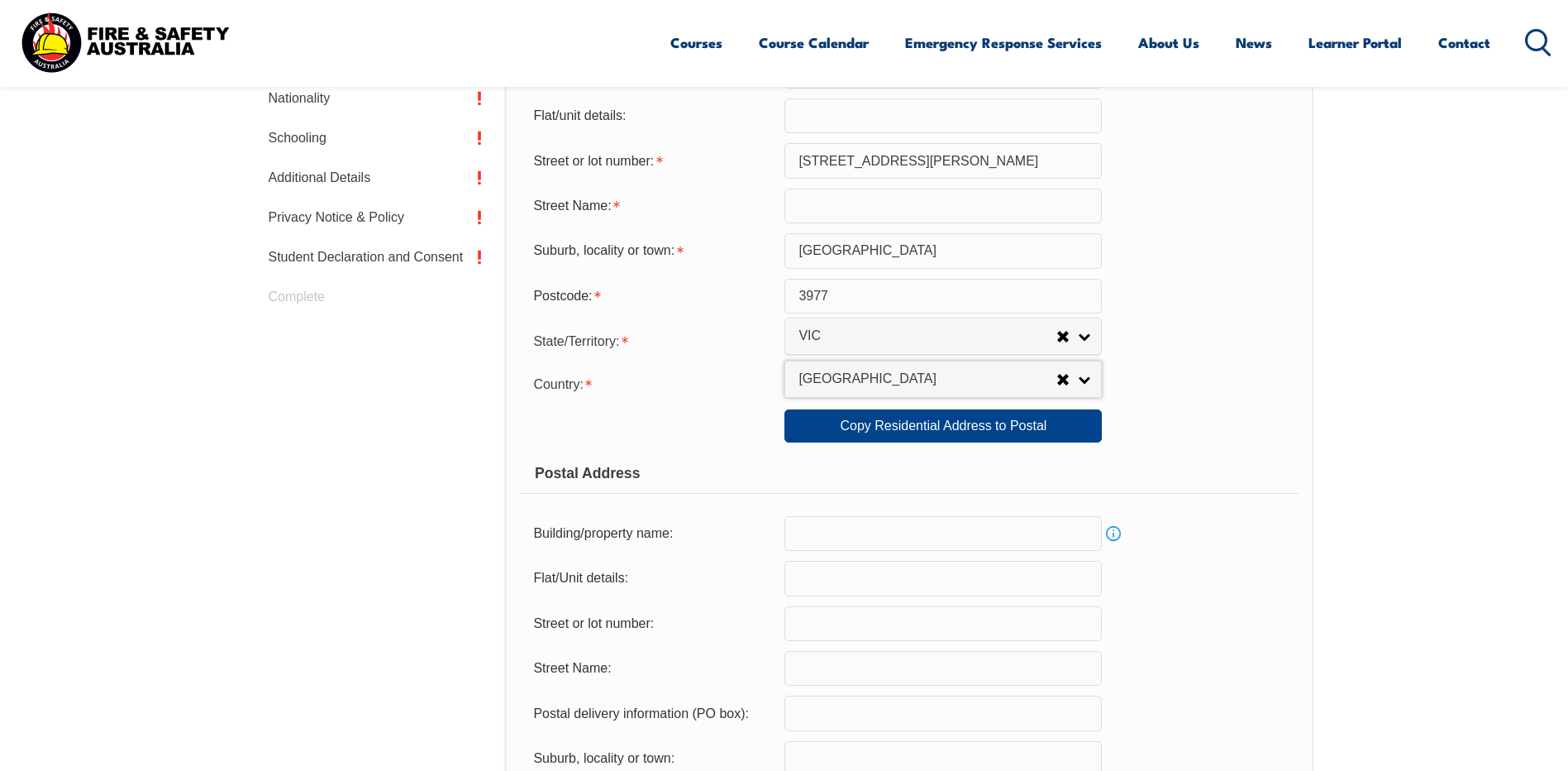
scroll to position [781, 0]
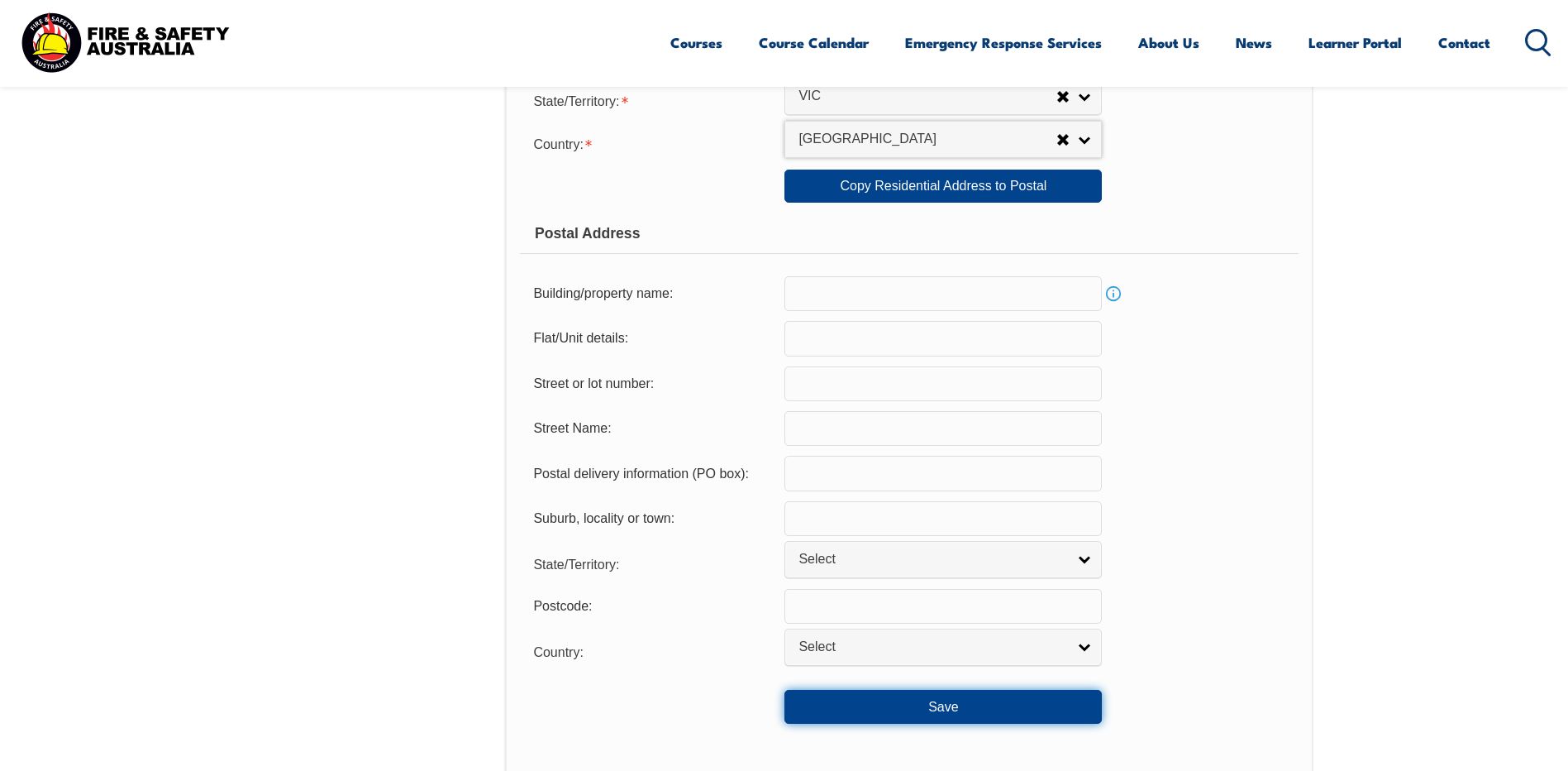
click at [925, 711] on button "Save" at bounding box center [942, 706] width 318 height 33
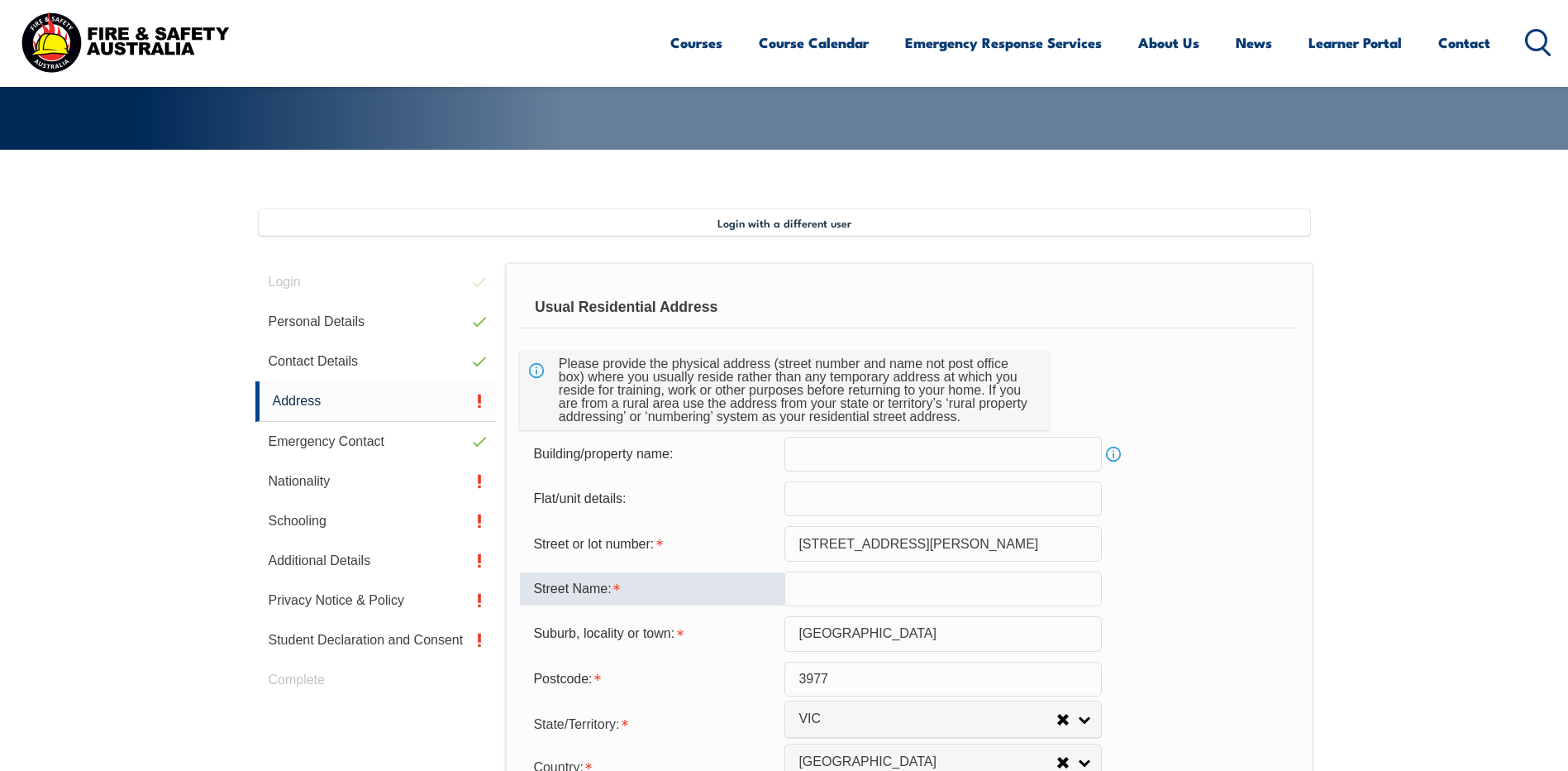
scroll to position [317, 0]
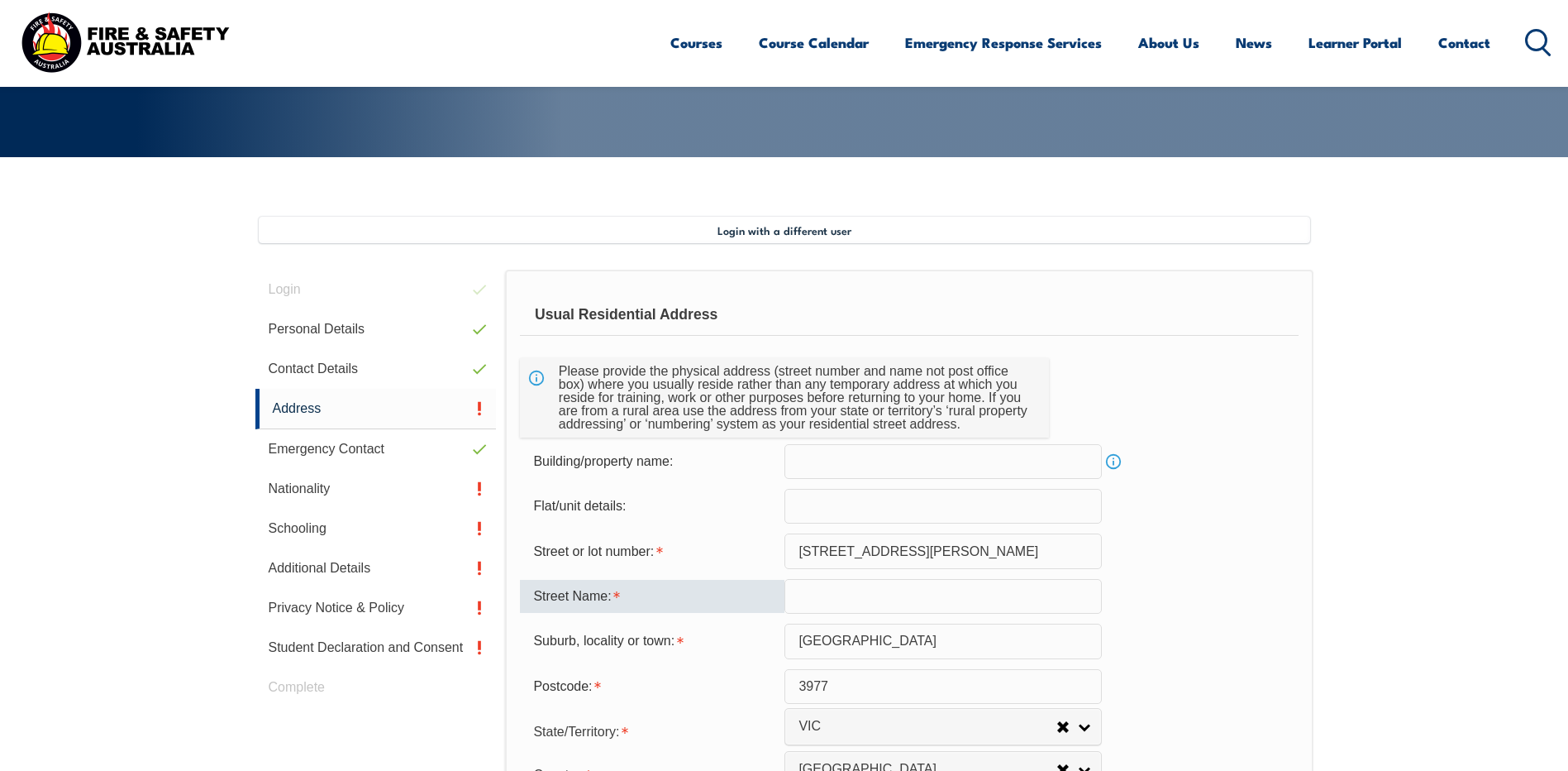
click at [938, 552] on input "30 McEwan Drive" at bounding box center [942, 551] width 318 height 34
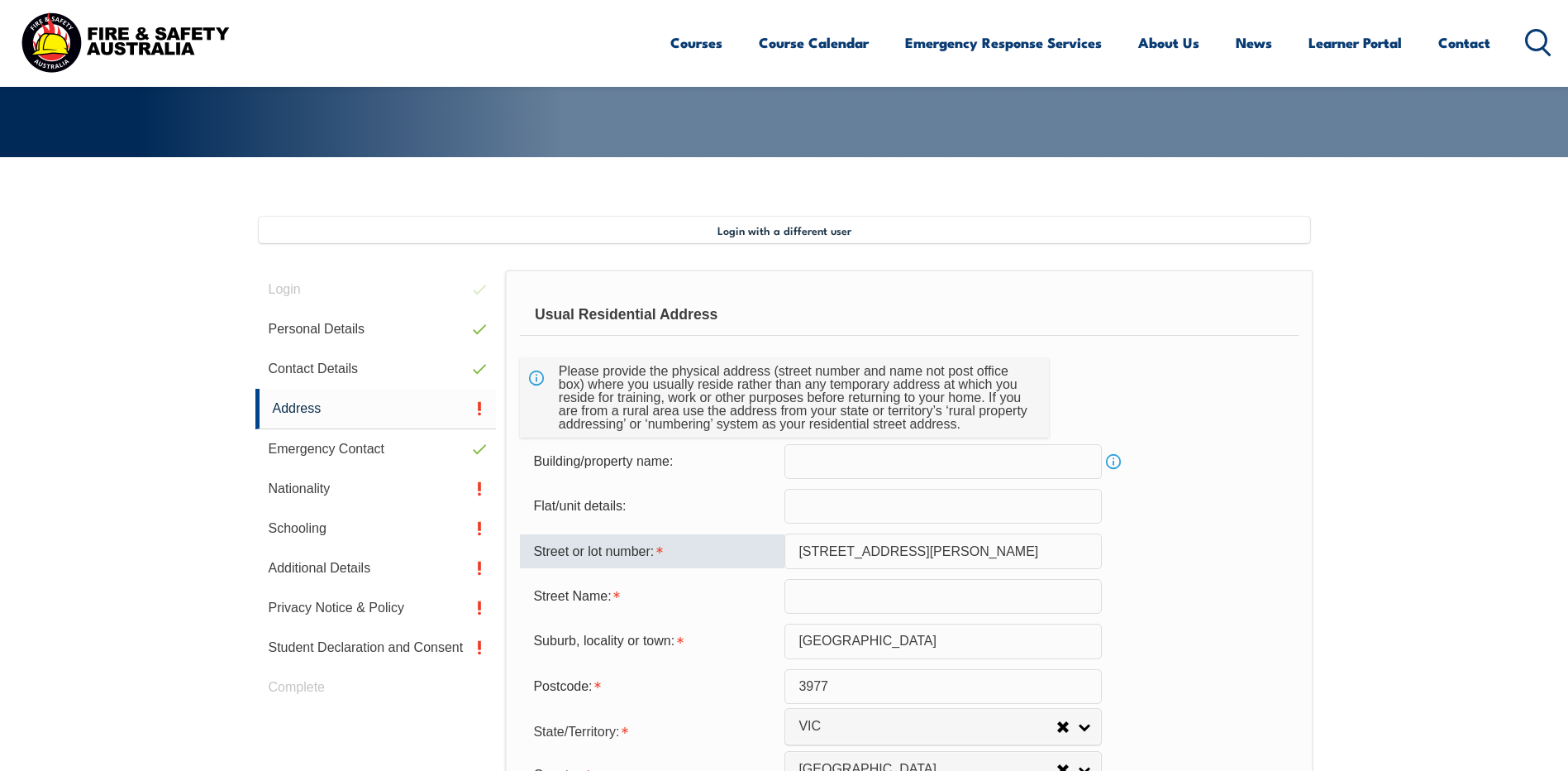
drag, startPoint x: 938, startPoint y: 552, endPoint x: 820, endPoint y: 552, distance: 118.0
click at [820, 552] on input "30 McEwan Drive" at bounding box center [942, 551] width 318 height 34
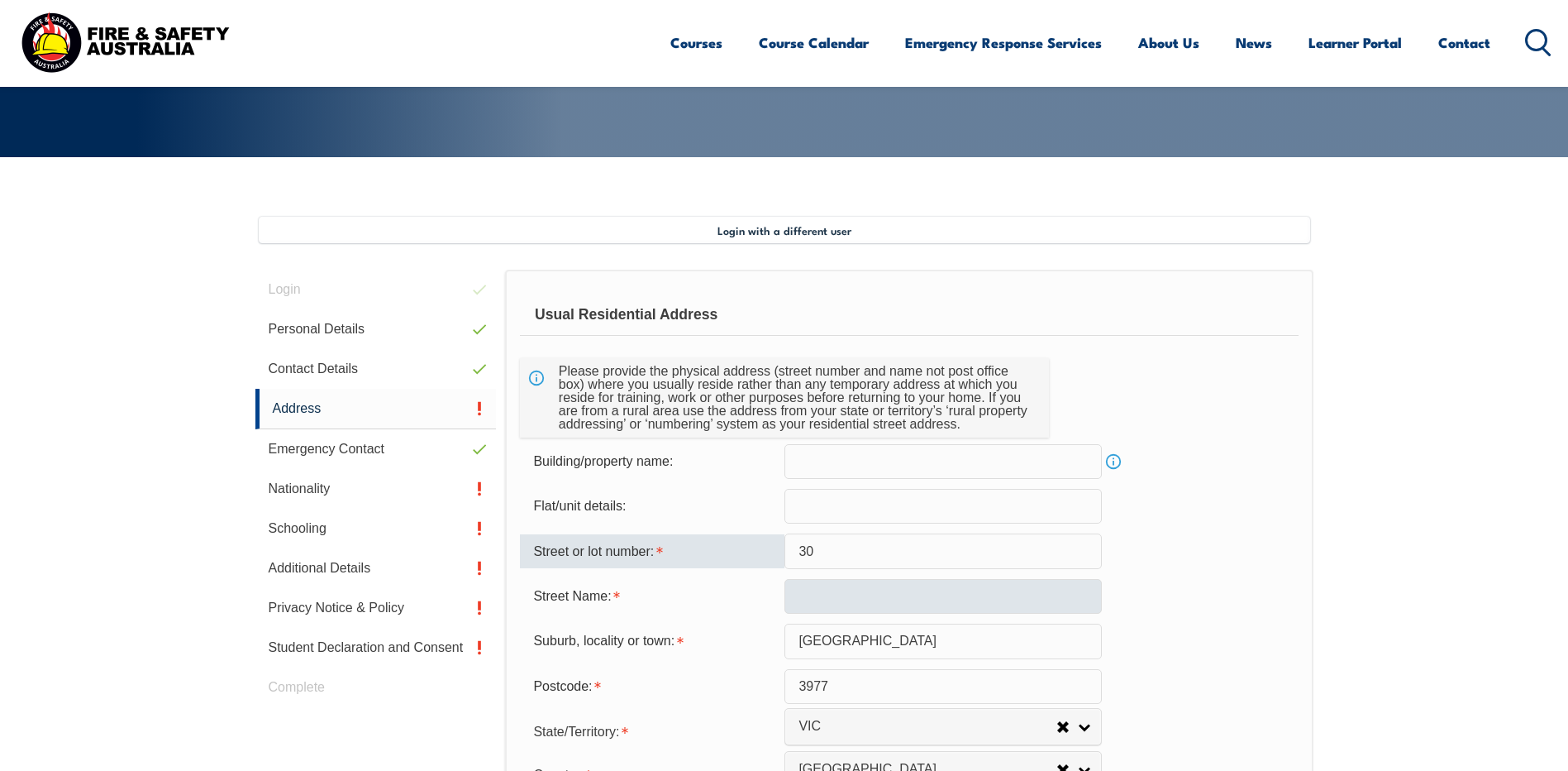
type input "30"
click at [807, 597] on input "text" at bounding box center [942, 596] width 318 height 34
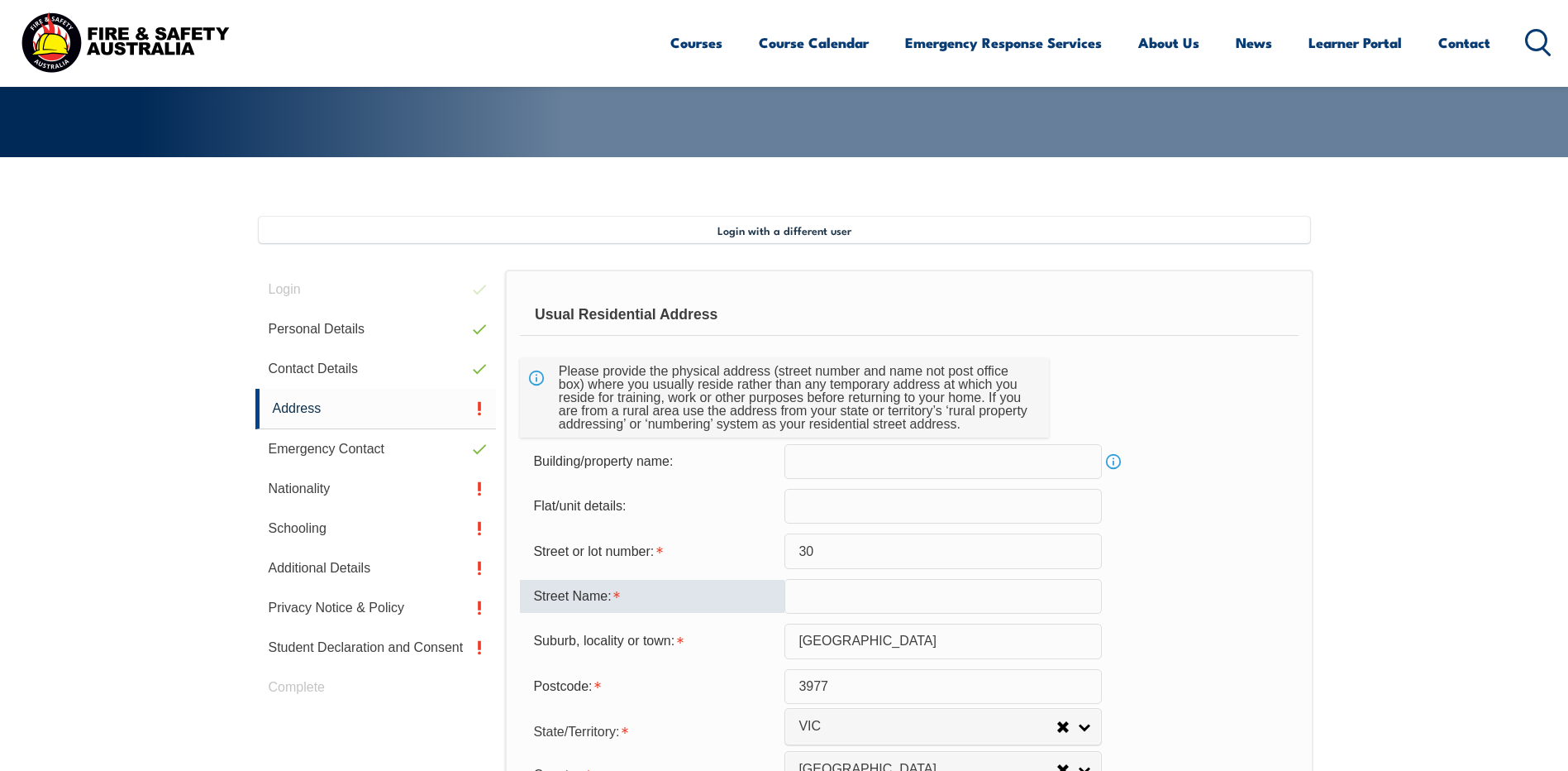
paste input "McEwan Drive"
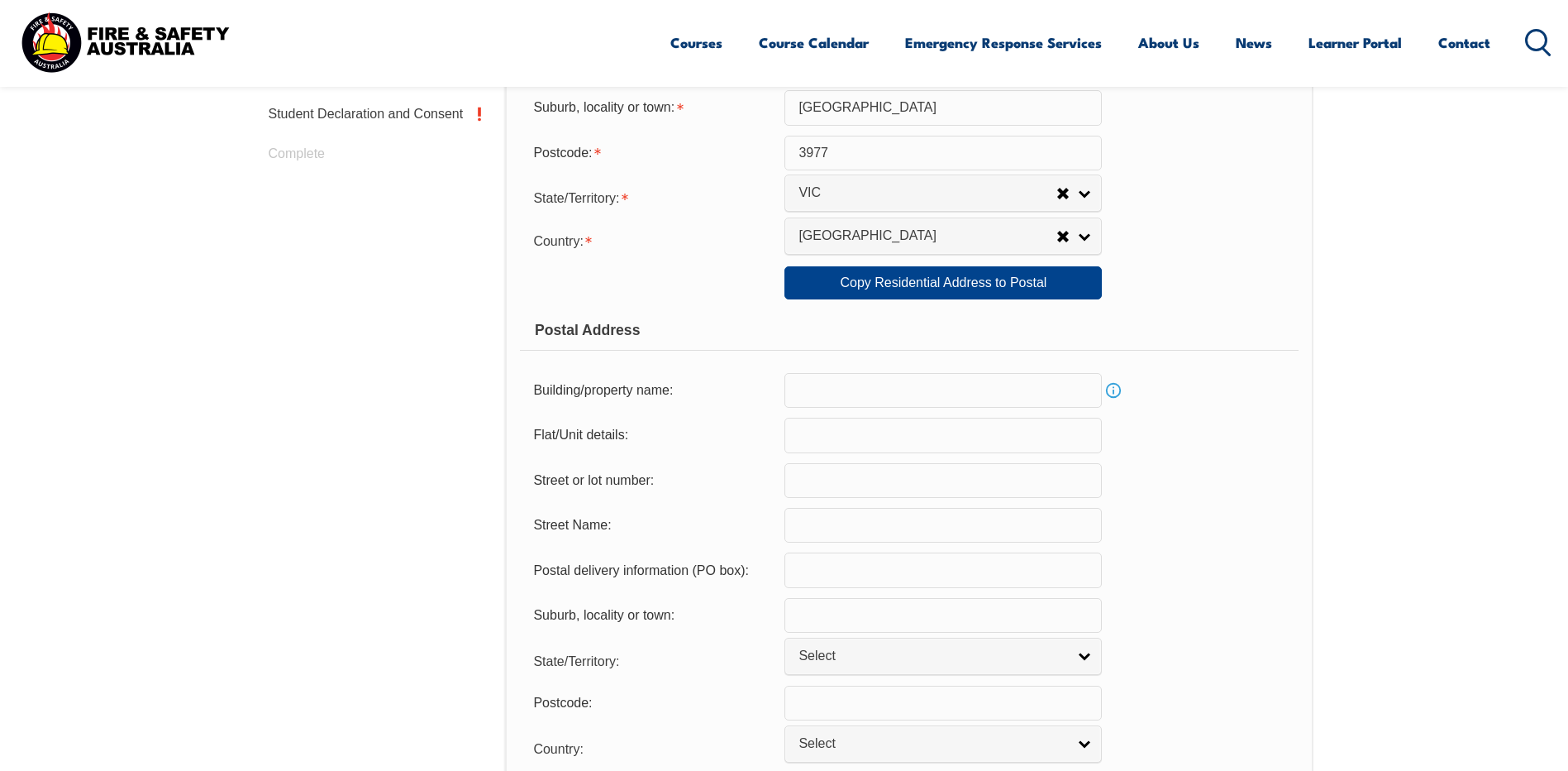
scroll to position [1061, 0]
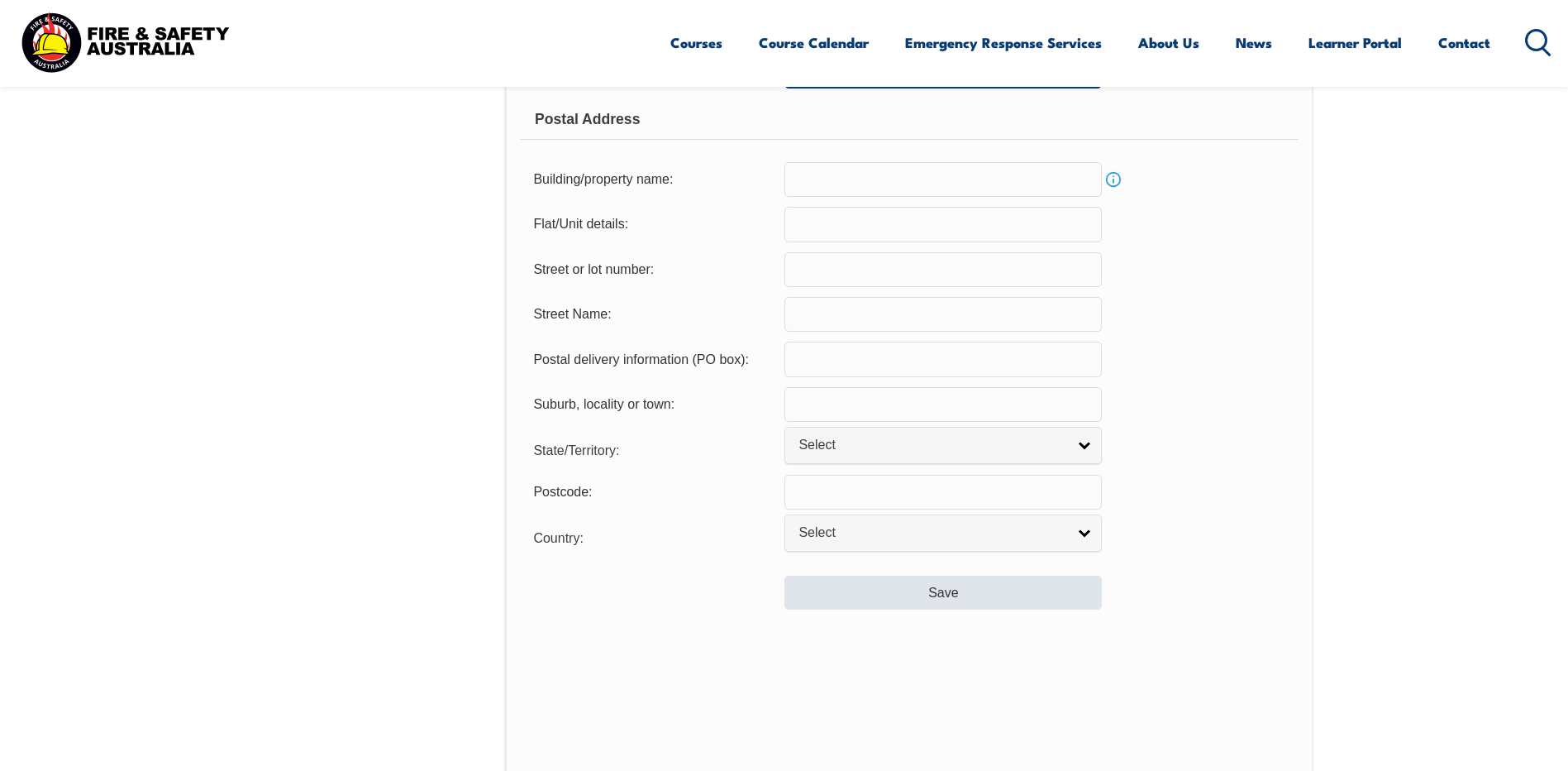
type input "McEwan Drive"
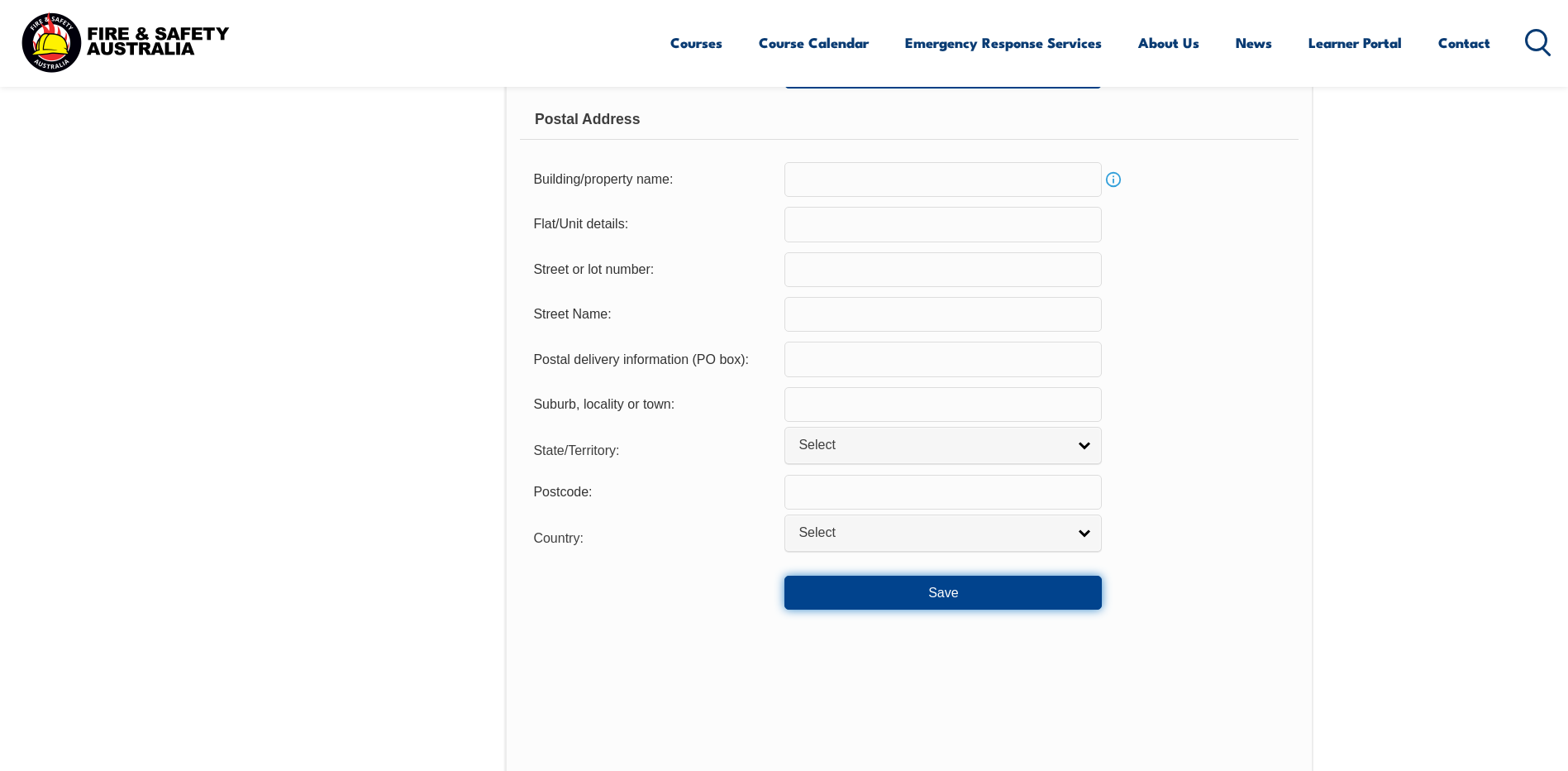
click at [994, 587] on button "Save" at bounding box center [942, 592] width 318 height 33
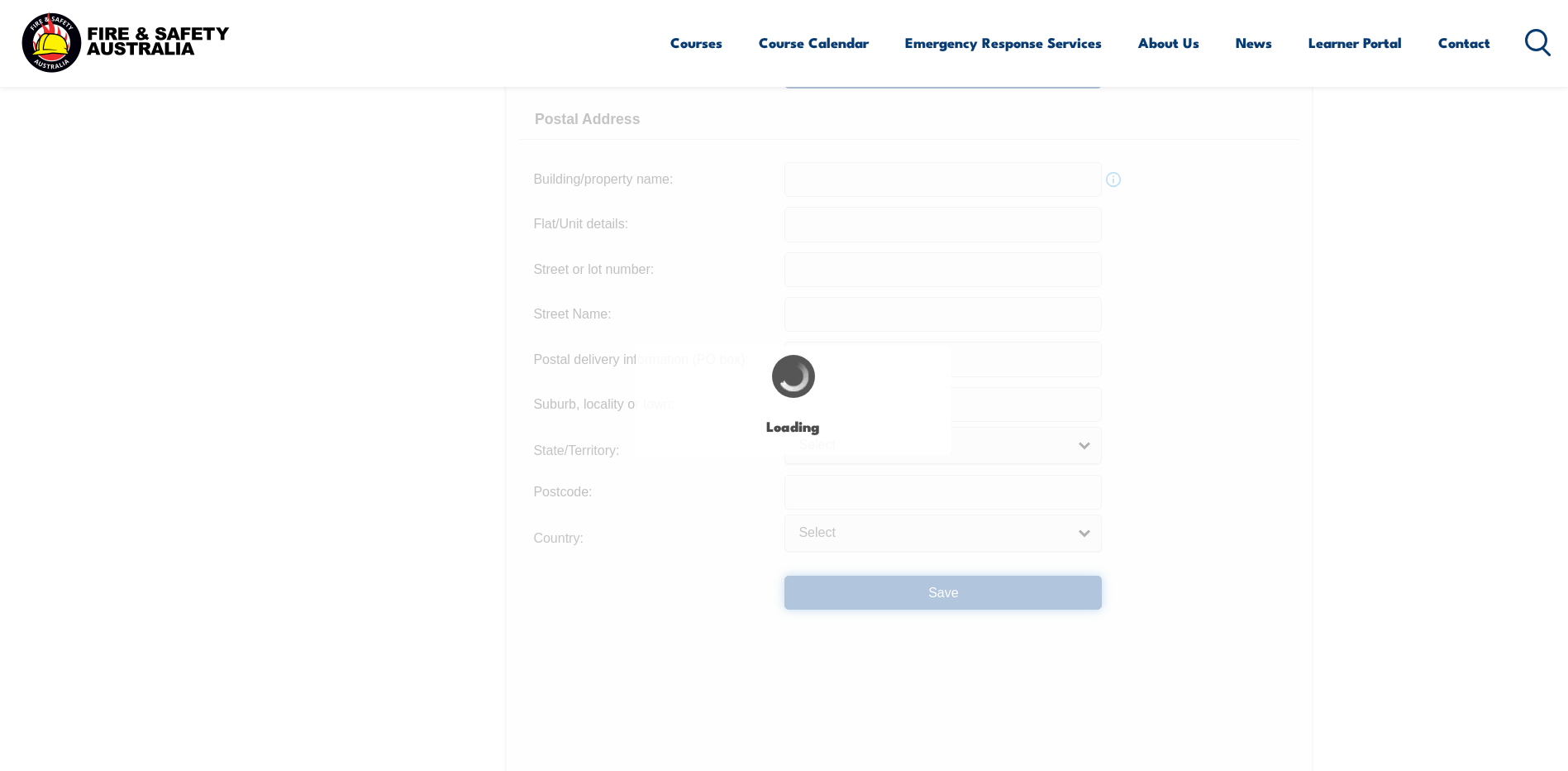
type input "30"
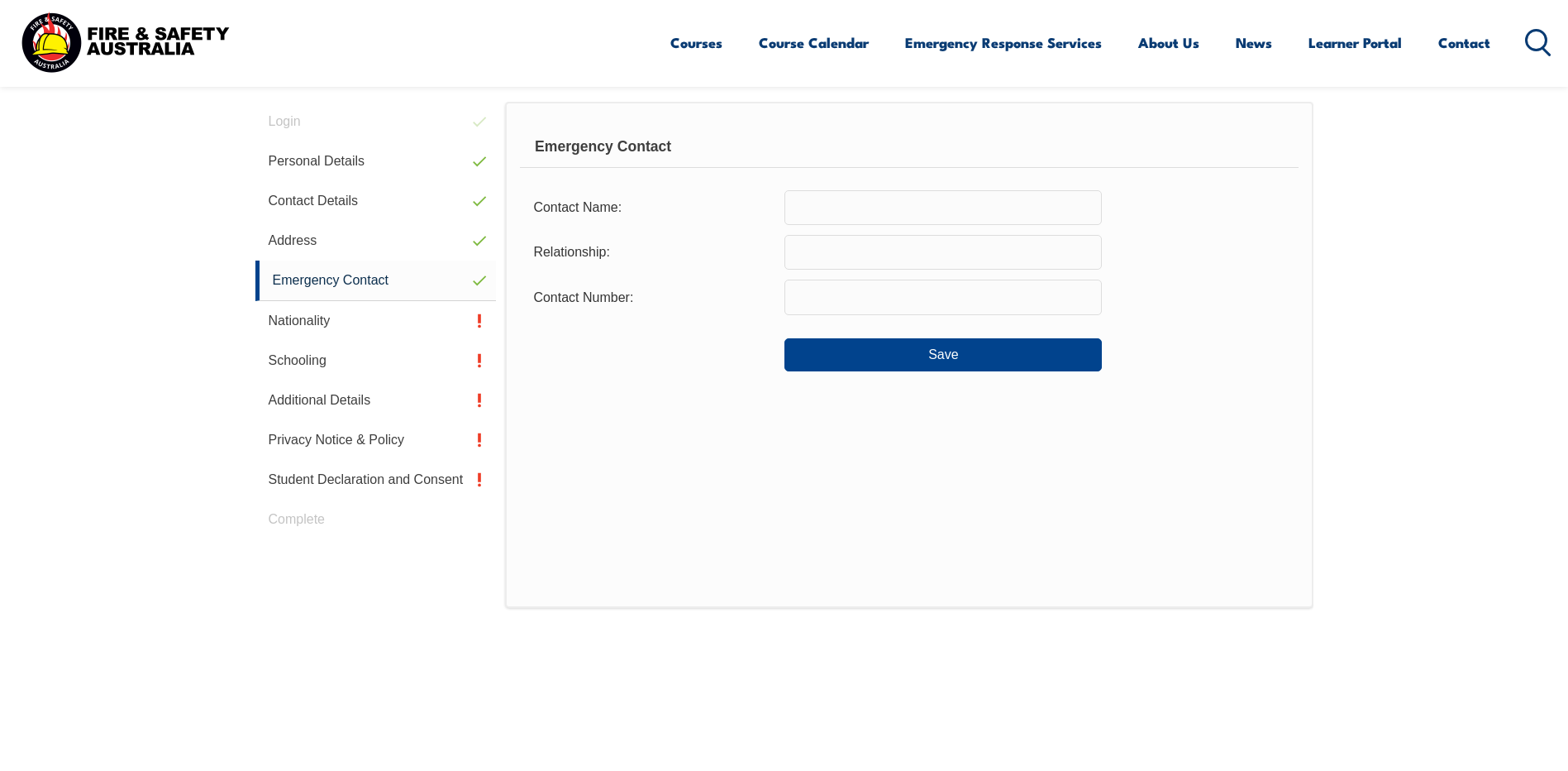
scroll to position [450, 0]
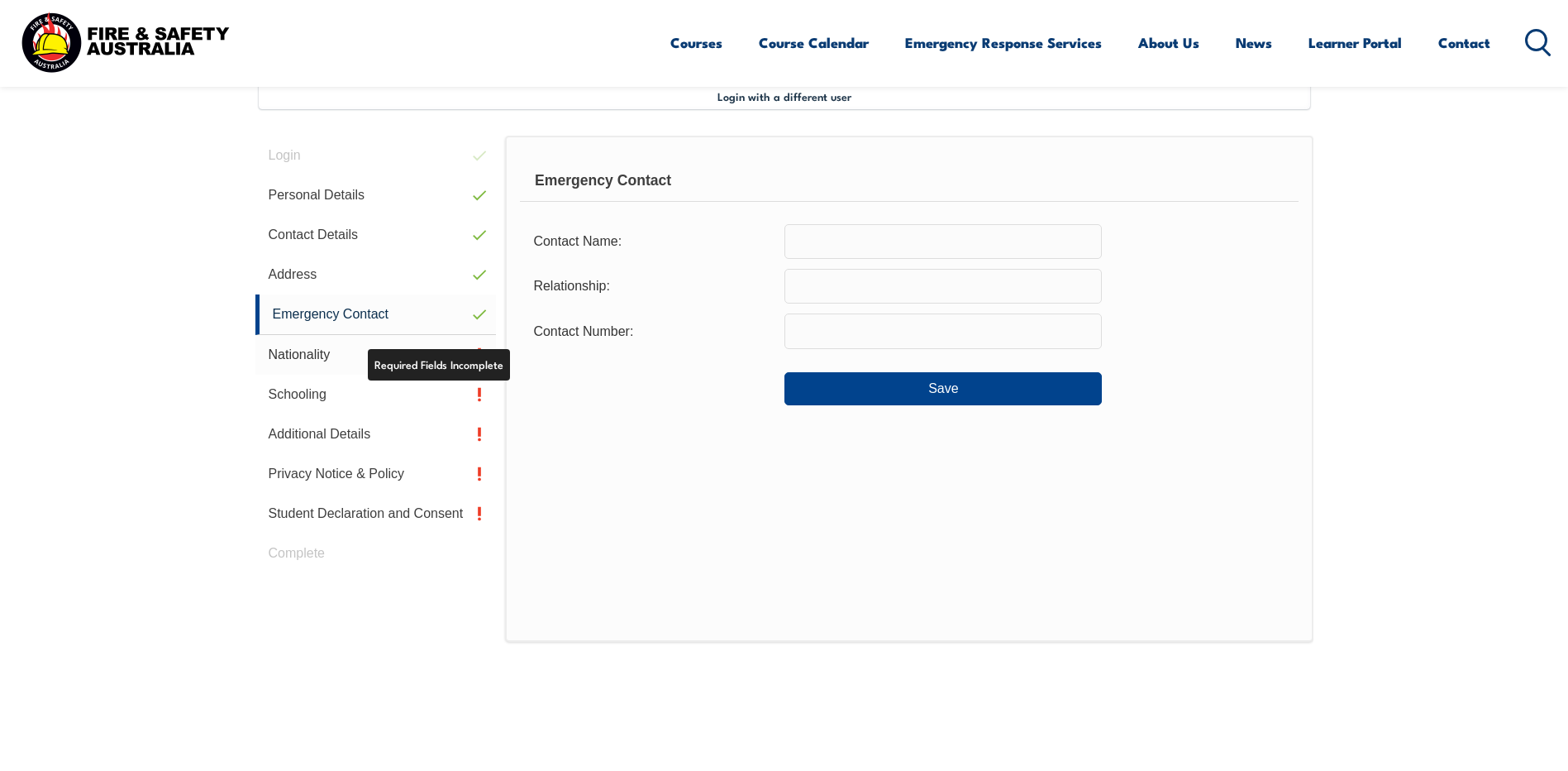
click at [332, 358] on link "Nationality" at bounding box center [376, 355] width 241 height 40
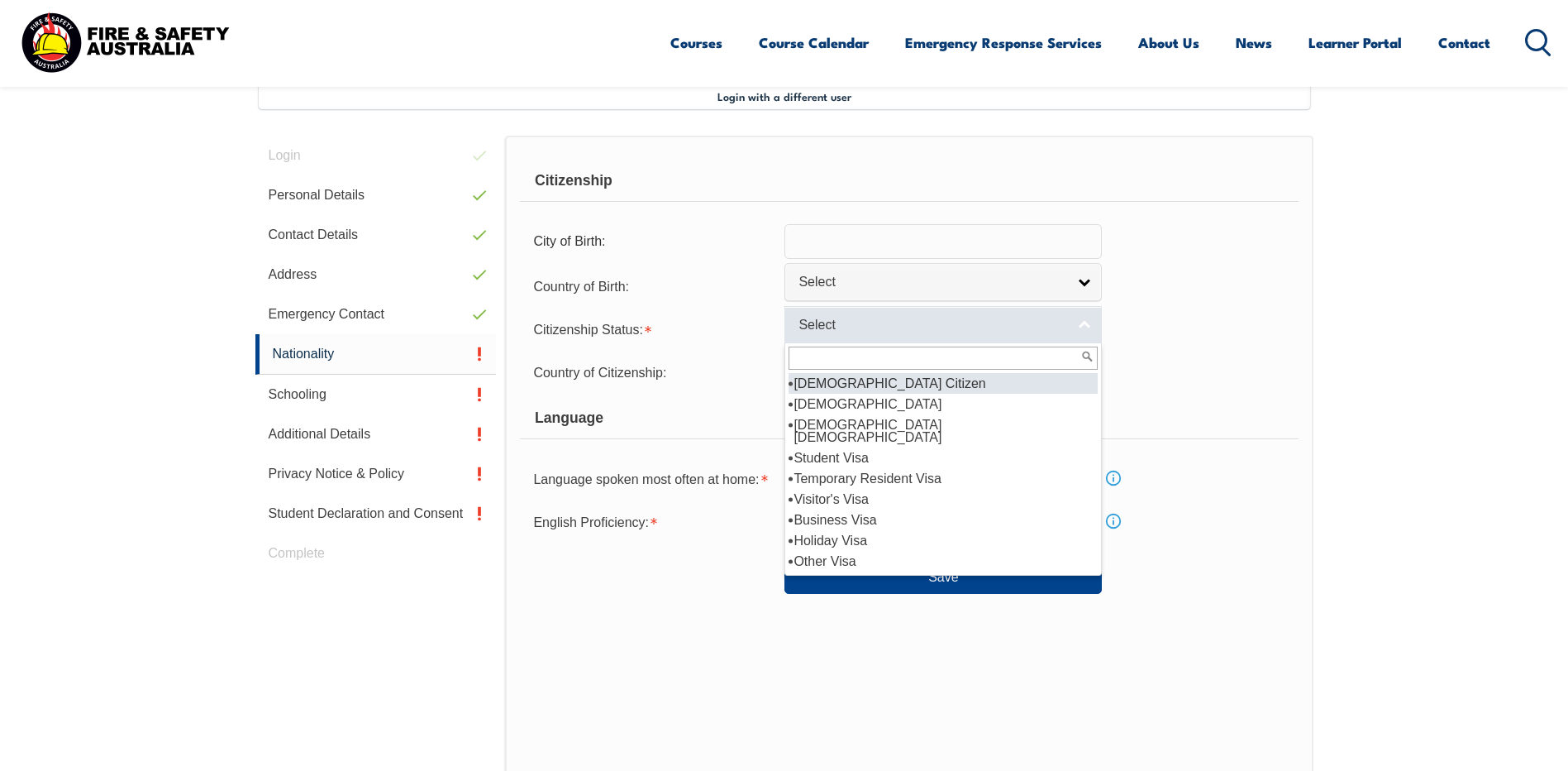
click at [1083, 325] on link "Select" at bounding box center [942, 324] width 318 height 37
click at [994, 379] on li "[DEMOGRAPHIC_DATA] Citizen" at bounding box center [943, 384] width 309 height 21
select select "1"
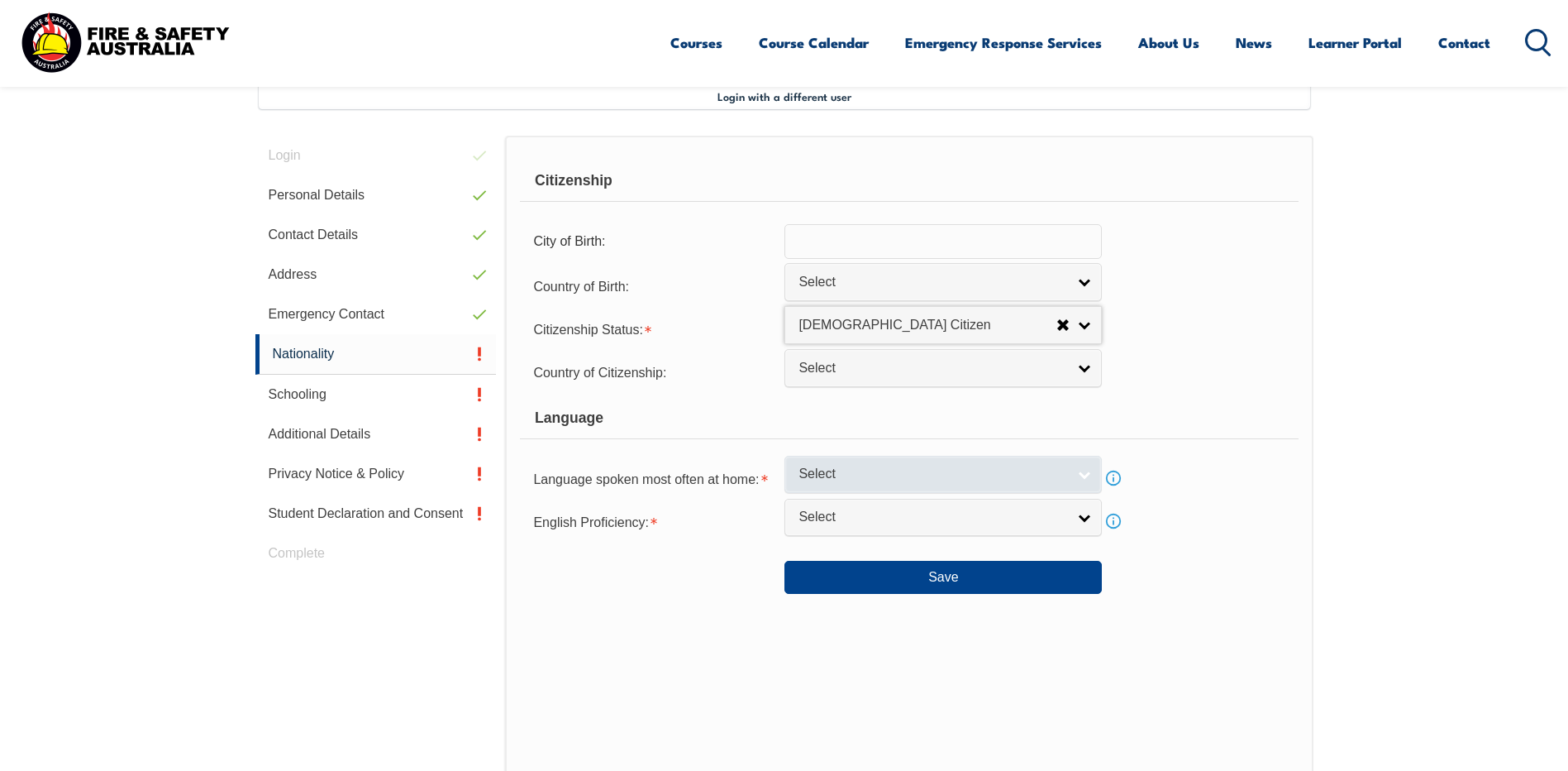
click at [1093, 479] on link "Select" at bounding box center [942, 474] width 318 height 37
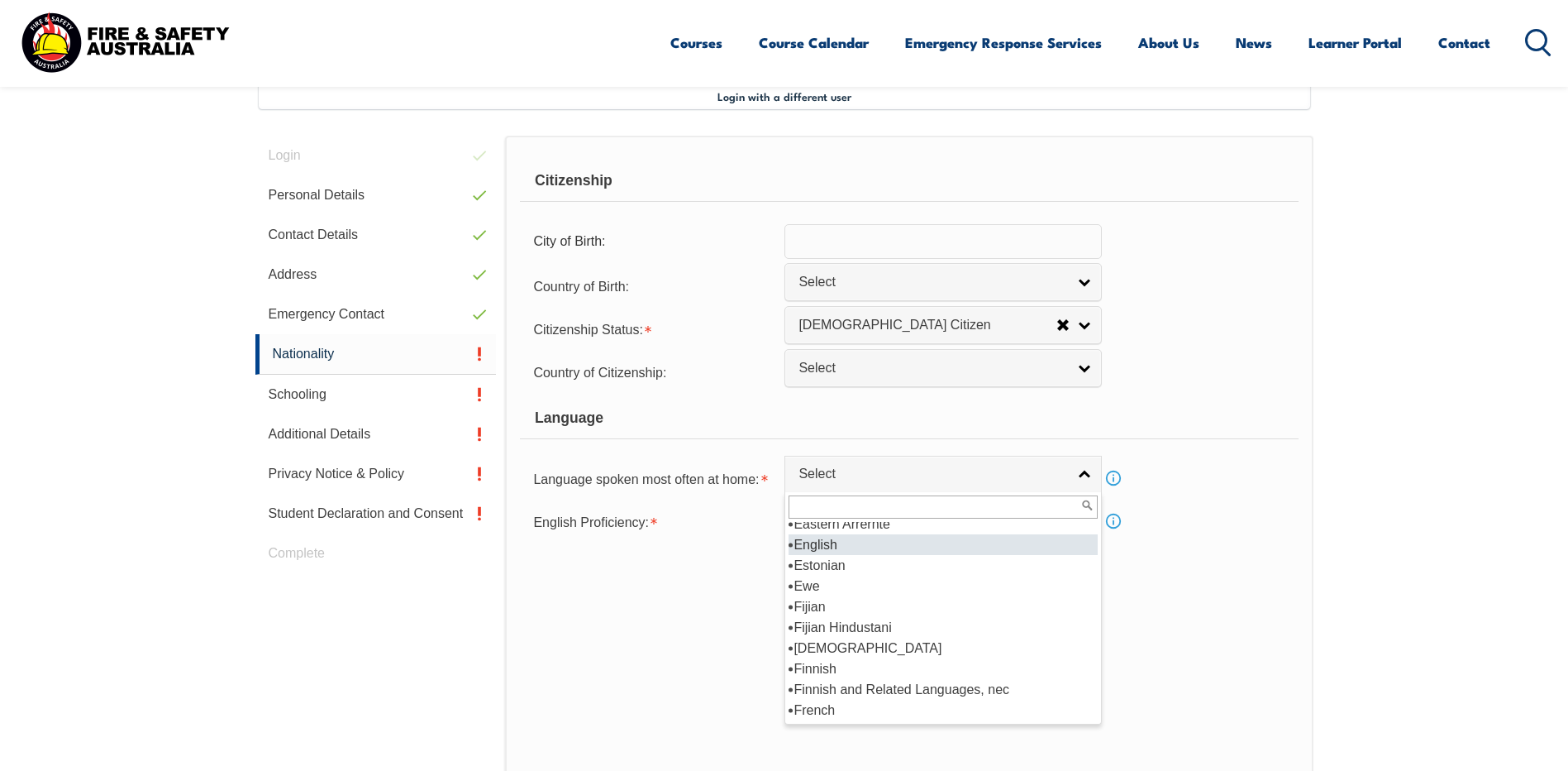
scroll to position [1985, 0]
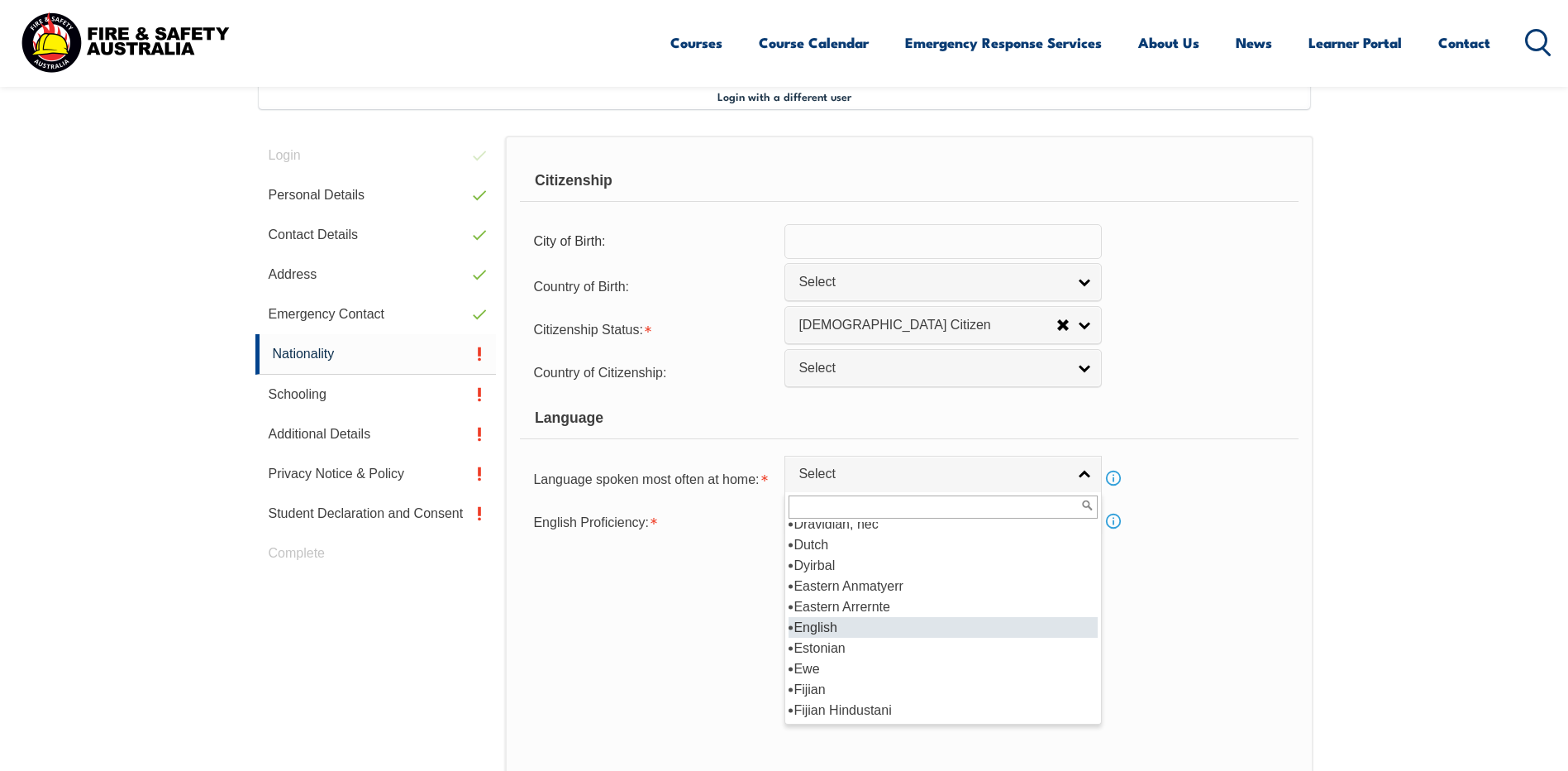
click at [887, 630] on li "English" at bounding box center [943, 627] width 309 height 21
select select "1201"
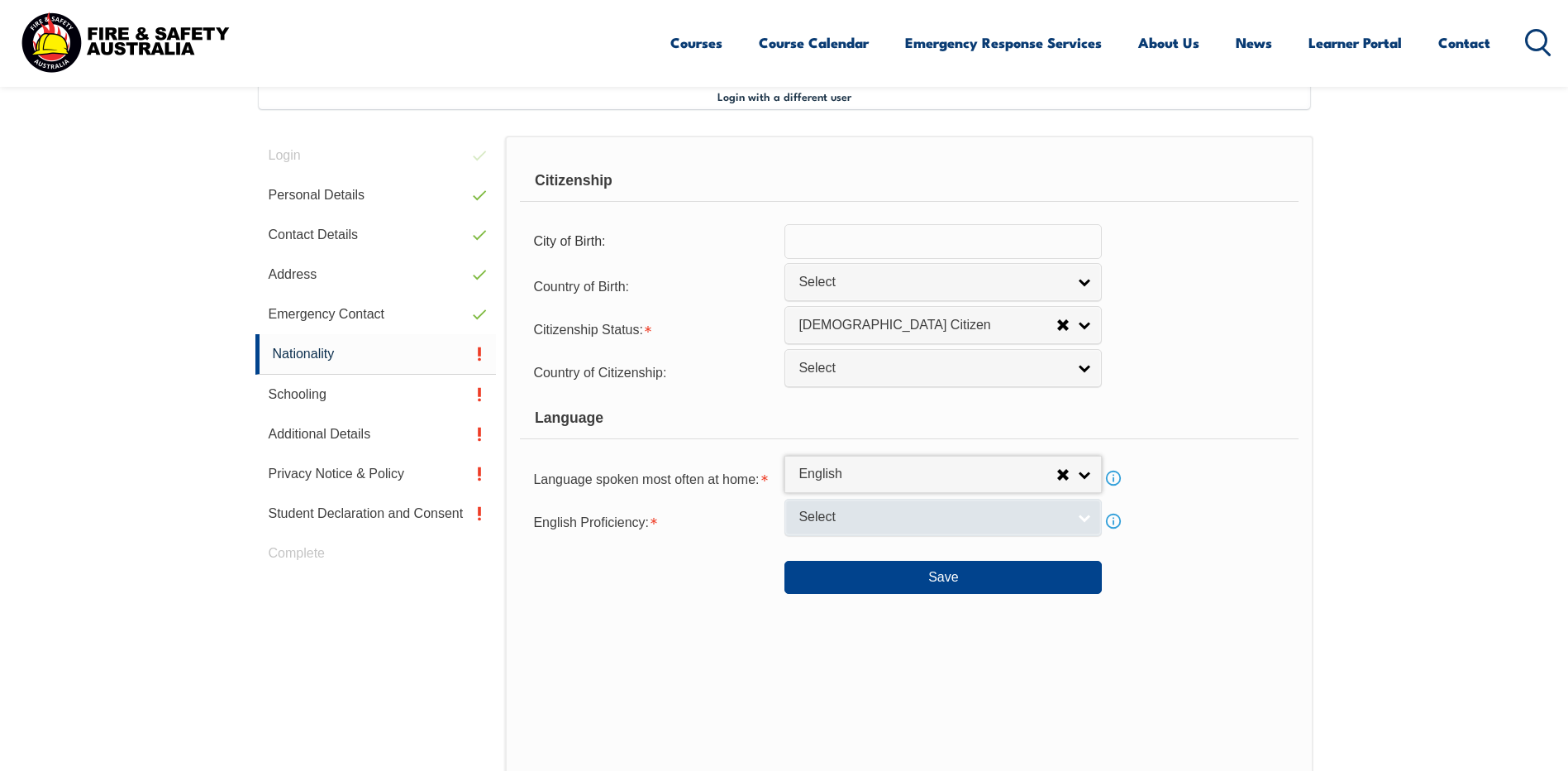
click at [1078, 518] on link "Select" at bounding box center [942, 517] width 318 height 37
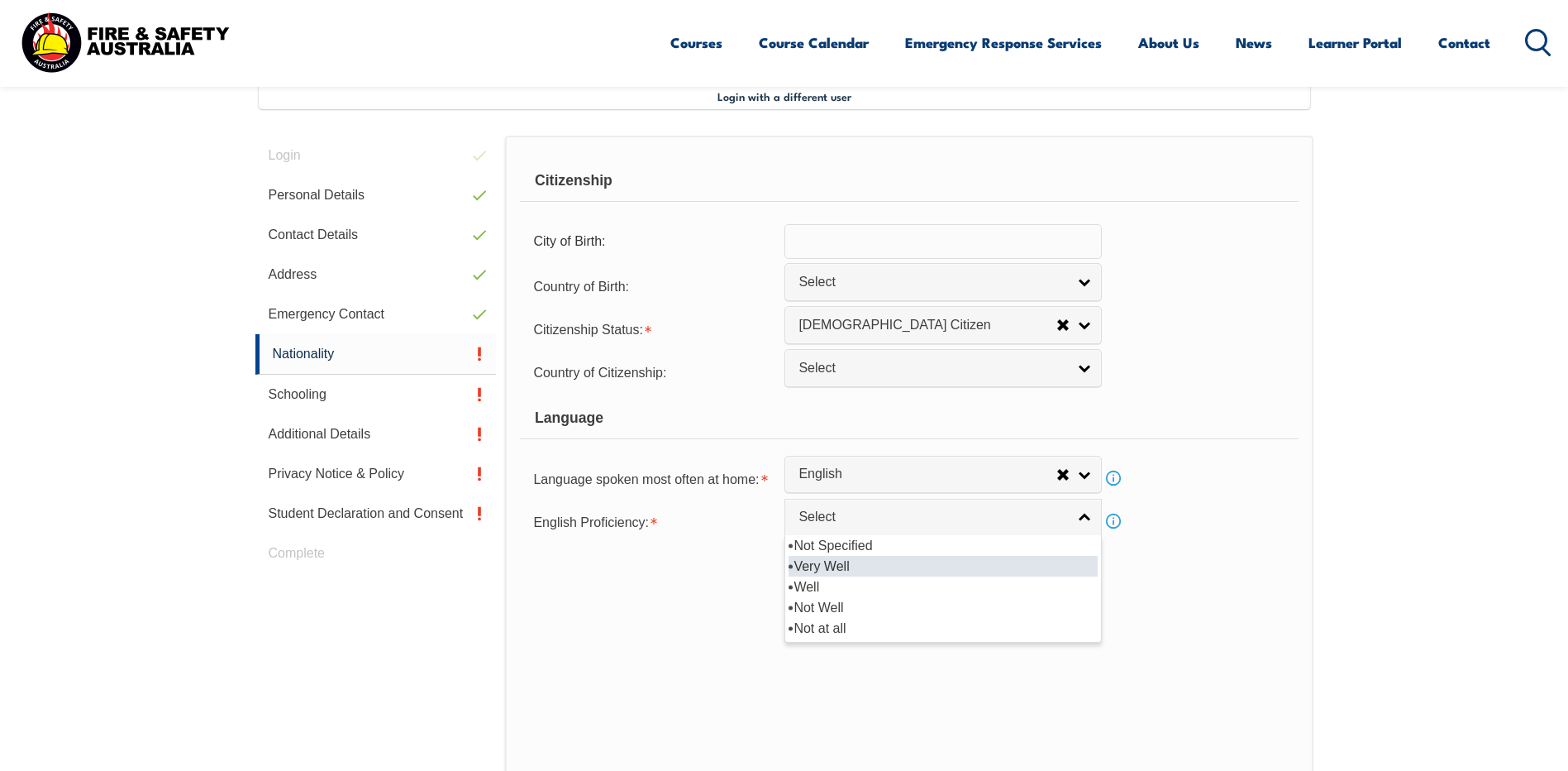
click at [1018, 568] on li "Very Well" at bounding box center [943, 566] width 309 height 21
select select "1"
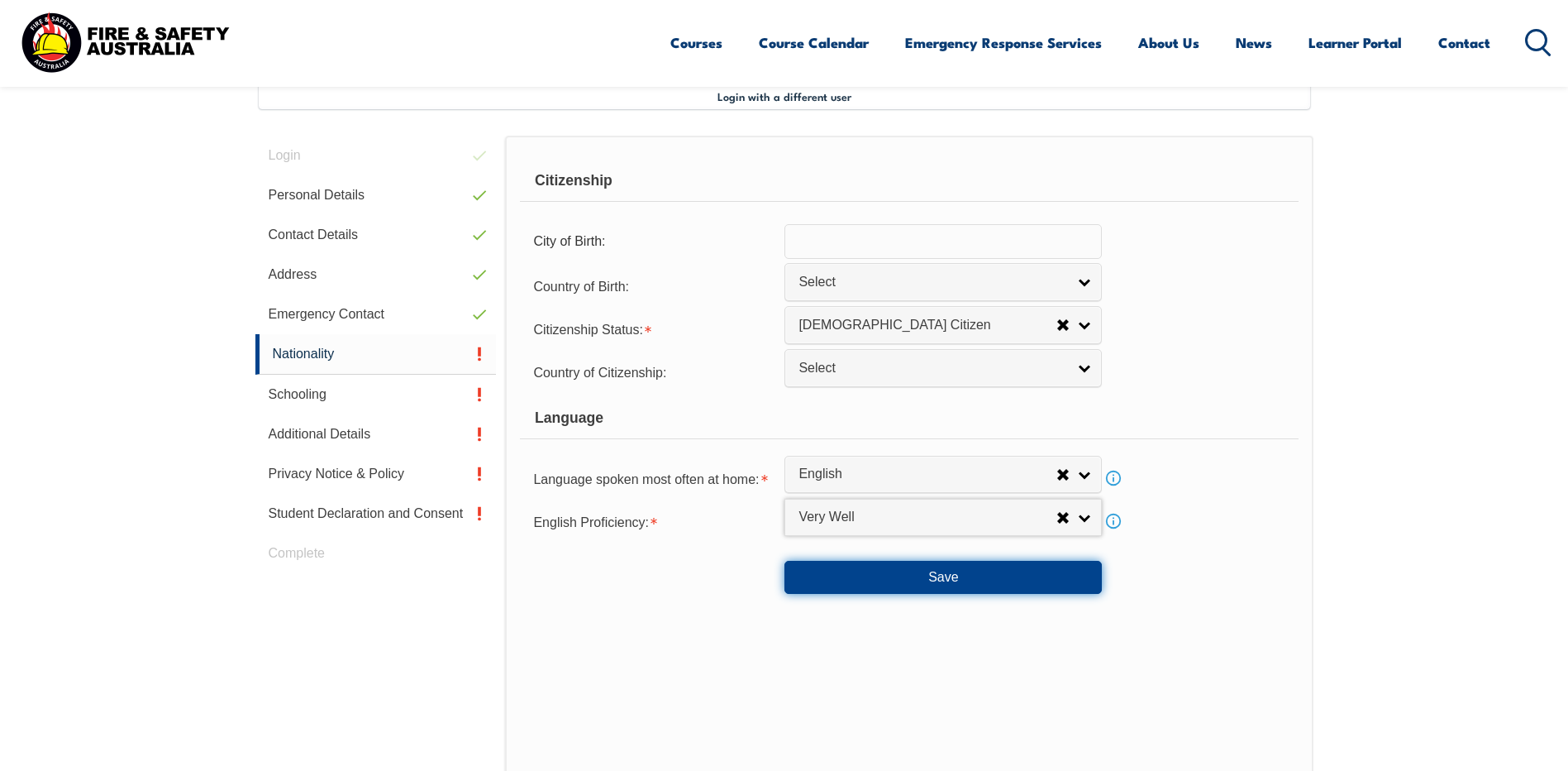
click at [912, 581] on button "Save" at bounding box center [942, 577] width 318 height 33
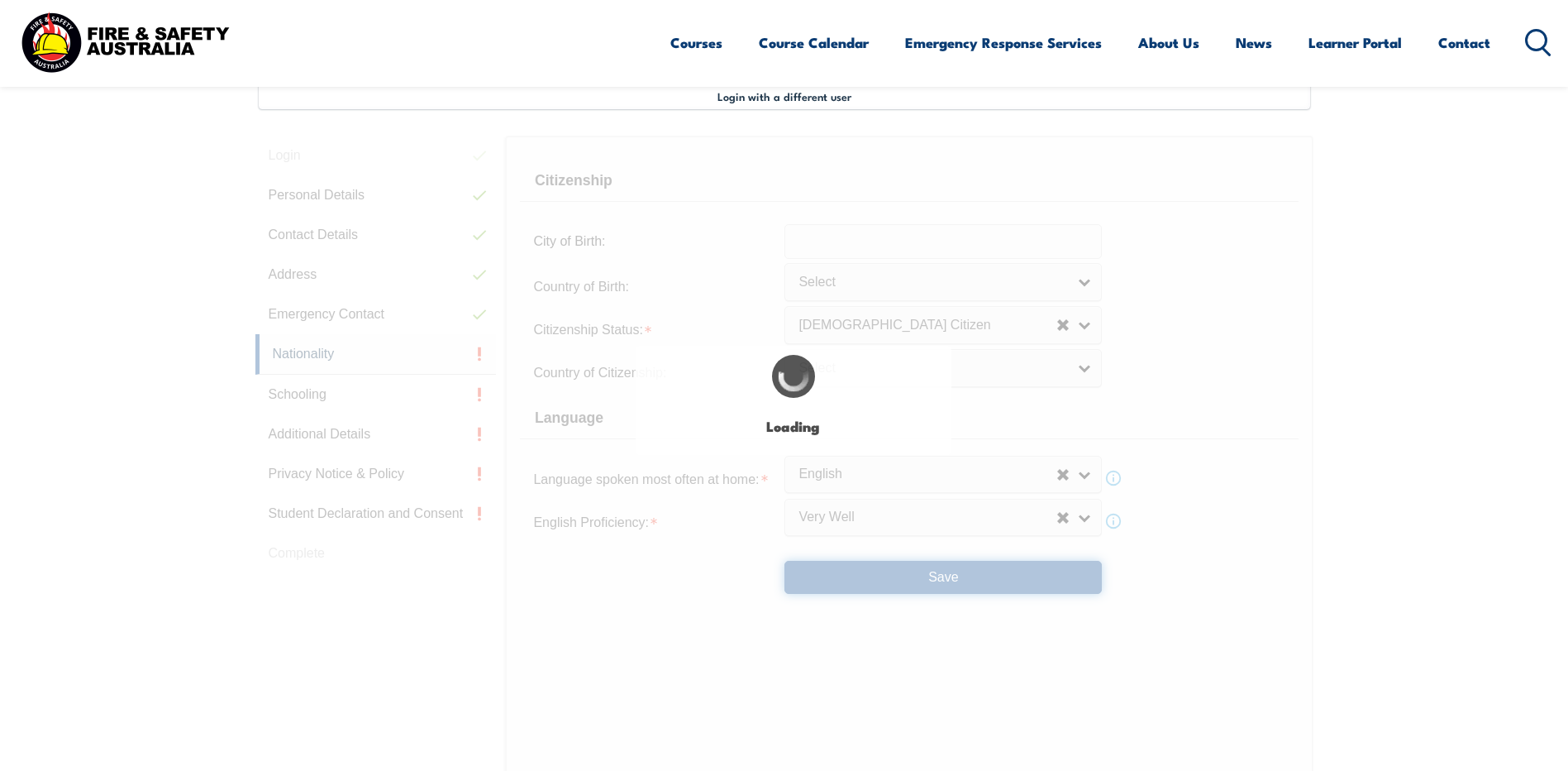
scroll to position [0, 0]
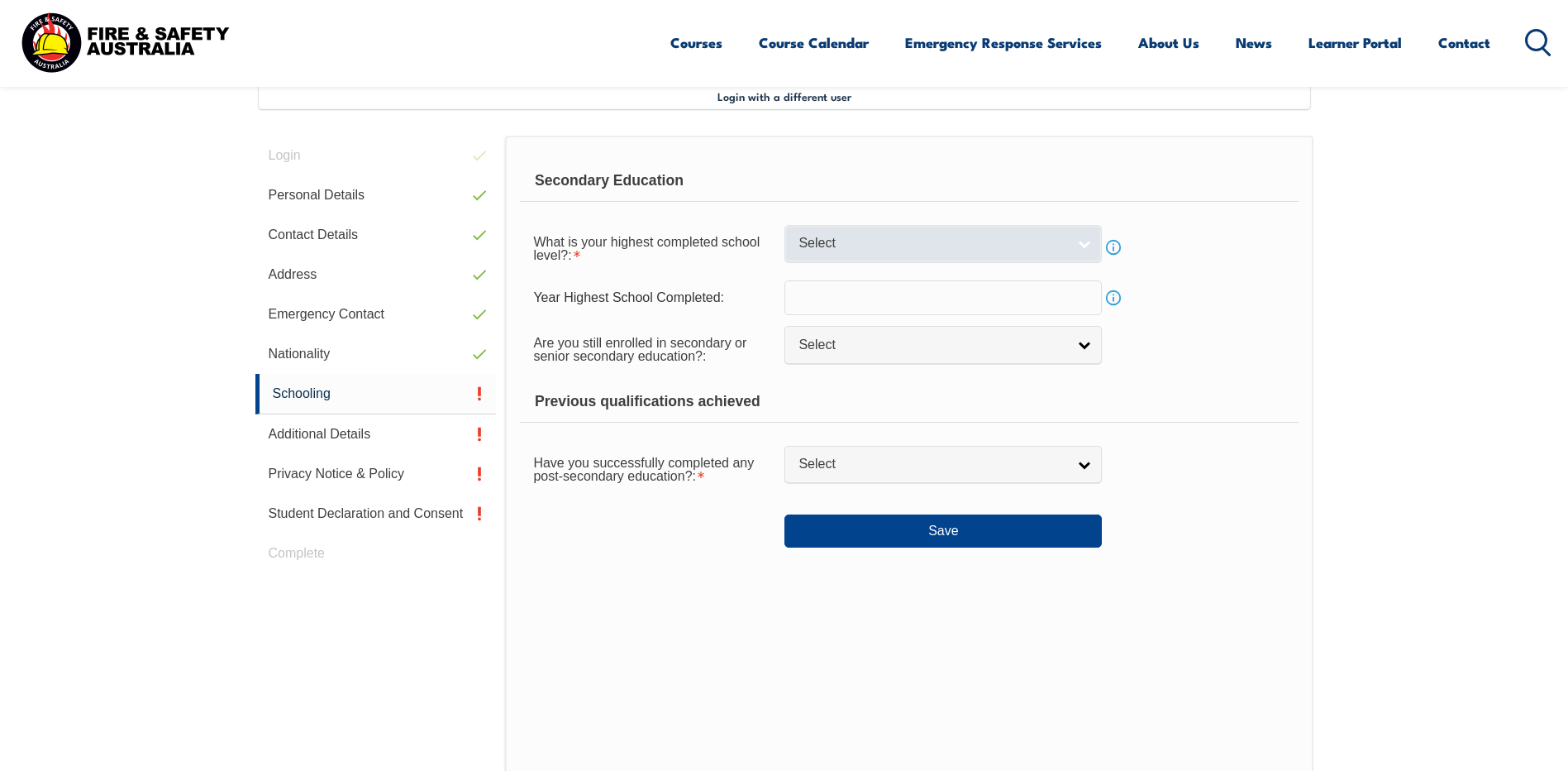
click at [1085, 251] on link "Select" at bounding box center [942, 243] width 318 height 37
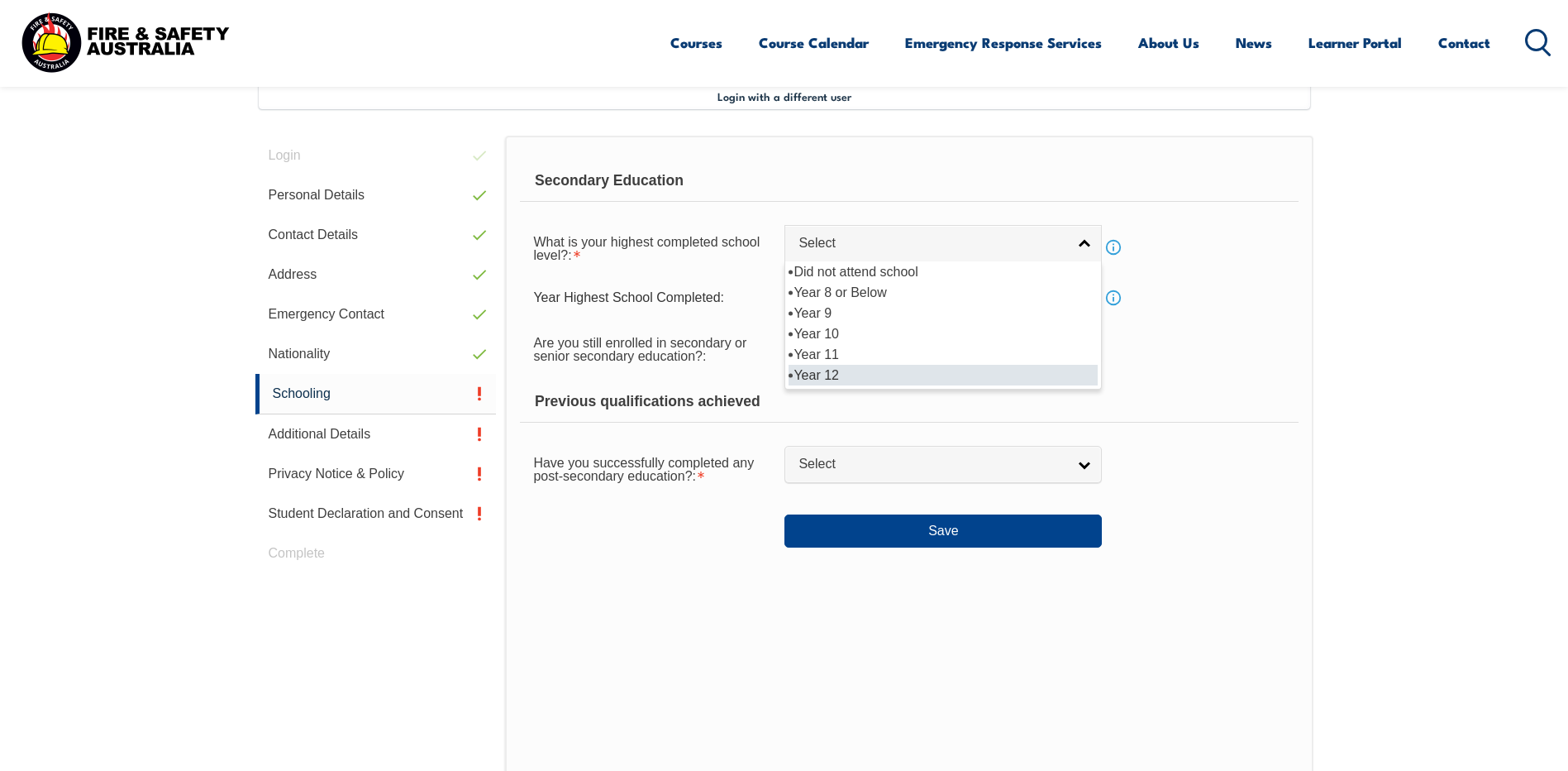
click at [933, 374] on li "Year 12" at bounding box center [943, 375] width 309 height 21
select select "12"
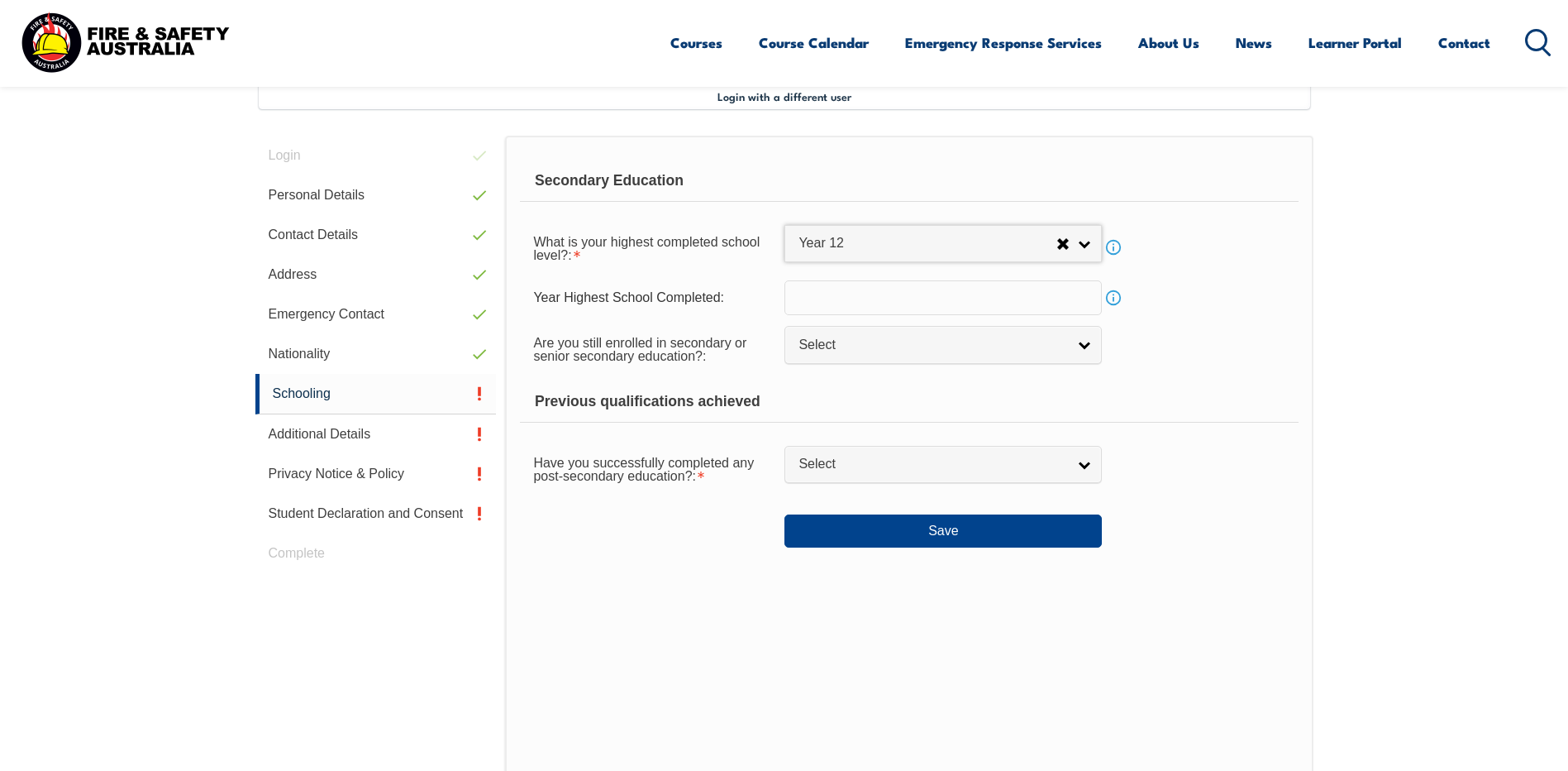
click at [1058, 295] on input "text" at bounding box center [942, 298] width 318 height 34
click at [1056, 298] on input "text" at bounding box center [942, 298] width 318 height 34
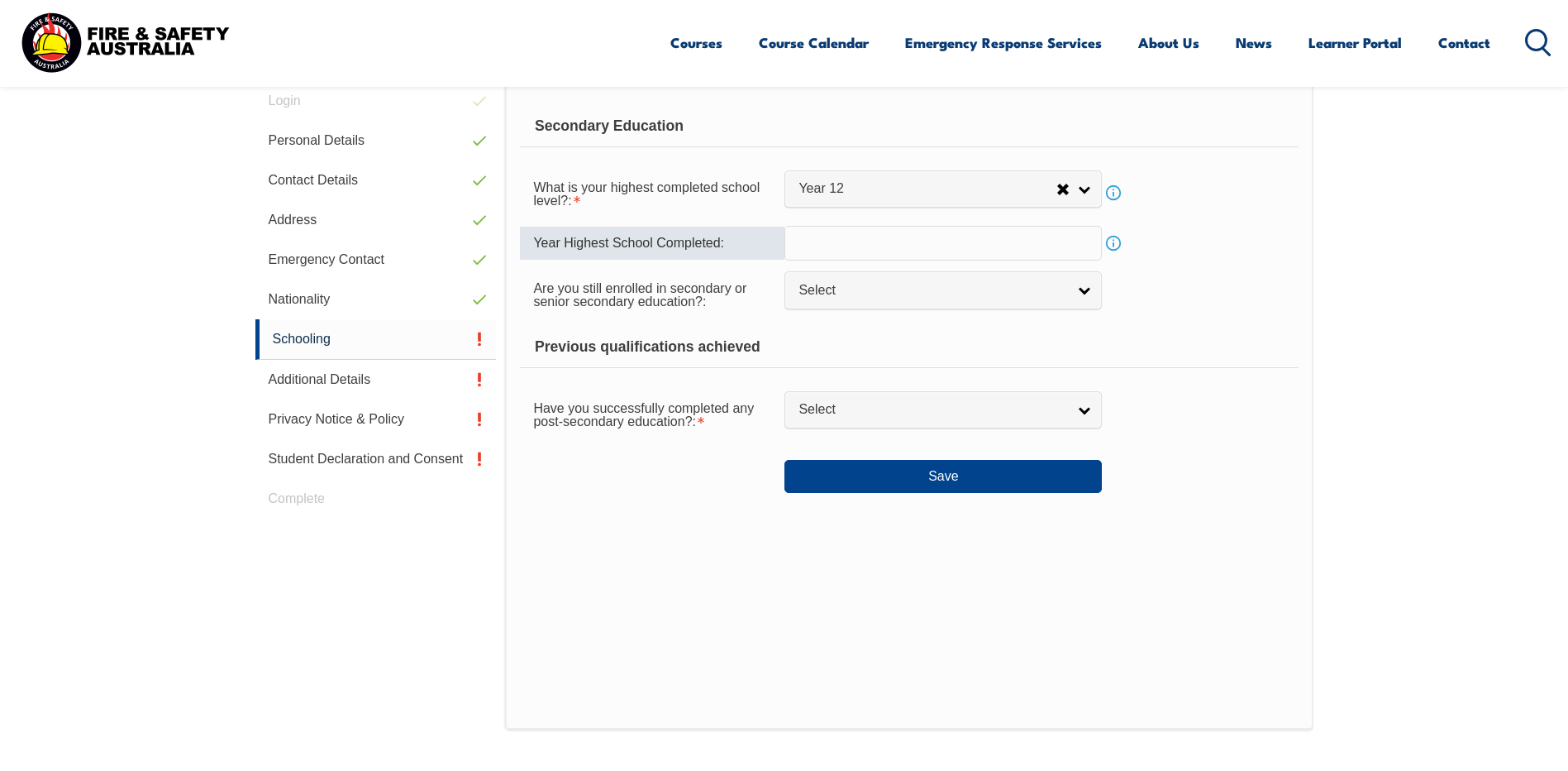
scroll to position [616, 0]
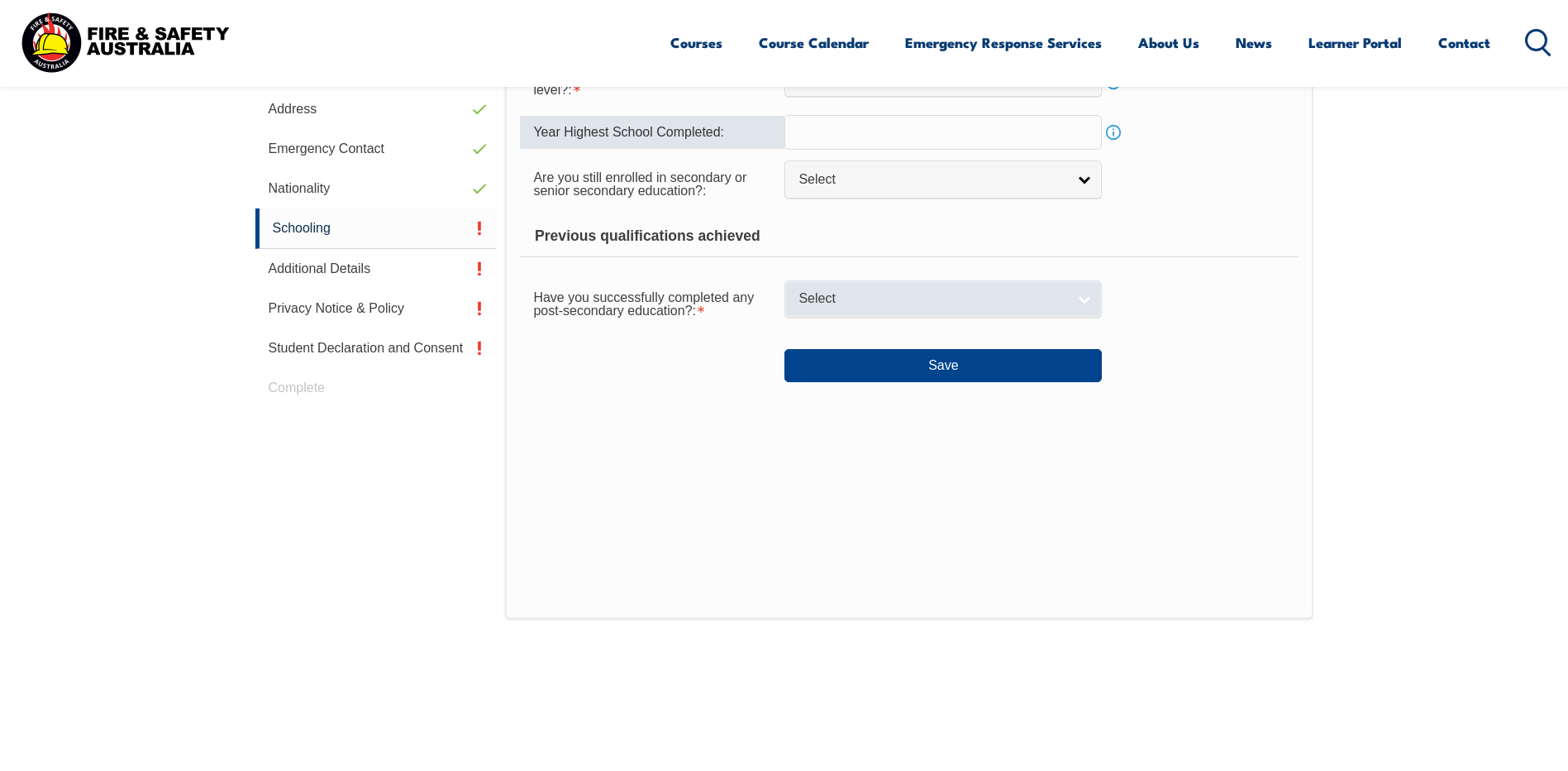
click at [1083, 293] on link "Select" at bounding box center [942, 299] width 318 height 37
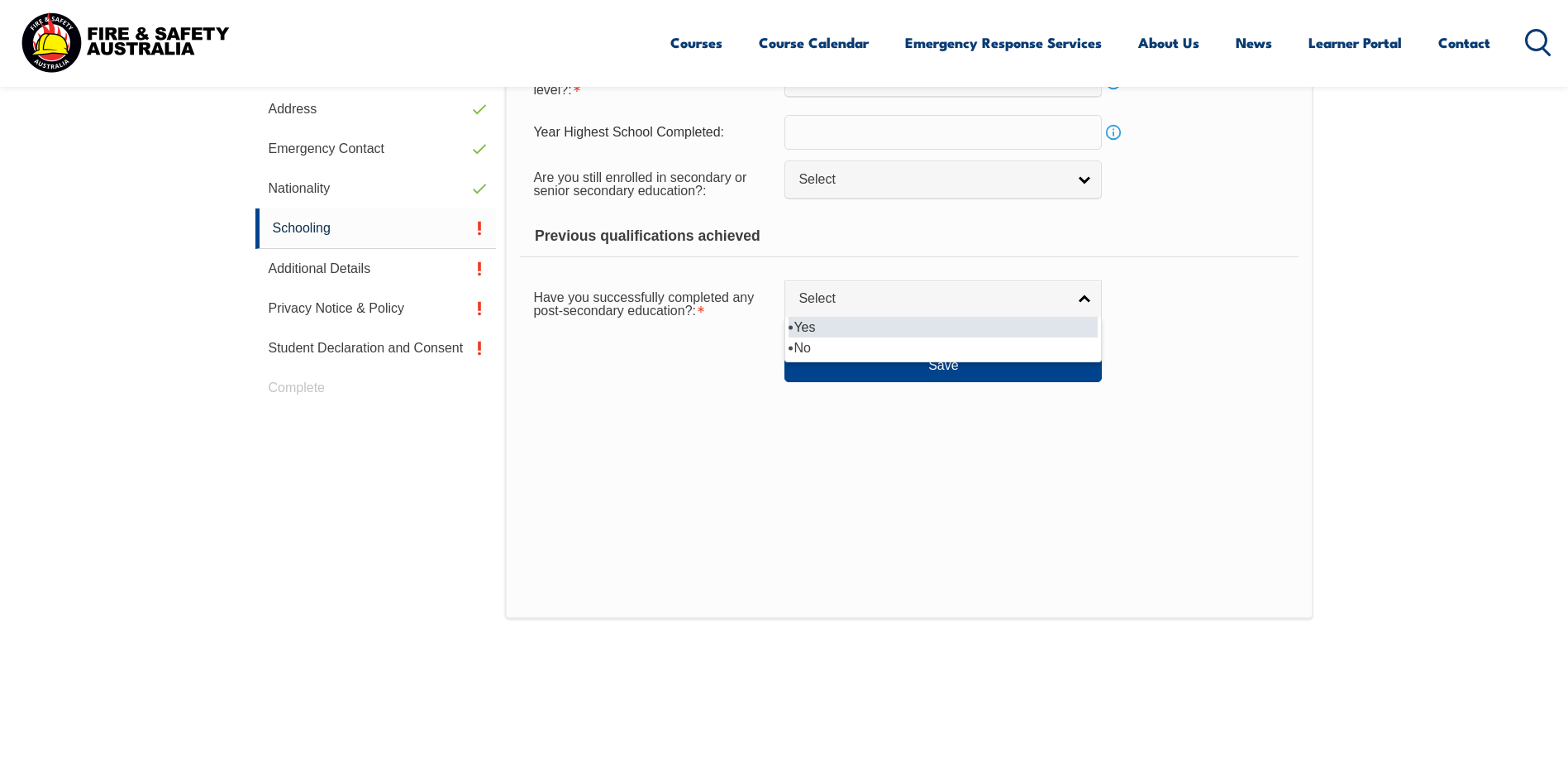
click at [982, 325] on li "Yes" at bounding box center [943, 327] width 309 height 21
select select "true"
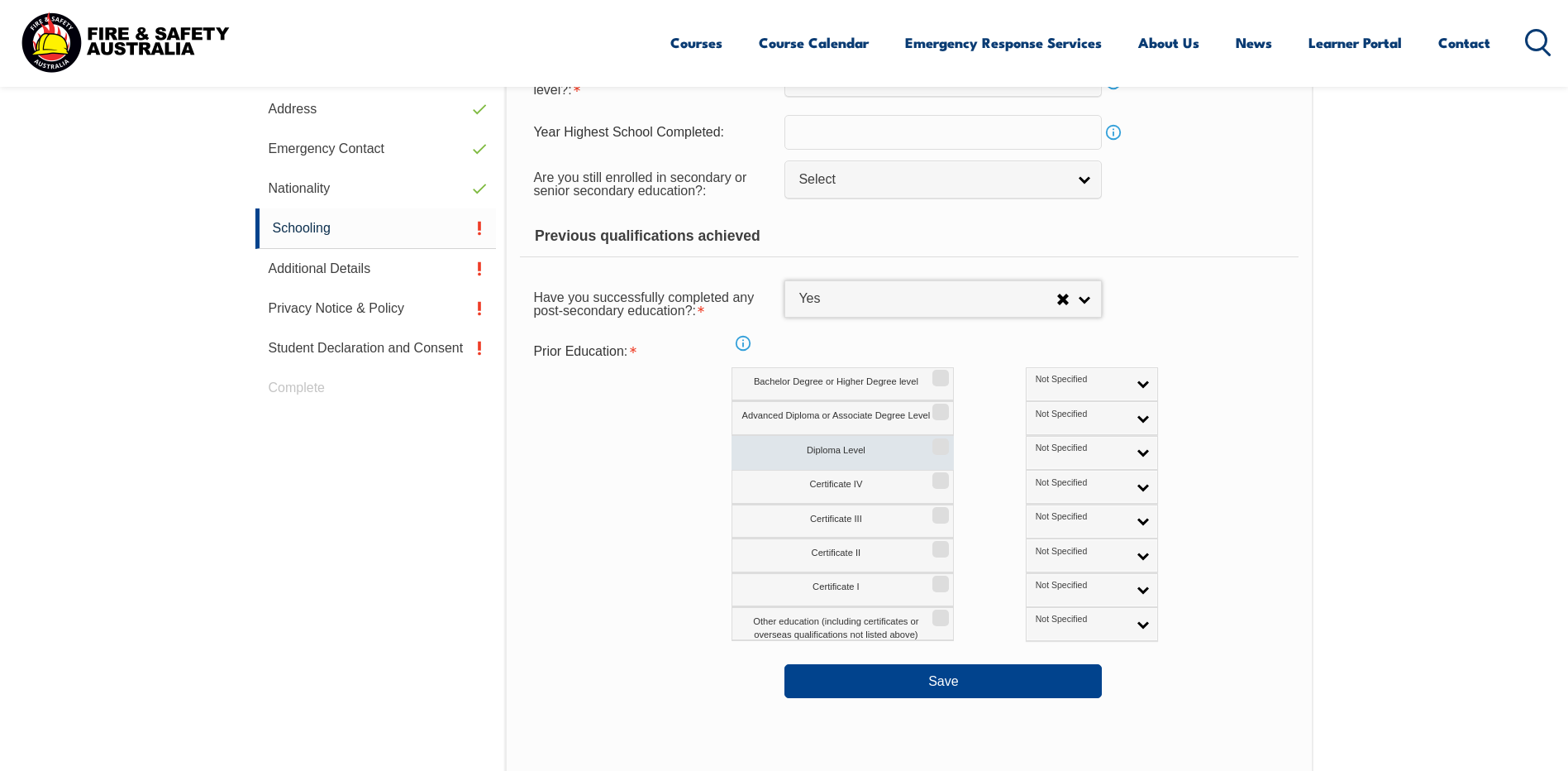
click at [938, 441] on input "Diploma Level" at bounding box center [938, 441] width 10 height 2
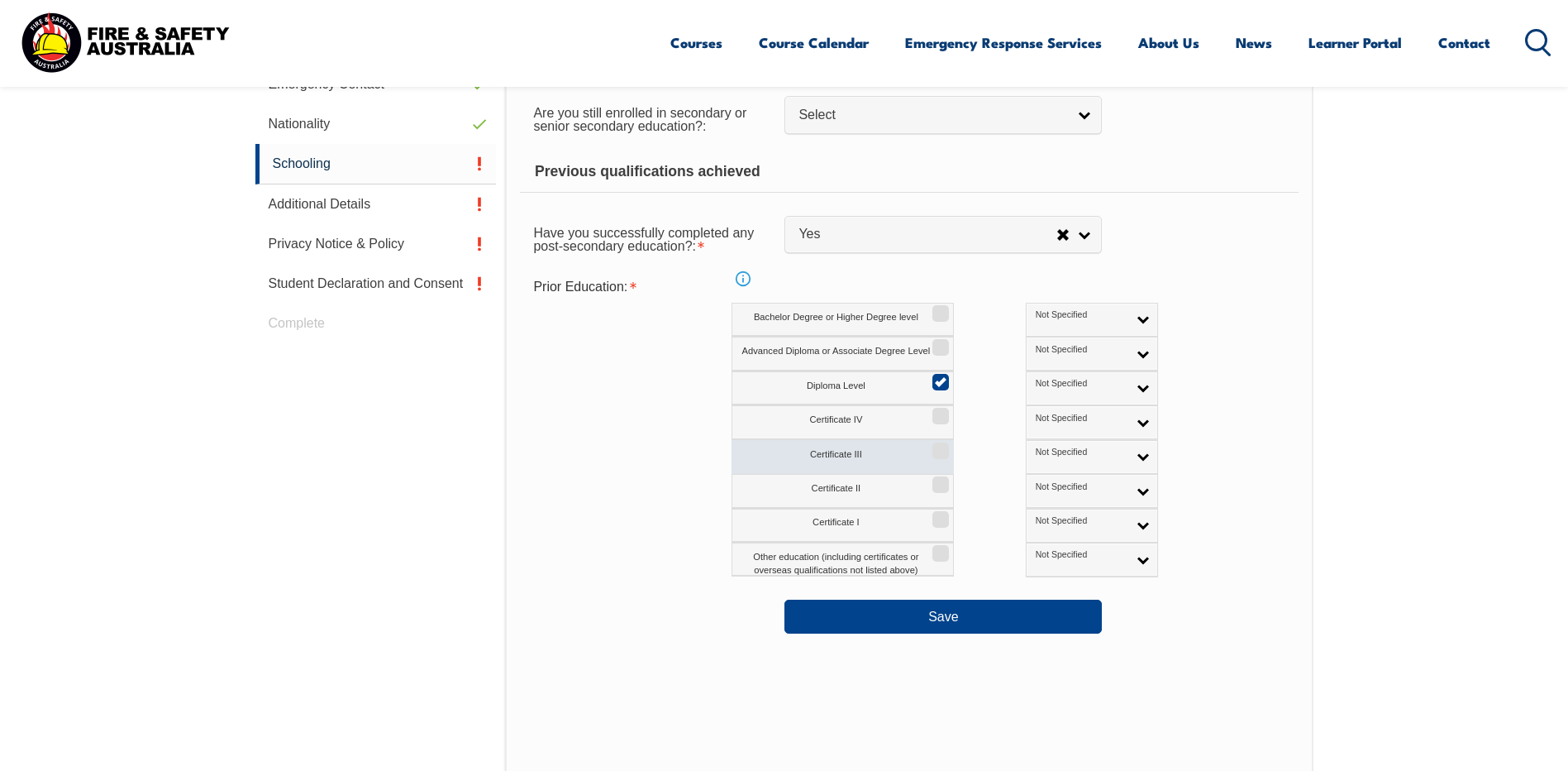
scroll to position [781, 0]
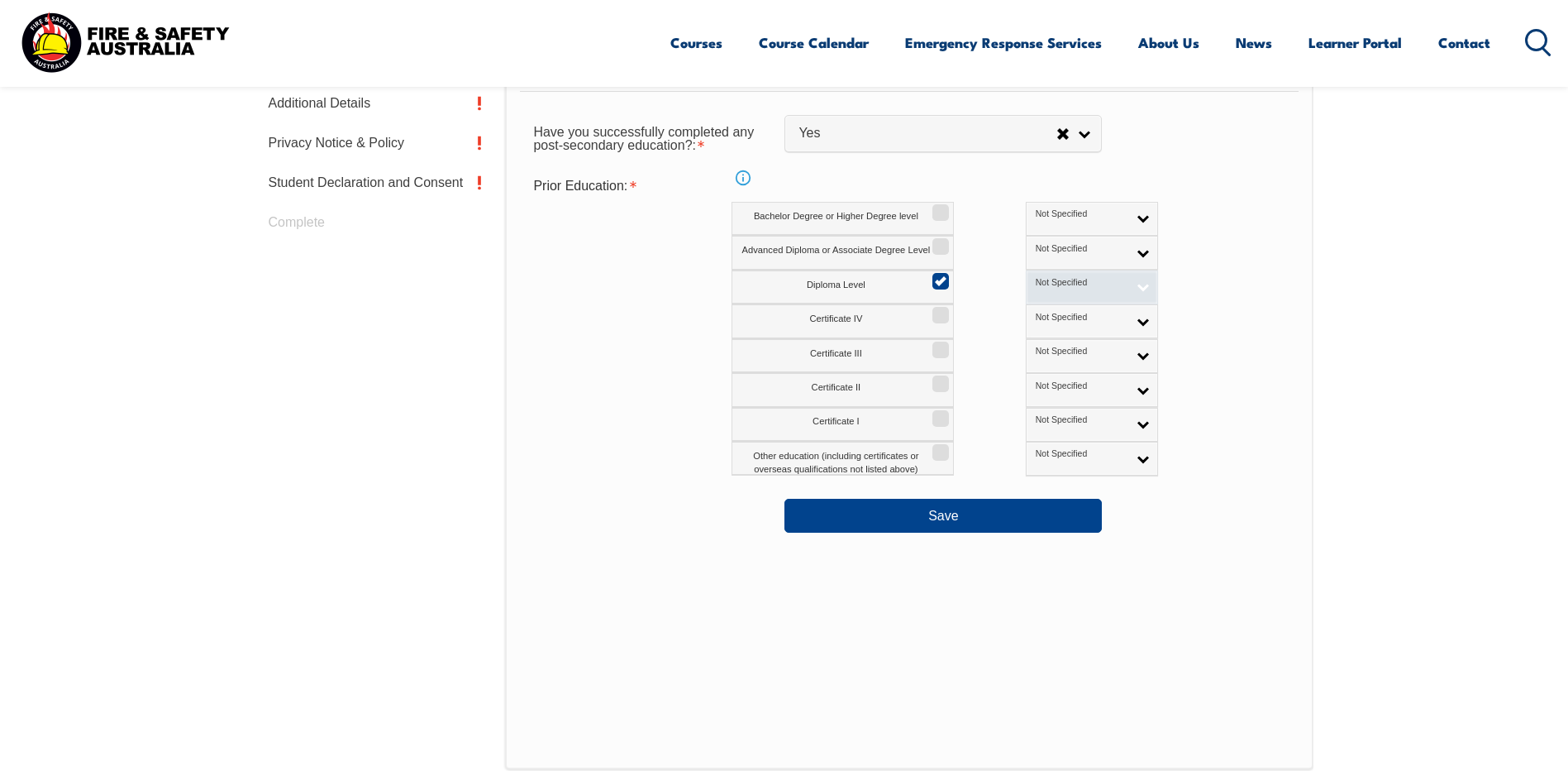
click at [1073, 288] on link "Not Specified" at bounding box center [1091, 287] width 133 height 34
click at [1030, 332] on li "Australian Qualification" at bounding box center [1092, 341] width 124 height 33
click at [937, 276] on input "Diploma Level" at bounding box center [938, 276] width 10 height 2
checkbox input "false"
click at [1069, 285] on link "Australian Qualification" at bounding box center [1091, 287] width 133 height 34
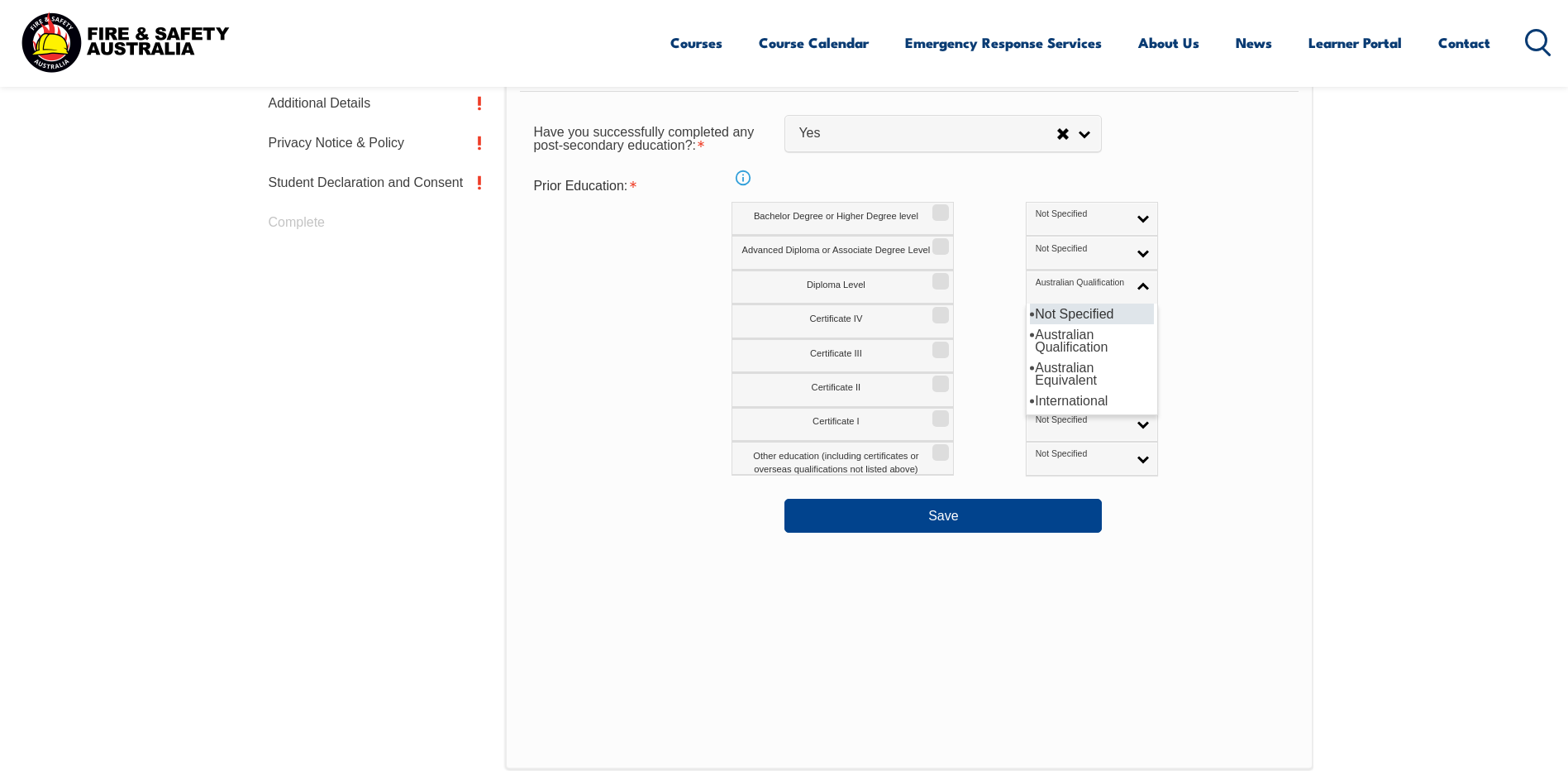
click at [1040, 307] on li "Not Specified" at bounding box center [1092, 314] width 124 height 21
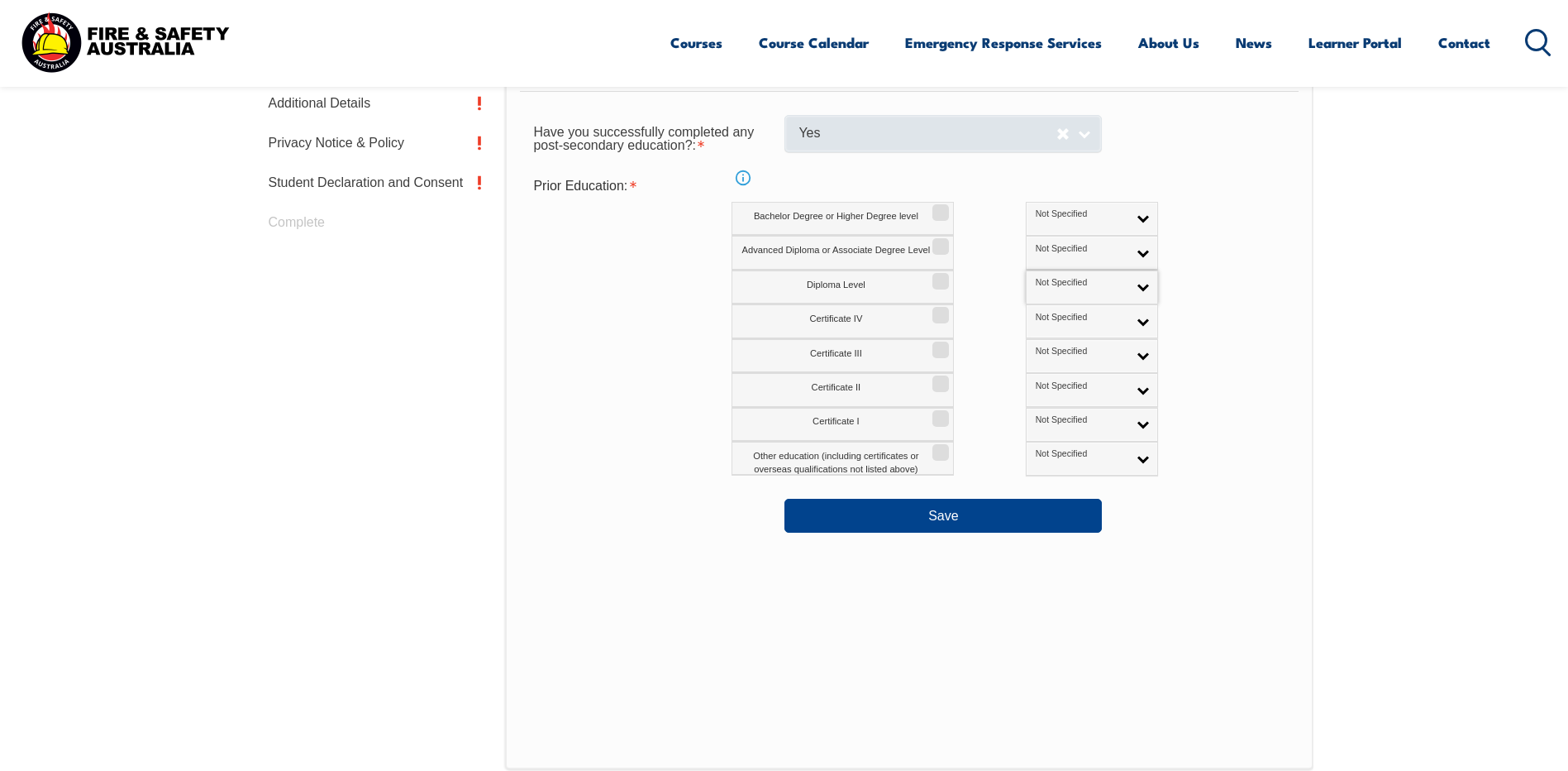
click at [1075, 133] on link "Yes" at bounding box center [942, 133] width 318 height 37
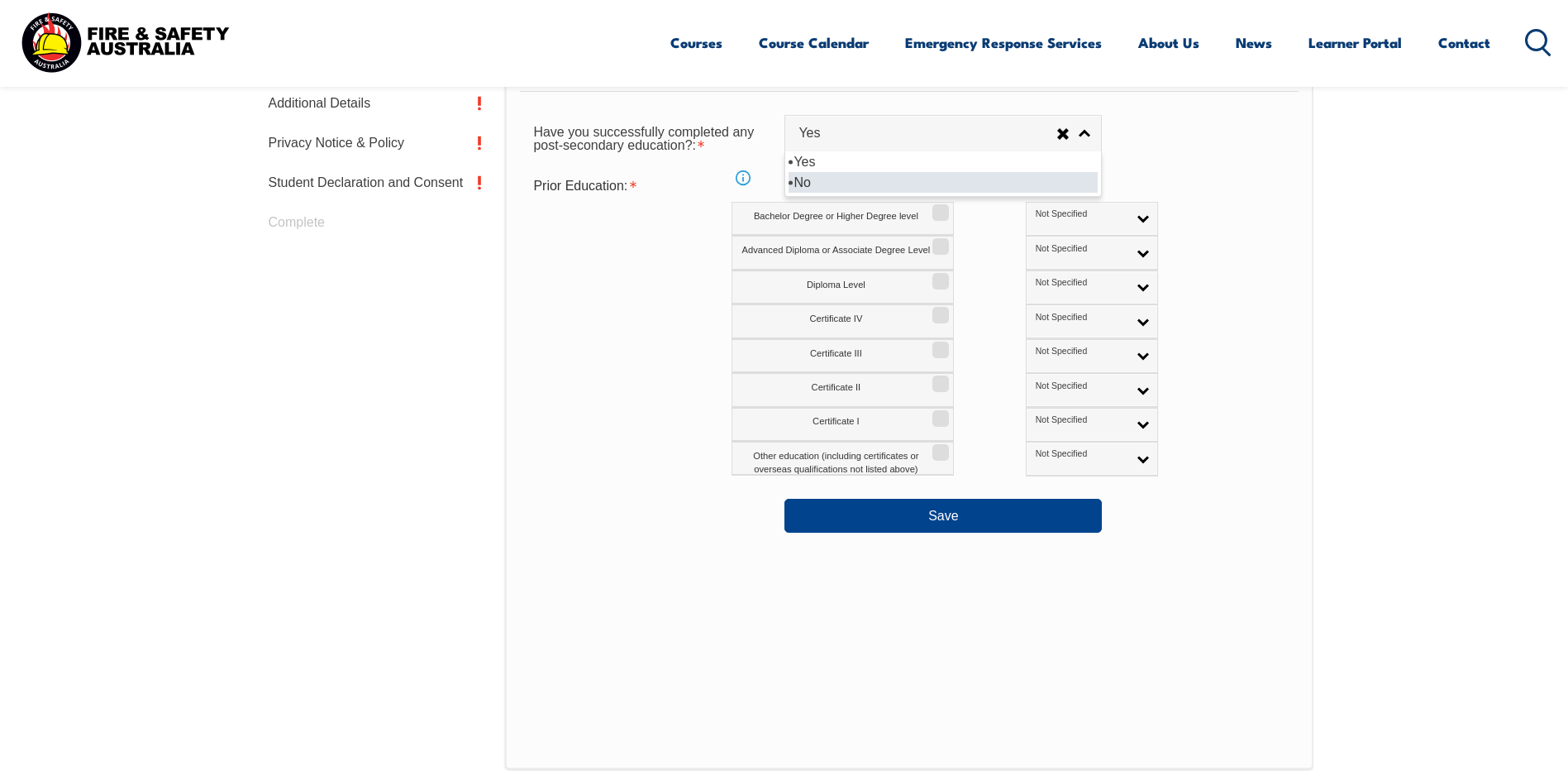
click at [1001, 179] on li "No" at bounding box center [943, 182] width 309 height 21
select select "false"
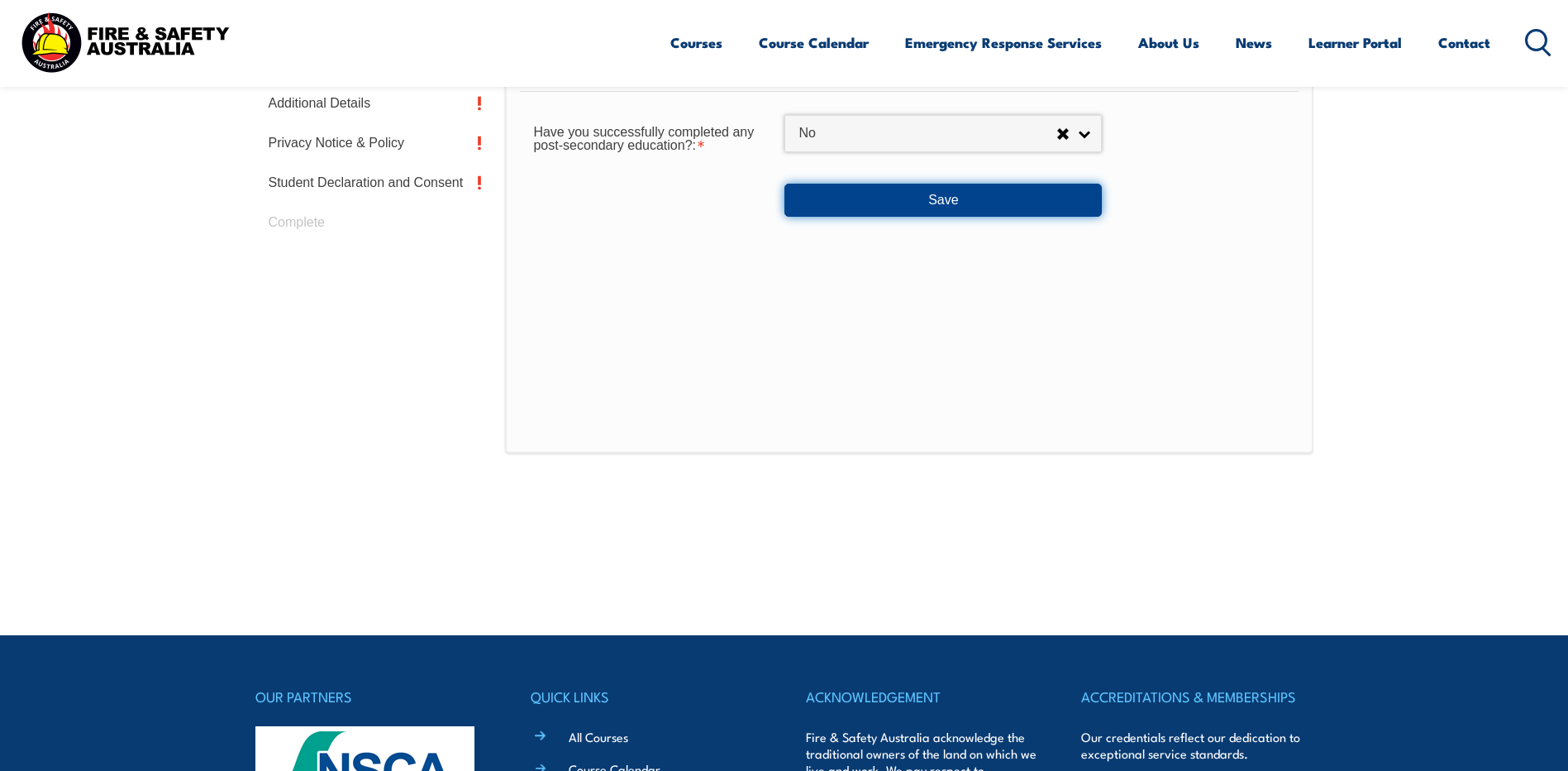
click at [978, 205] on button "Save" at bounding box center [942, 199] width 318 height 33
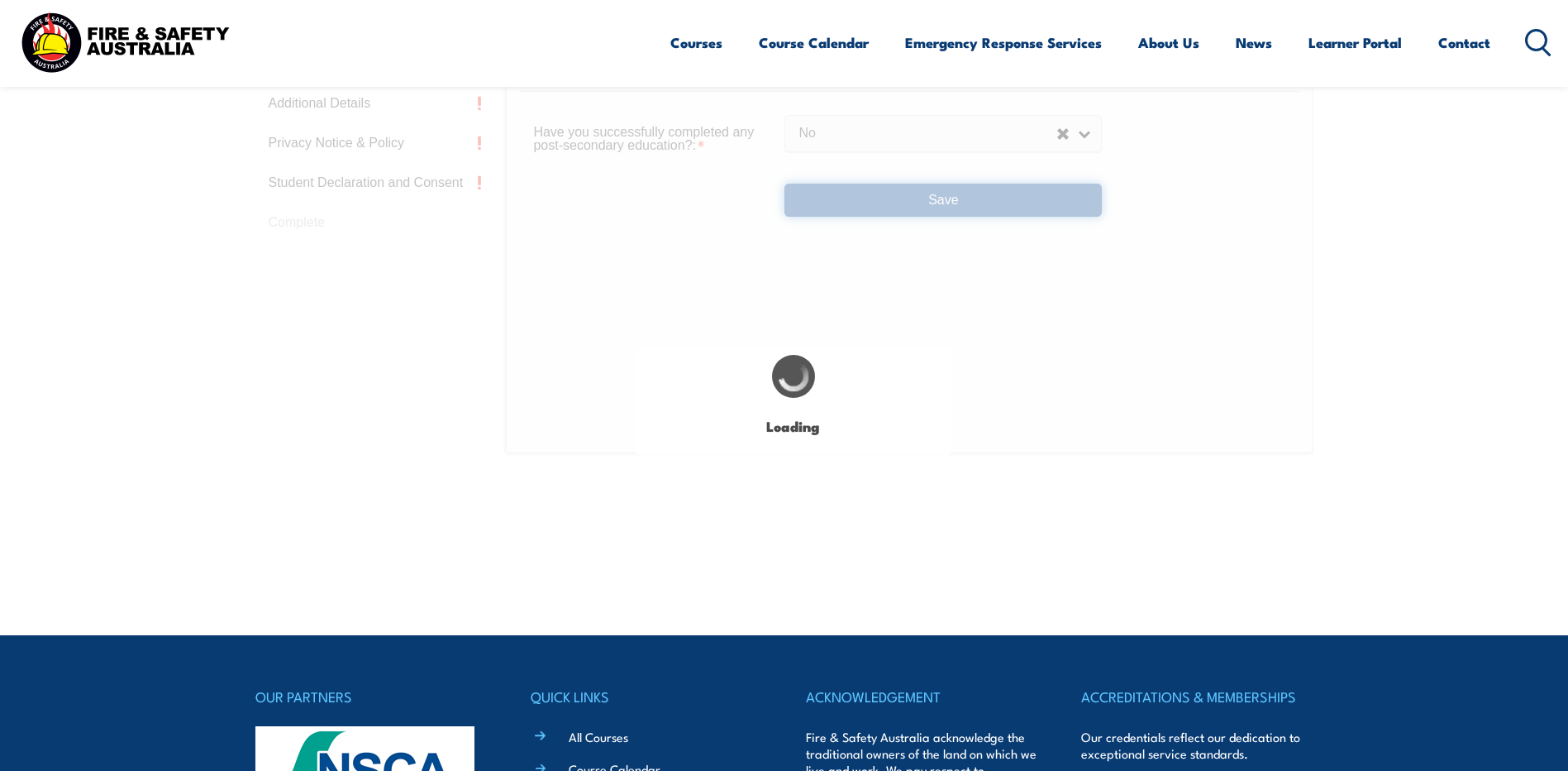
select select
select select "false"
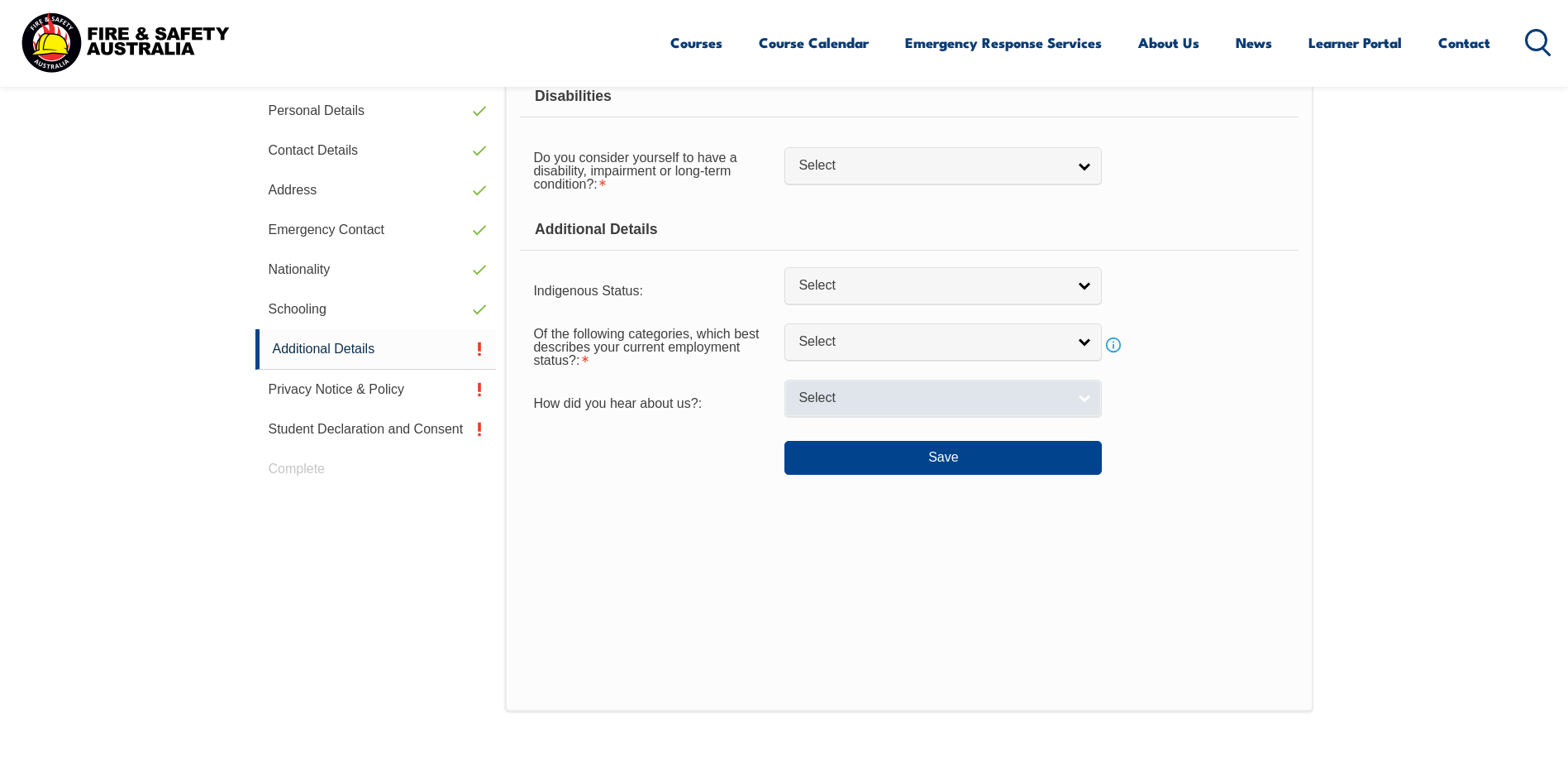
scroll to position [450, 0]
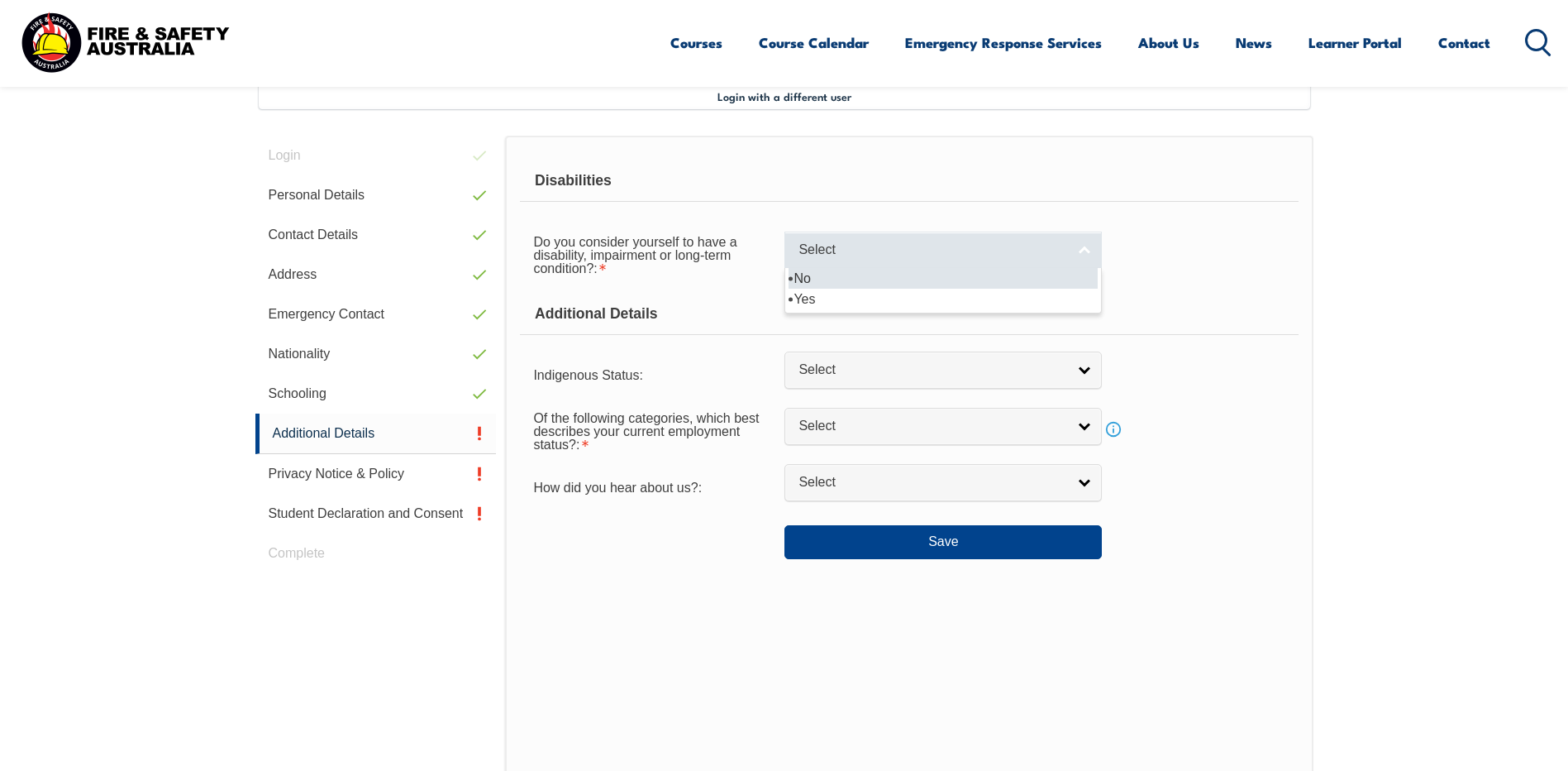
click at [1080, 257] on link "Select" at bounding box center [942, 250] width 318 height 37
click at [1012, 278] on li "No" at bounding box center [943, 279] width 309 height 21
select select "false"
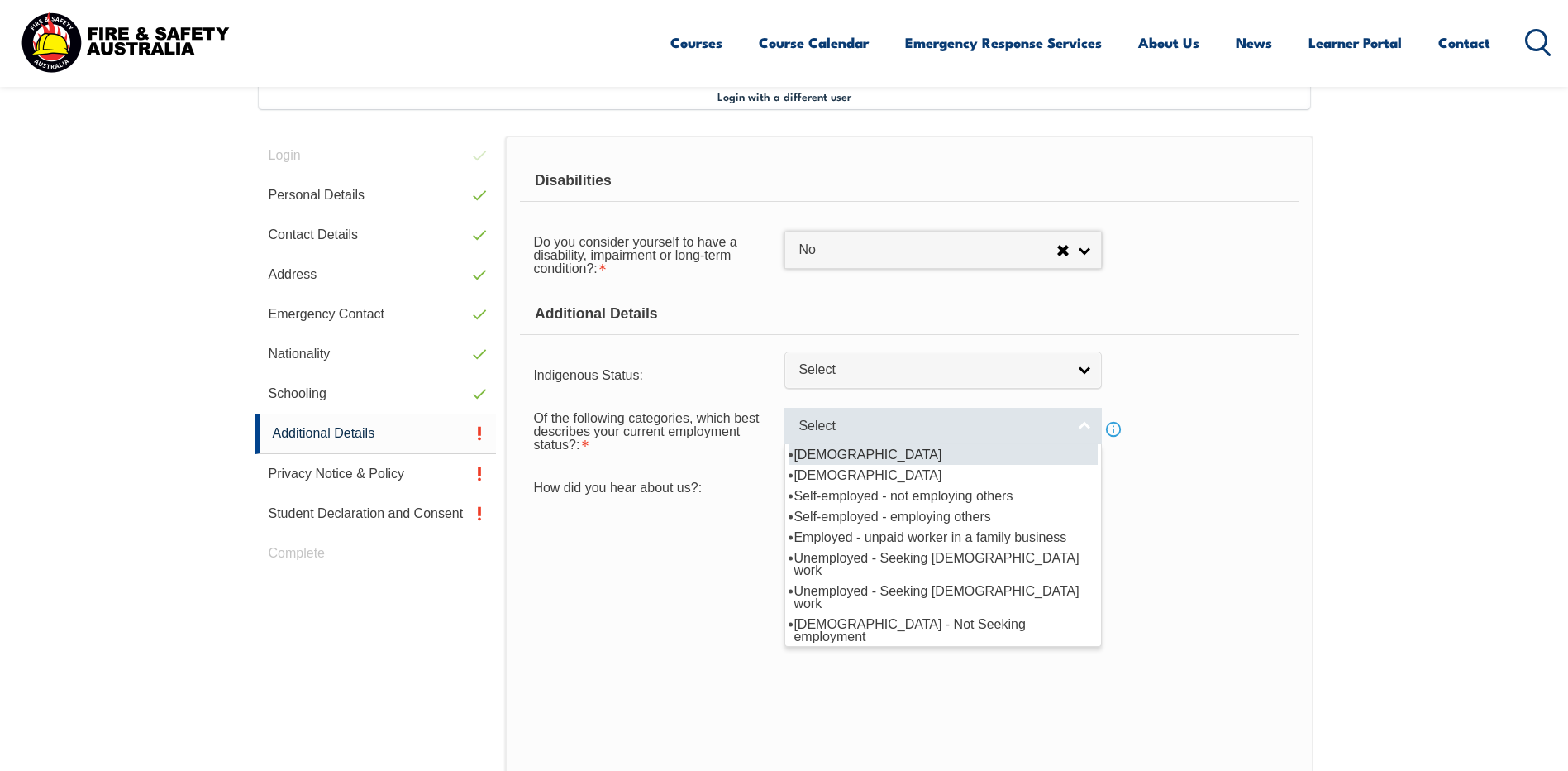
click at [1084, 423] on link "Select" at bounding box center [942, 426] width 318 height 37
click at [1021, 449] on li "[DEMOGRAPHIC_DATA]" at bounding box center [943, 454] width 309 height 21
select select "1"
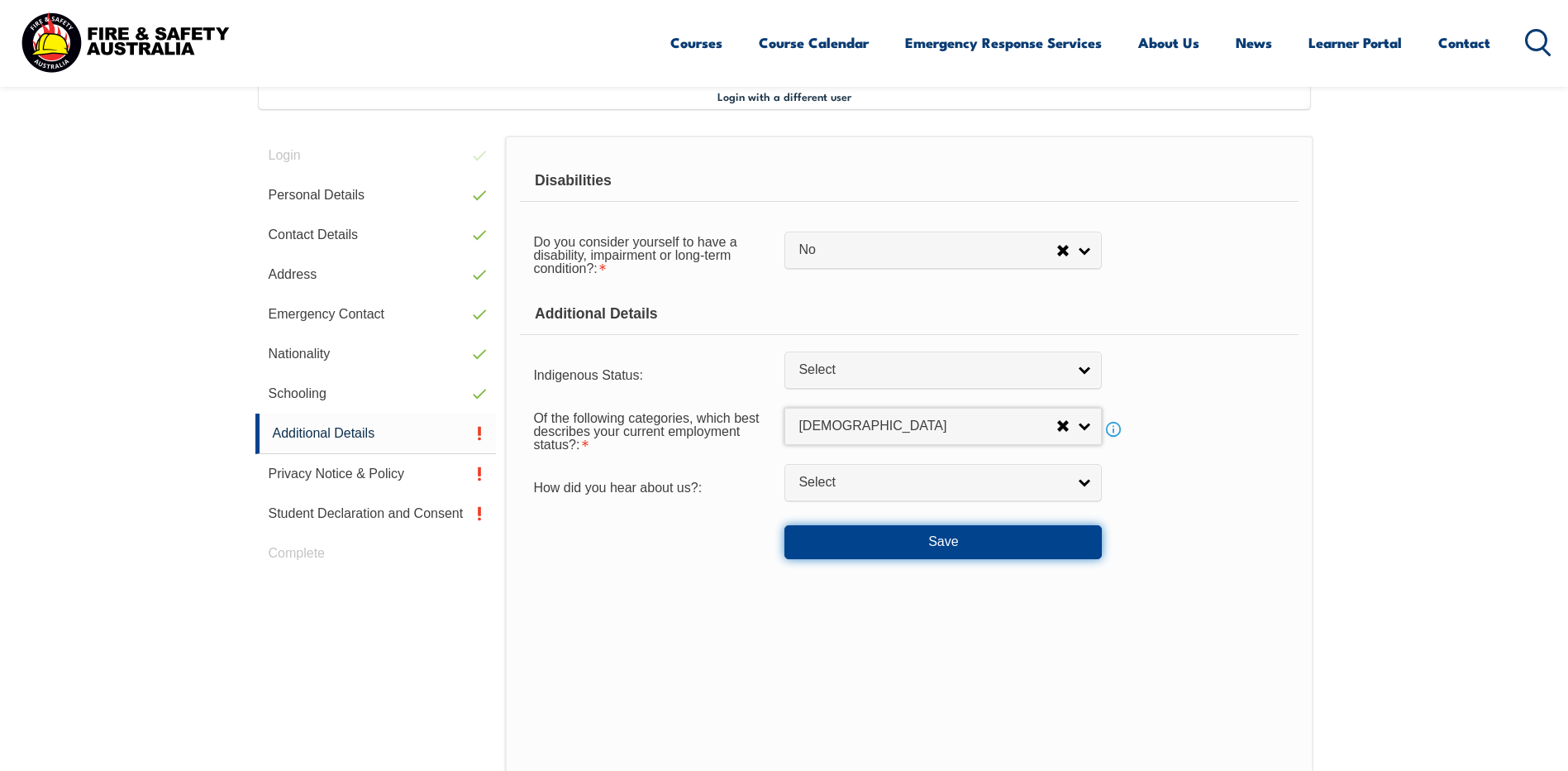
click at [908, 538] on button "Save" at bounding box center [942, 541] width 318 height 33
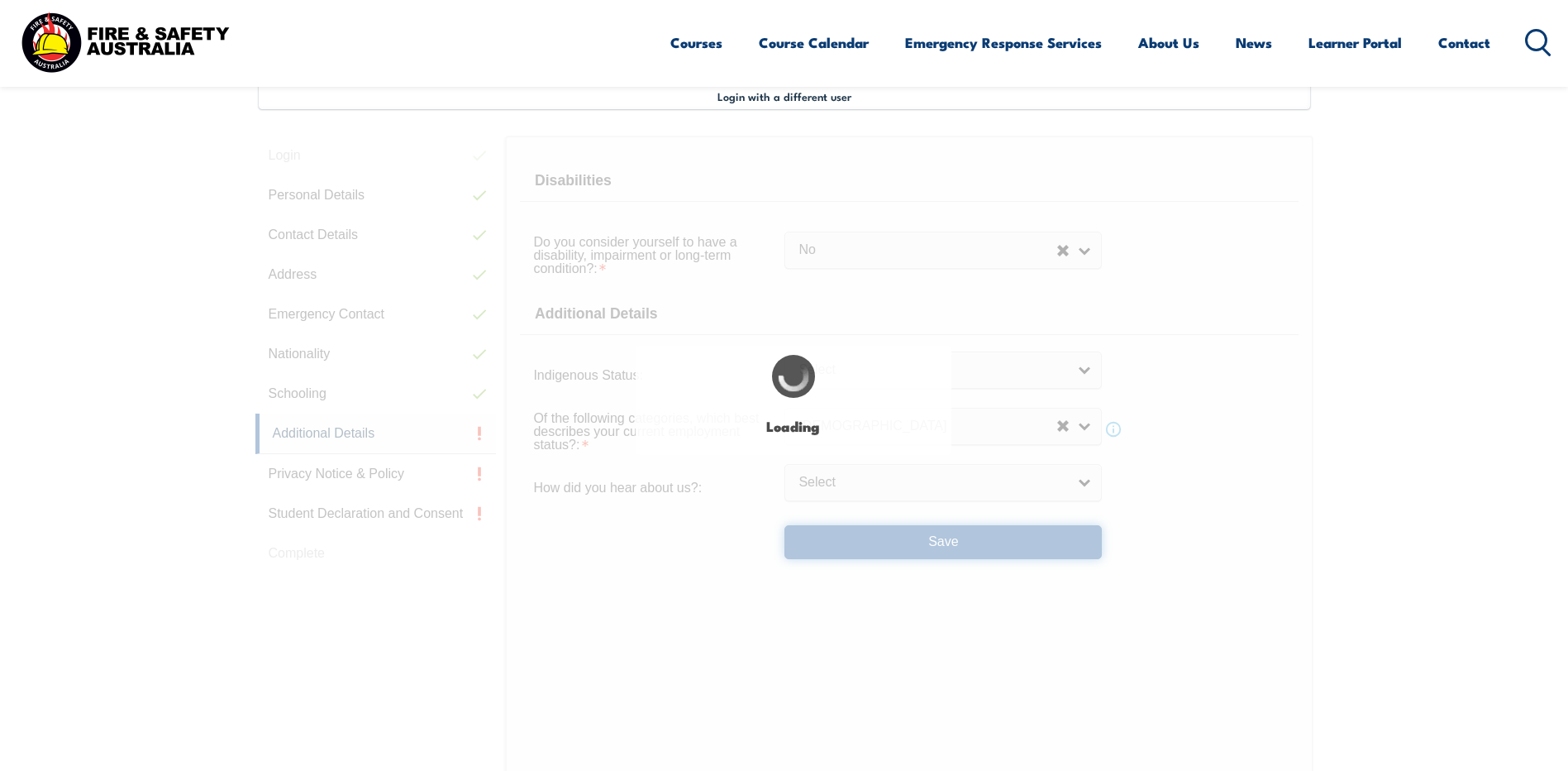
select select "false"
select select
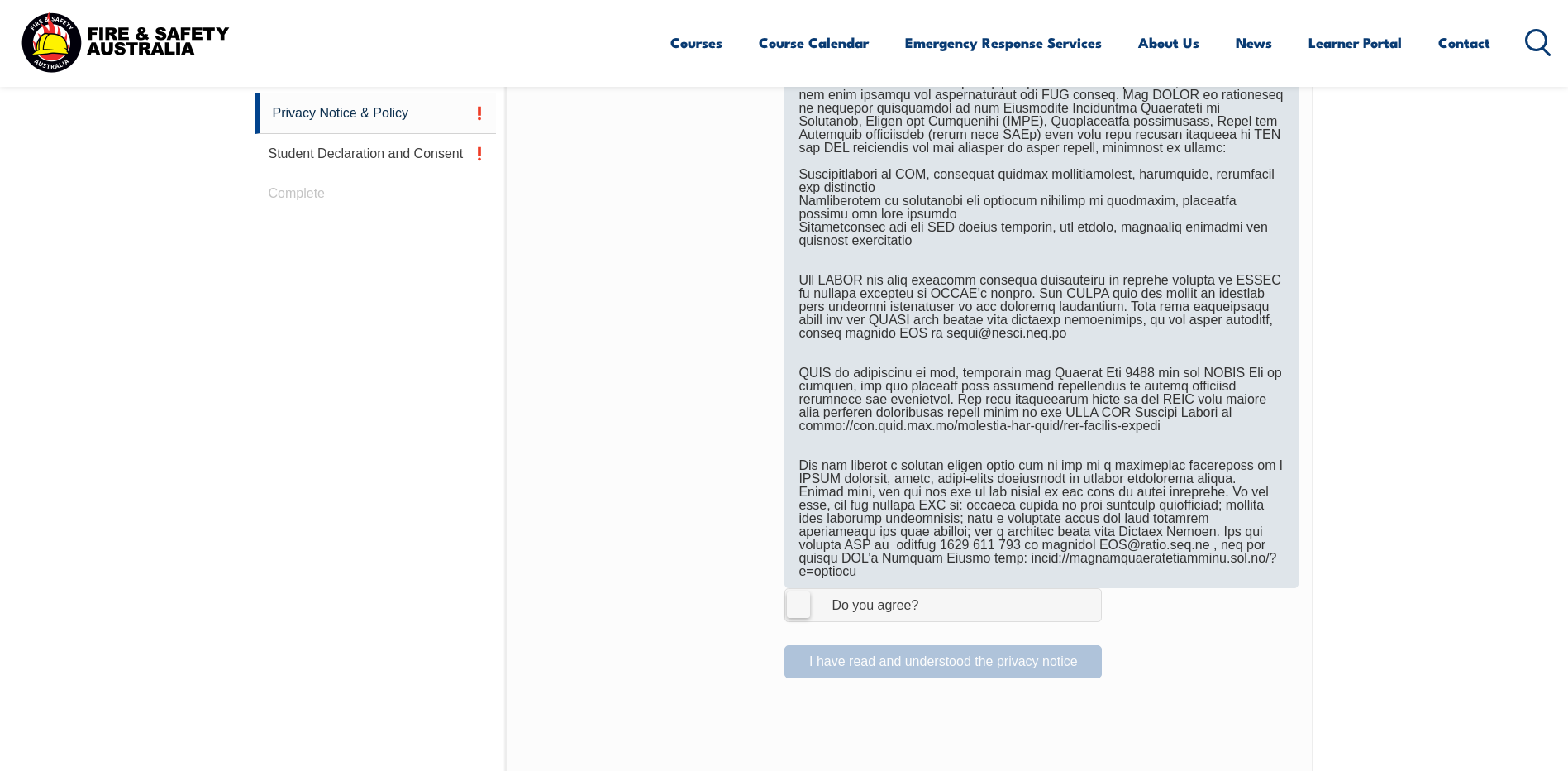
scroll to position [1030, 0]
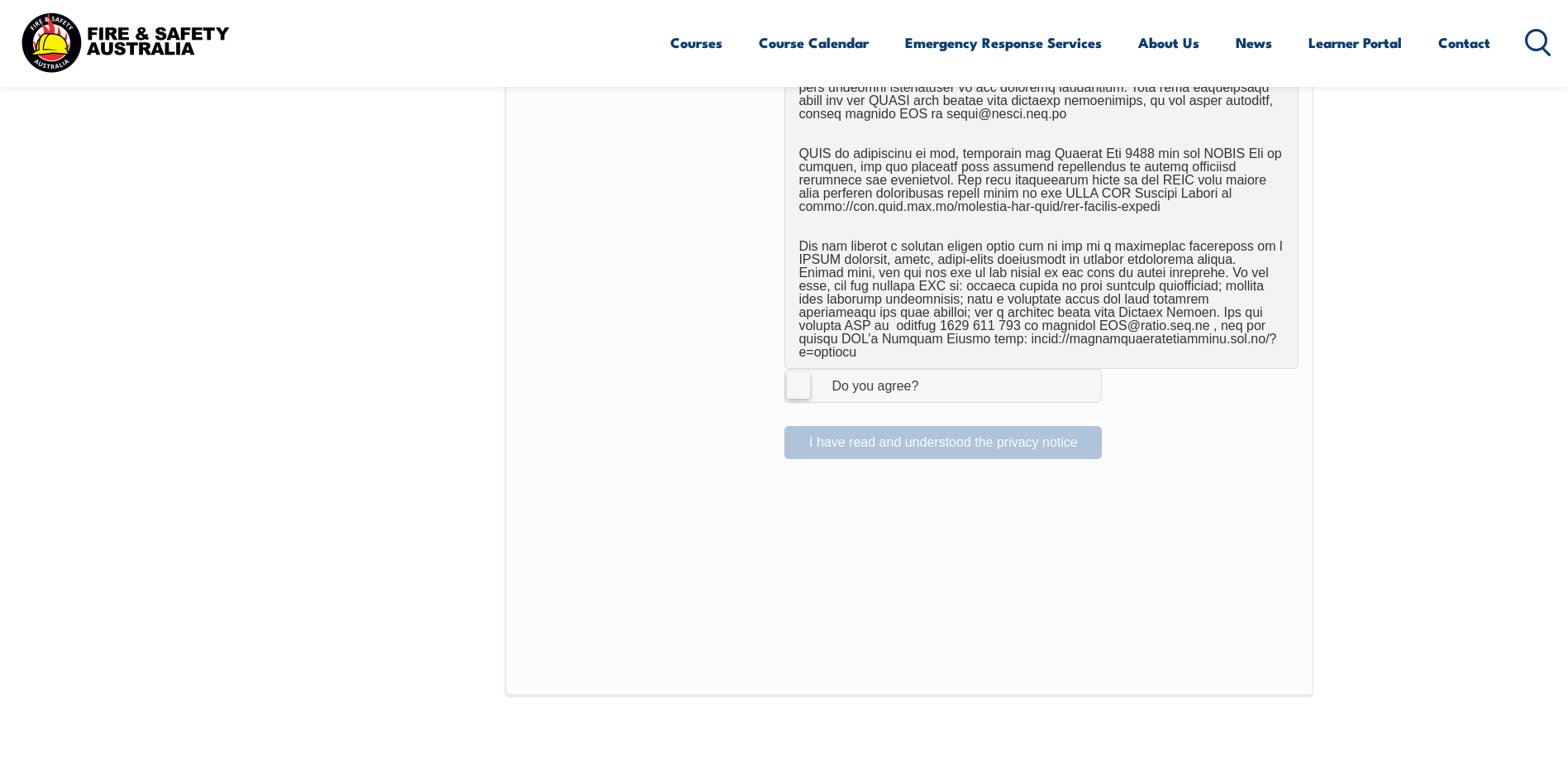
click at [805, 369] on label "I Agree Do you agree?" at bounding box center [942, 386] width 318 height 33
click at [932, 369] on input "I Agree Do you agree?" at bounding box center [945, 385] width 28 height 31
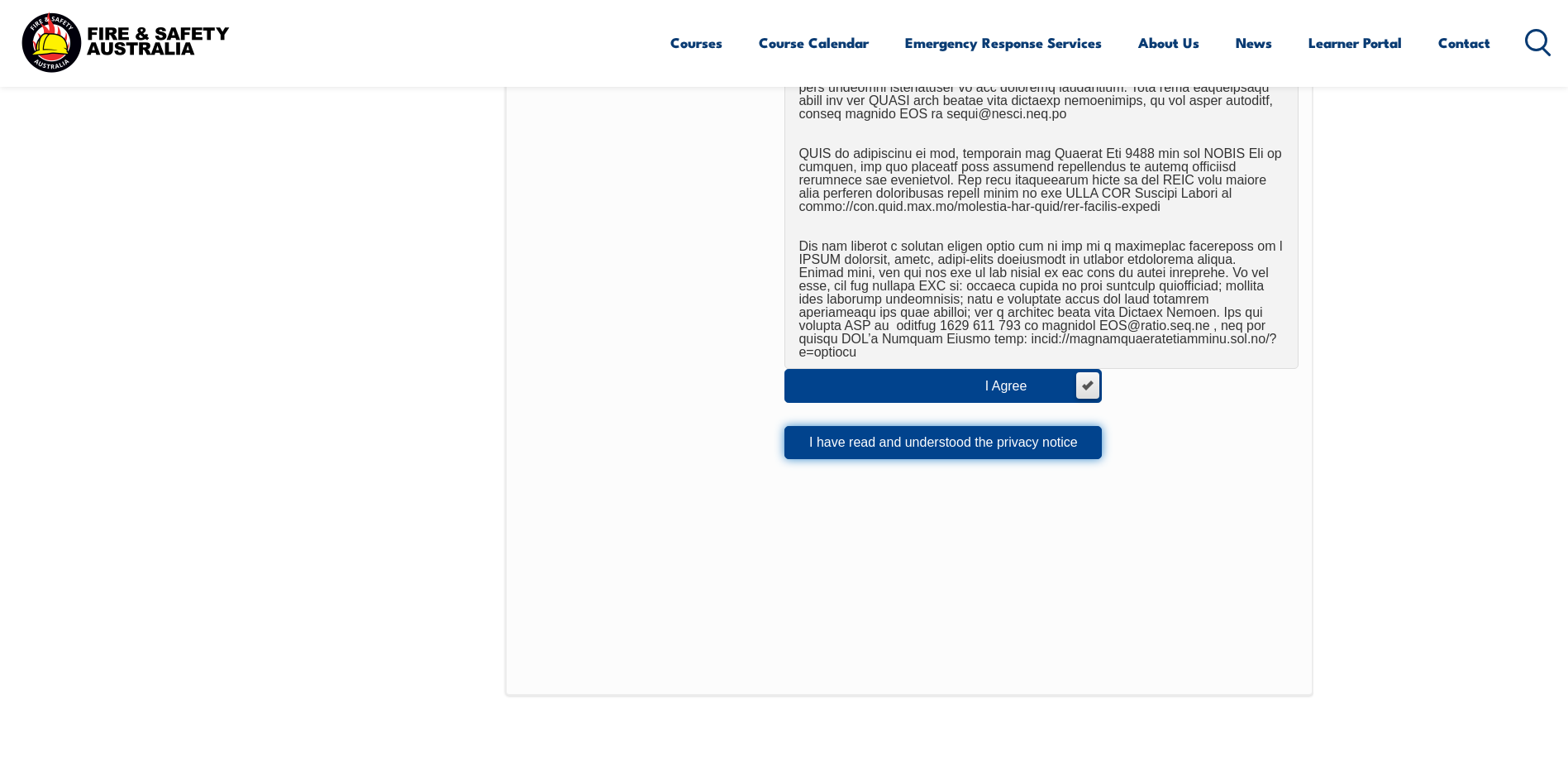
click at [995, 426] on button "I have read and understood the privacy notice" at bounding box center [942, 442] width 318 height 33
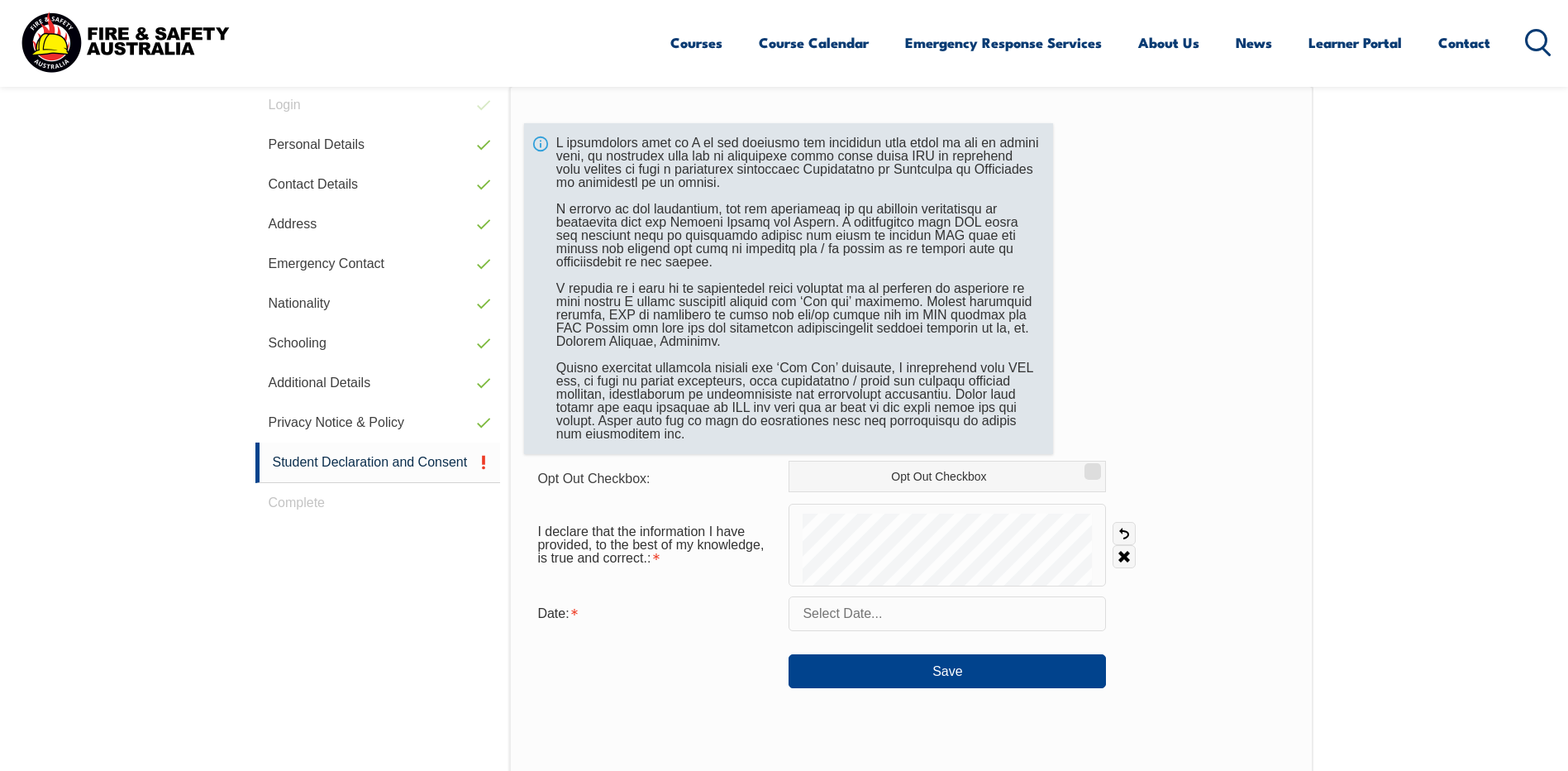
scroll to position [450, 0]
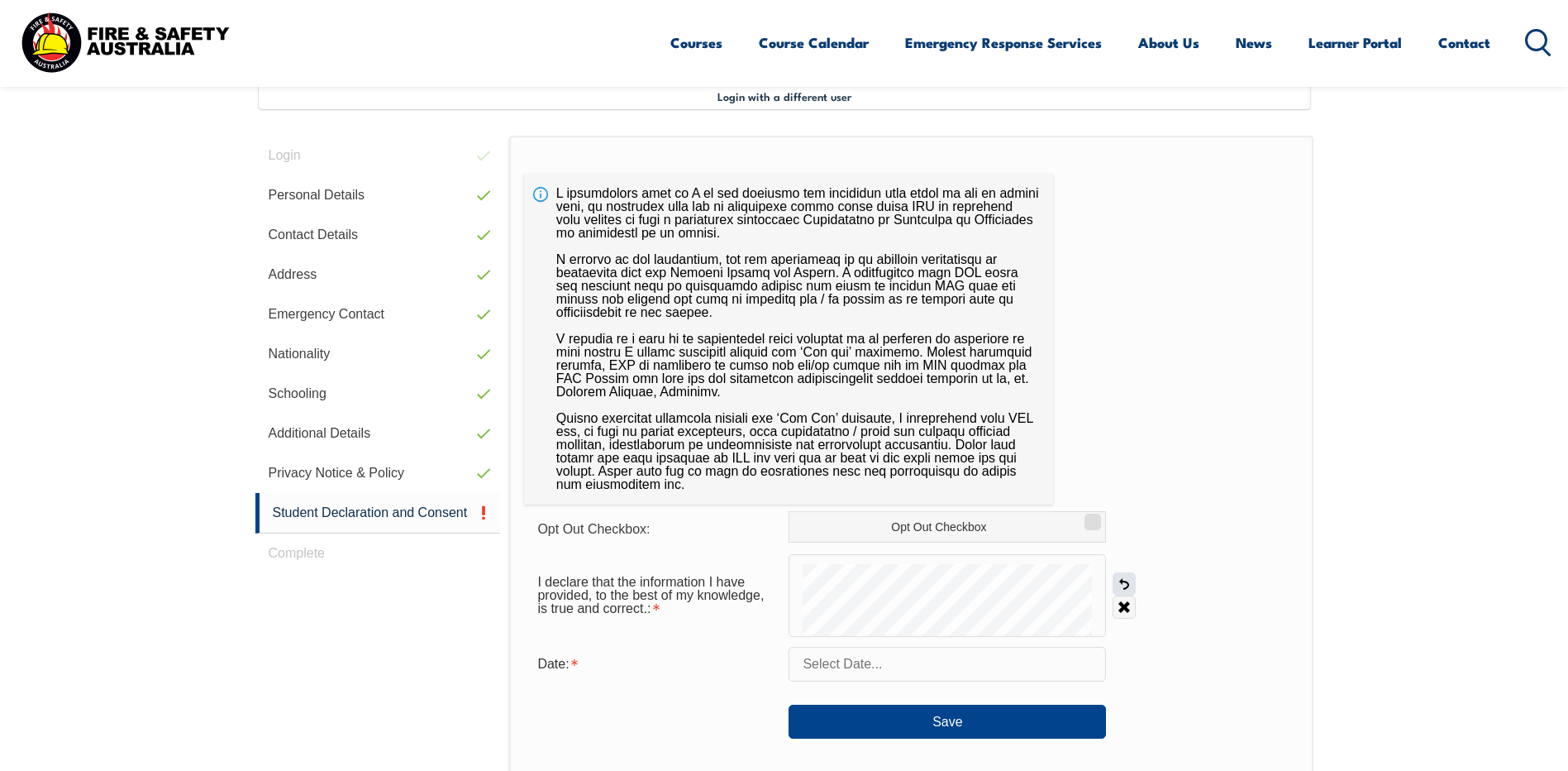
click at [1119, 581] on link "Undo" at bounding box center [1124, 584] width 23 height 23
click at [1131, 580] on link "Undo" at bounding box center [1124, 584] width 23 height 23
click at [922, 660] on input "text" at bounding box center [947, 664] width 318 height 34
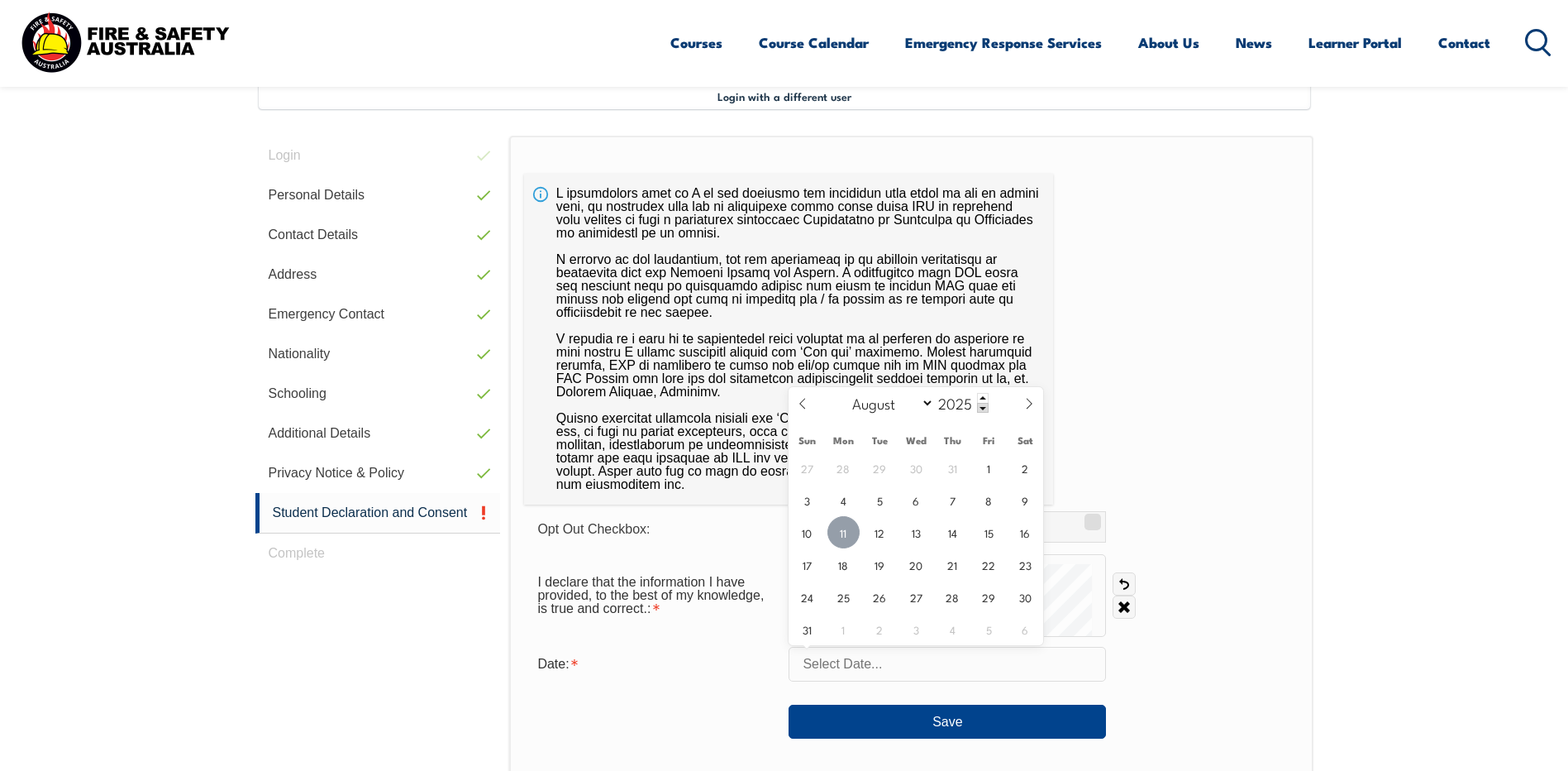
click at [852, 541] on span "11" at bounding box center [843, 532] width 32 height 32
type input "August 11, 2025"
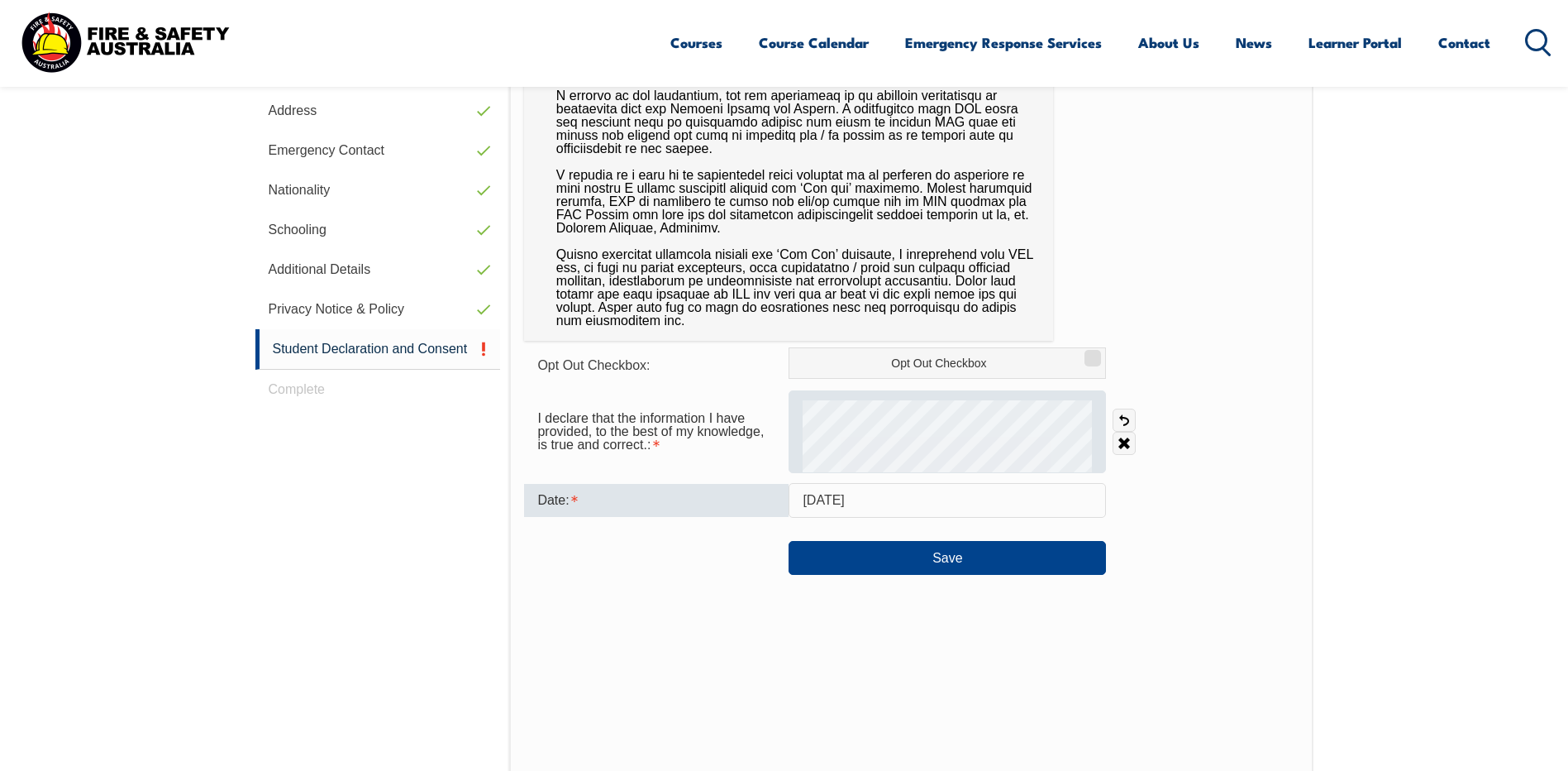
scroll to position [616, 0]
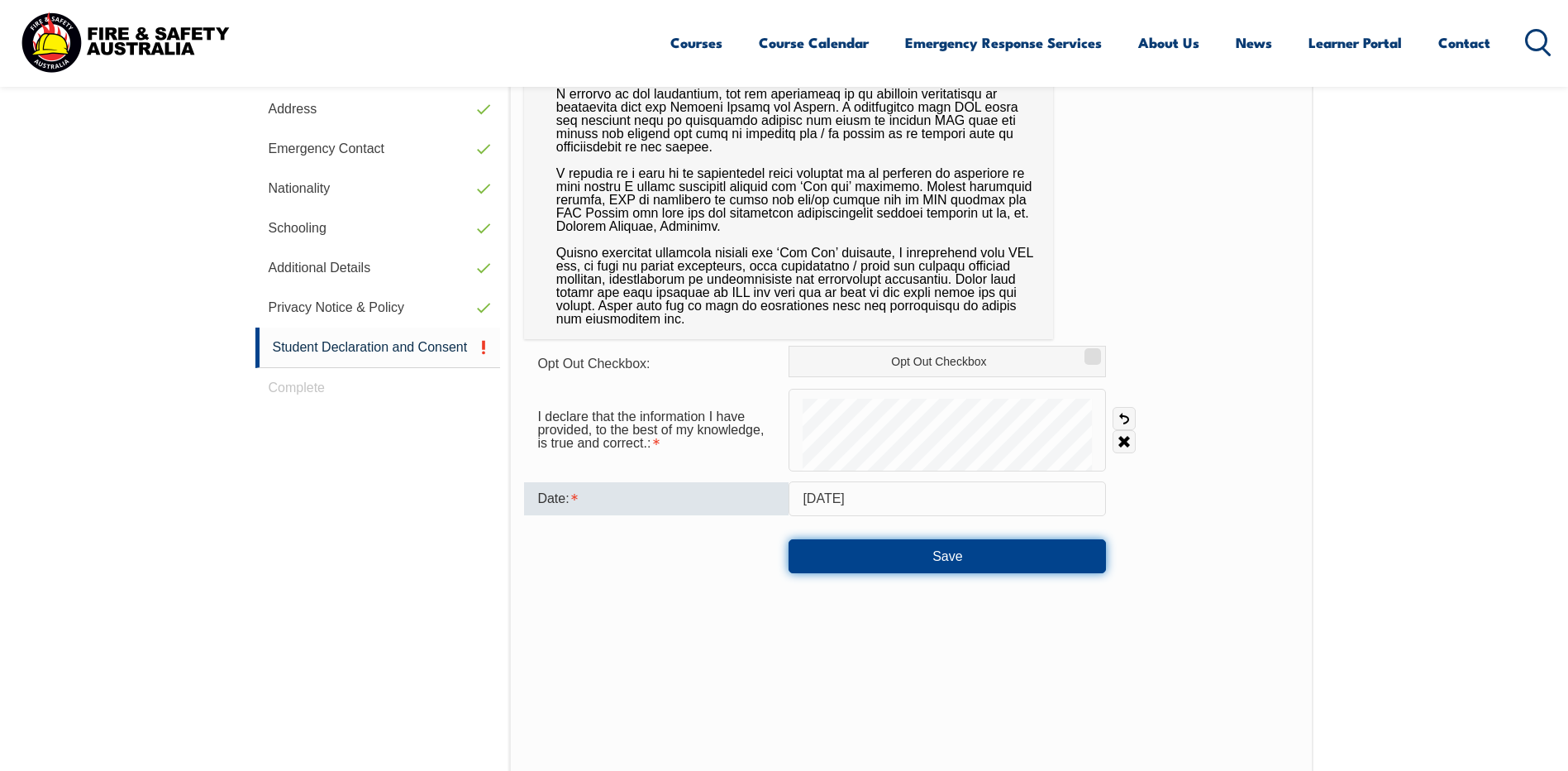
click at [945, 558] on button "Save" at bounding box center [947, 555] width 318 height 33
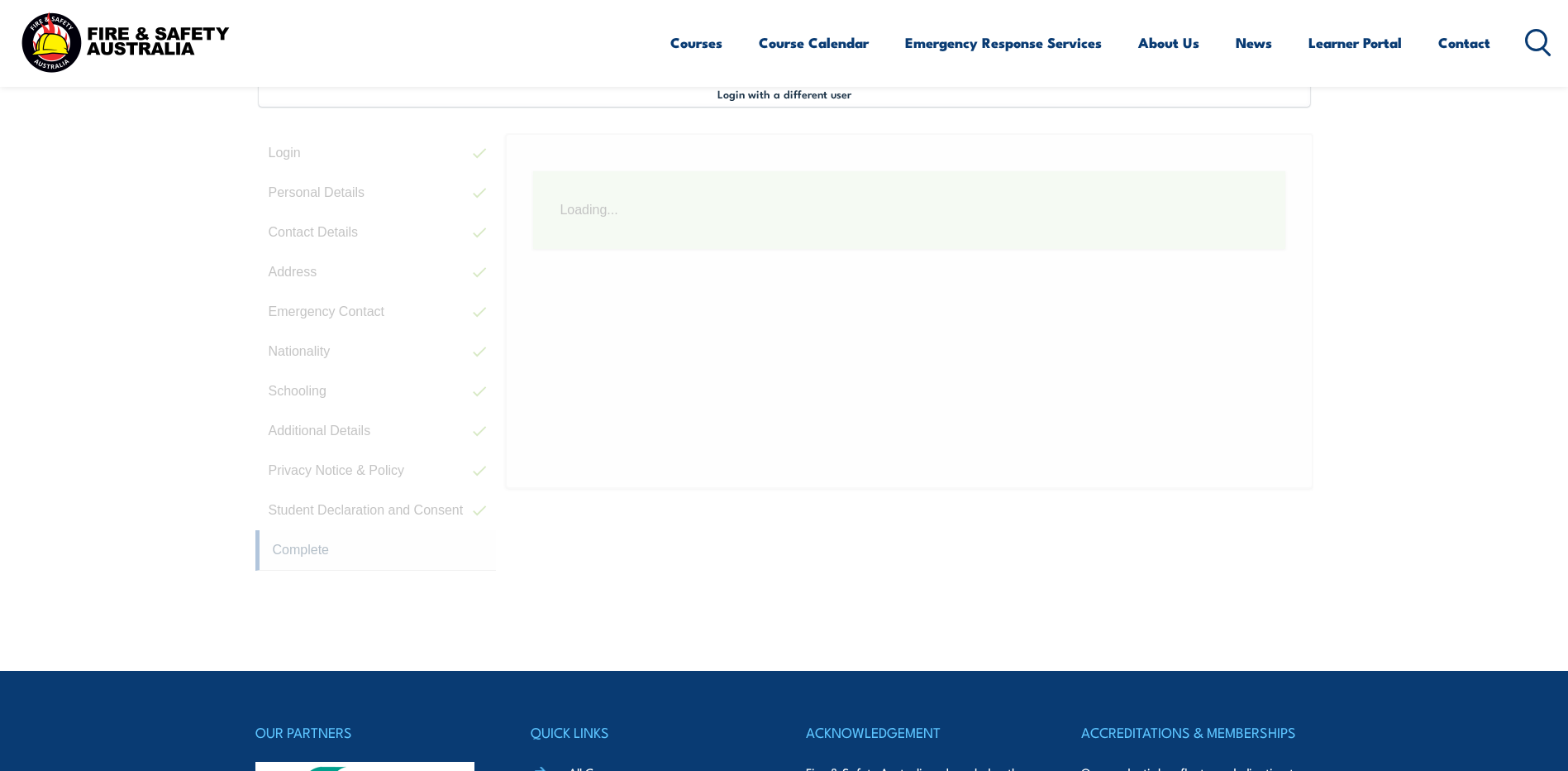
scroll to position [450, 0]
